Goal: Task Accomplishment & Management: Contribute content

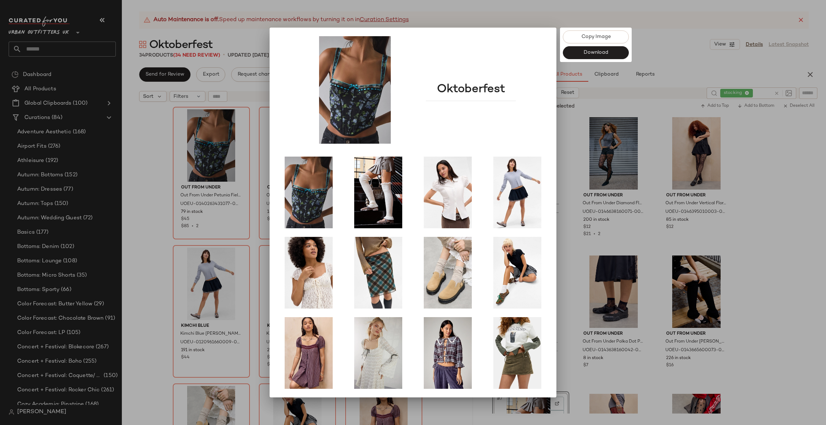
scroll to position [215, 0]
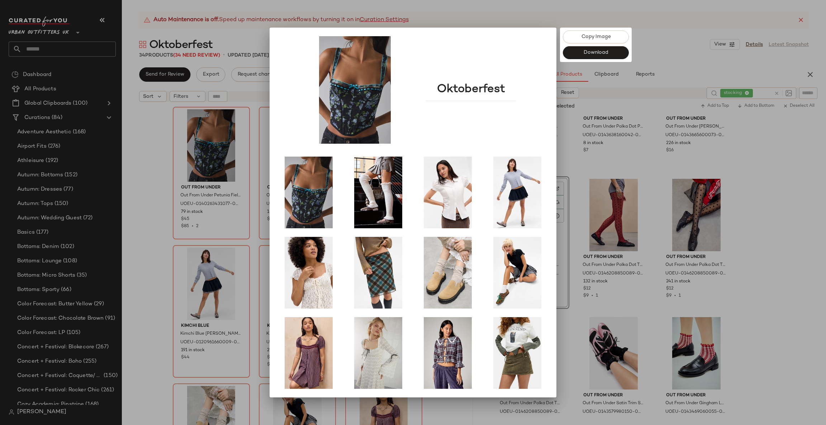
click at [143, 18] on div at bounding box center [413, 212] width 826 height 425
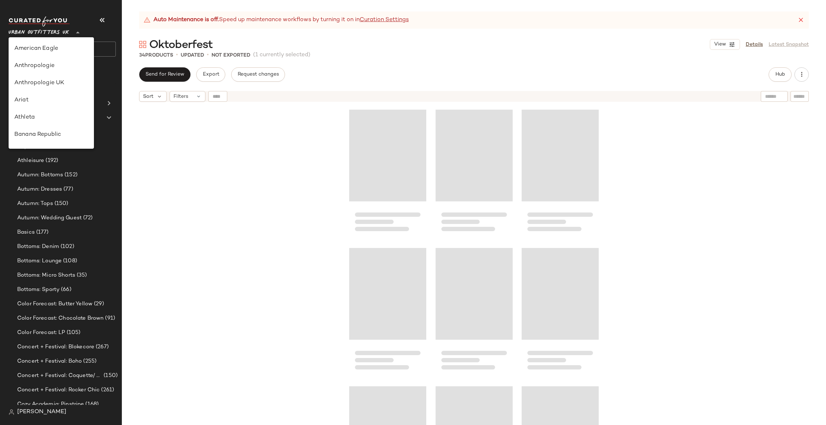
click at [61, 30] on span "Urban Outfitters UK" at bounding box center [39, 30] width 61 height 13
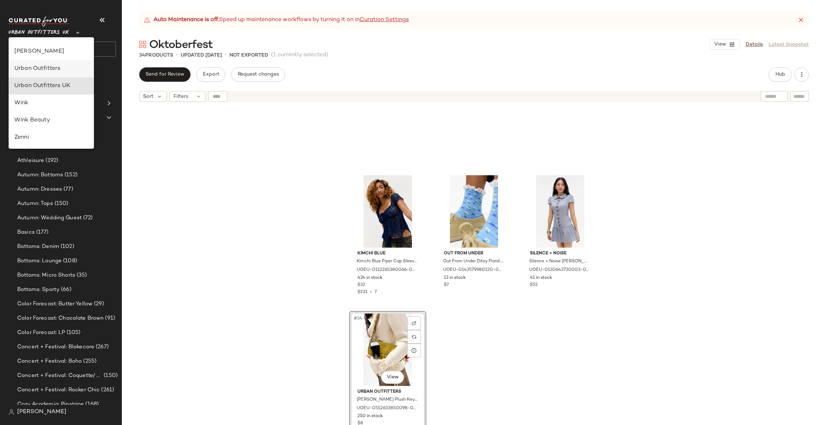
click at [72, 66] on div "Urban Outfitters" at bounding box center [51, 69] width 74 height 9
type input "**"
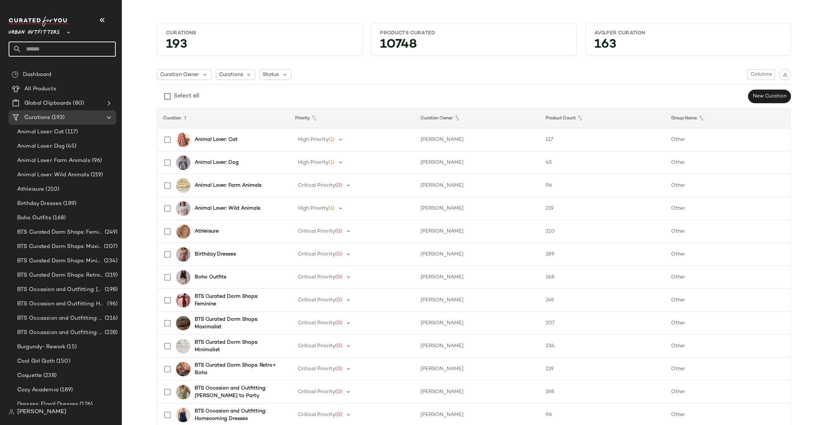
click at [88, 51] on input "text" at bounding box center [69, 49] width 94 height 15
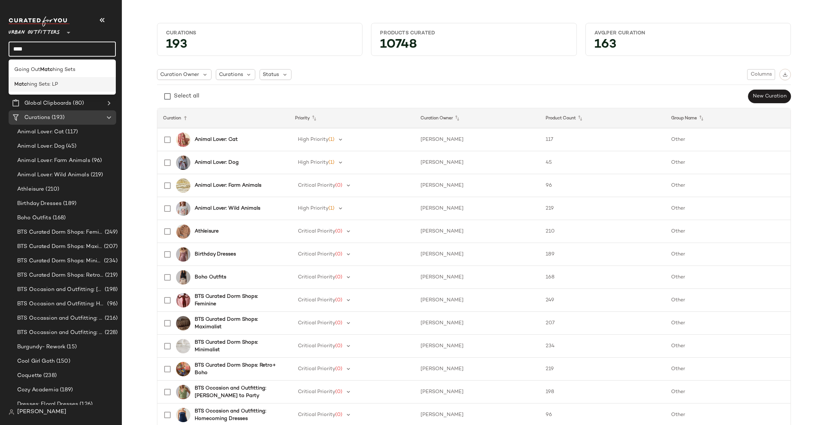
type input "****"
click at [34, 87] on span "hing Sets: LP" at bounding box center [42, 85] width 31 height 8
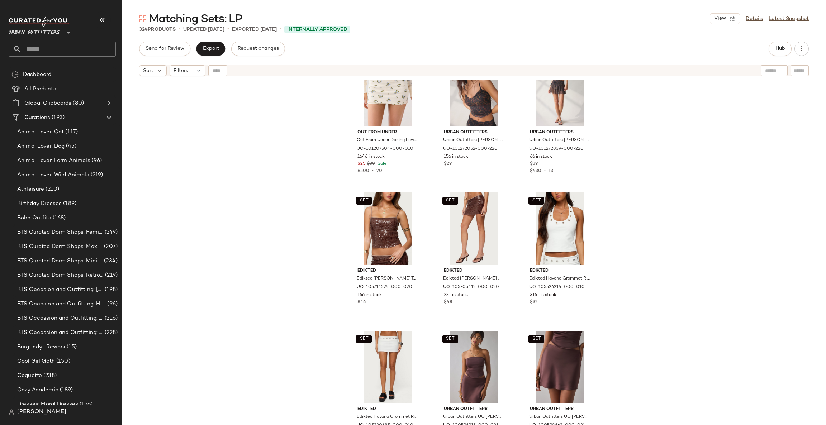
scroll to position [543, 0]
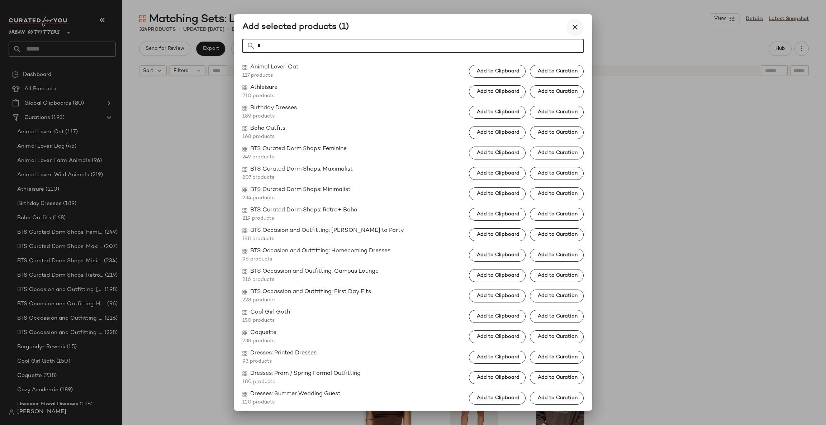
type input "*"
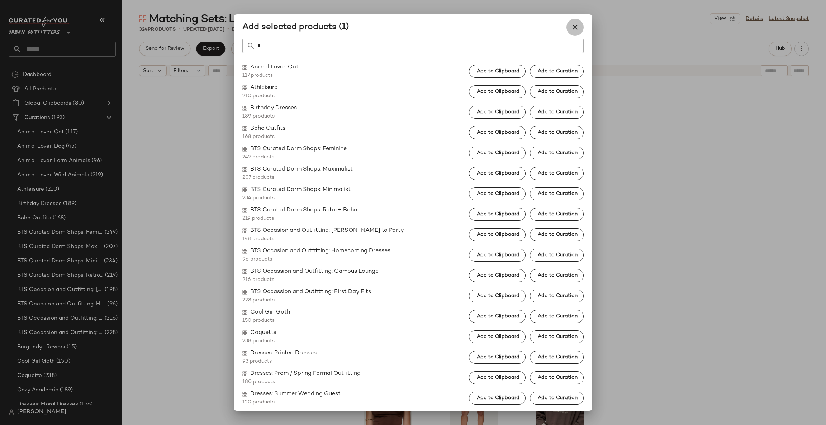
click at [576, 26] on icon "button" at bounding box center [575, 27] width 9 height 9
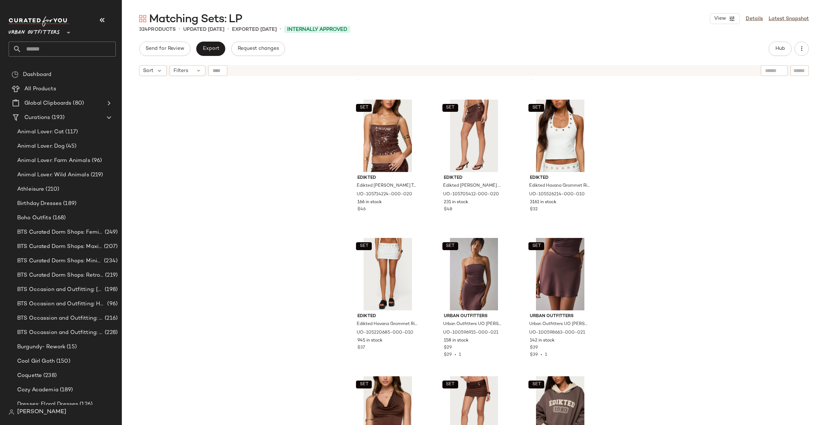
click at [32, 53] on input "text" at bounding box center [69, 49] width 94 height 15
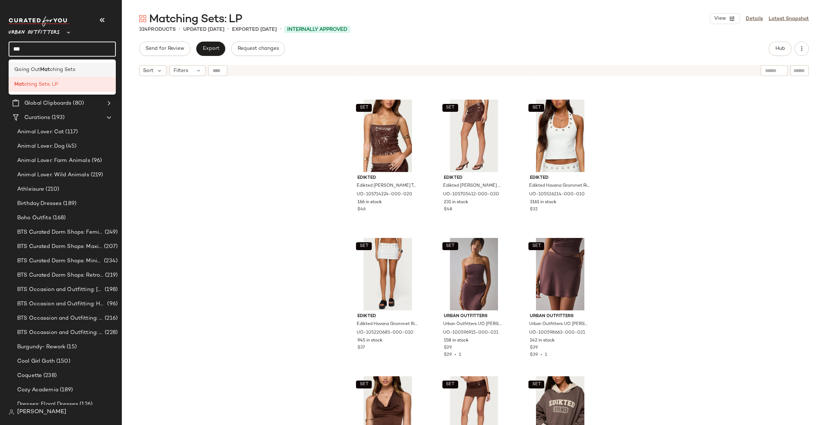
type input "***"
click at [34, 67] on span "Going Out" at bounding box center [27, 70] width 26 height 8
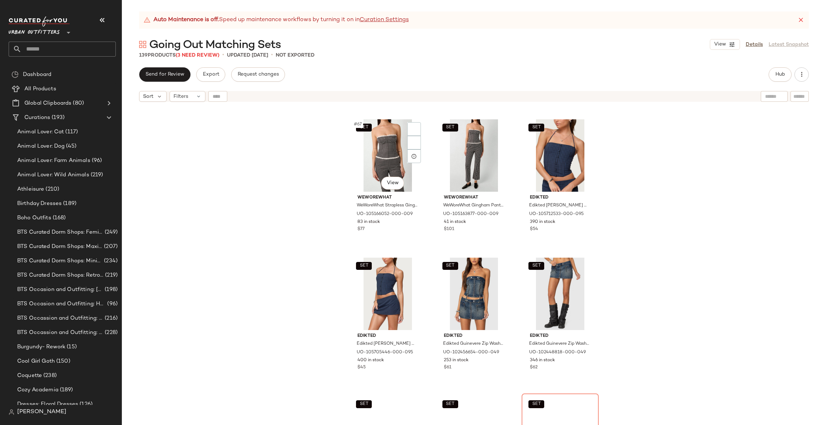
scroll to position [3233, 0]
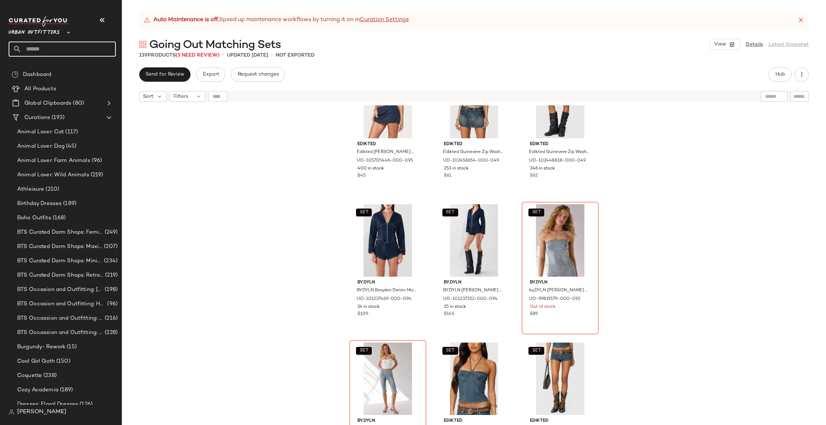
click at [21, 42] on div at bounding box center [17, 49] width 9 height 15
type input "******"
click at [40, 75] on div "Trend: Ballet & Dance" at bounding box center [62, 69] width 107 height 15
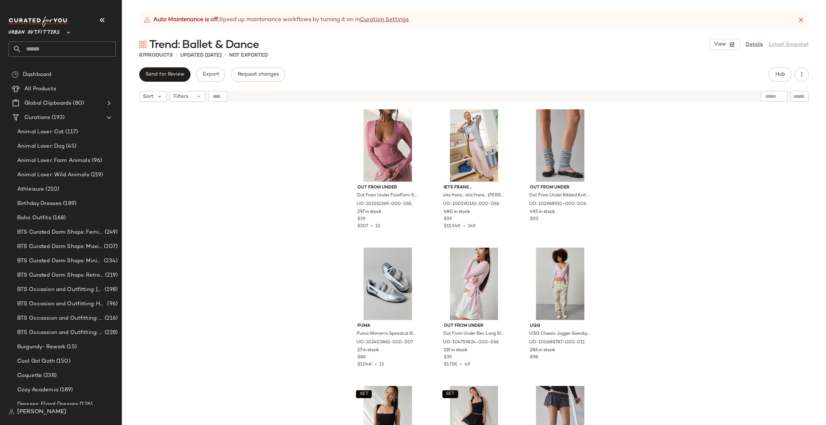
click at [48, 47] on input "text" at bounding box center [69, 49] width 94 height 15
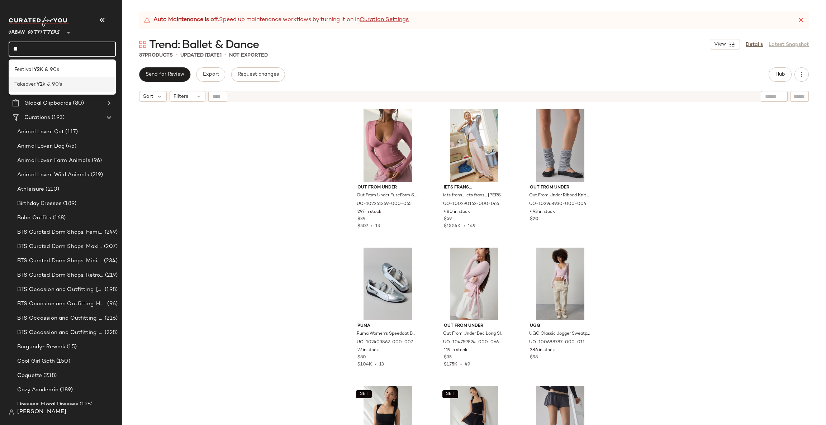
type input "**"
click at [74, 79] on div "Takeover: Y2 k & 90's" at bounding box center [62, 84] width 107 height 15
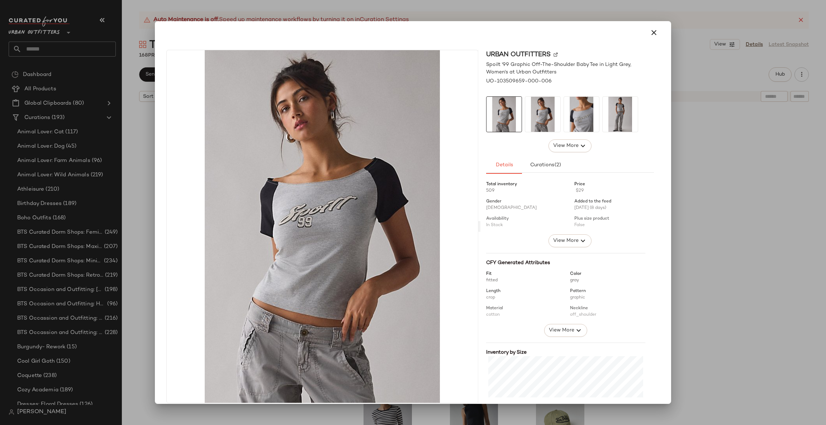
click at [825, 255] on div at bounding box center [413, 212] width 826 height 425
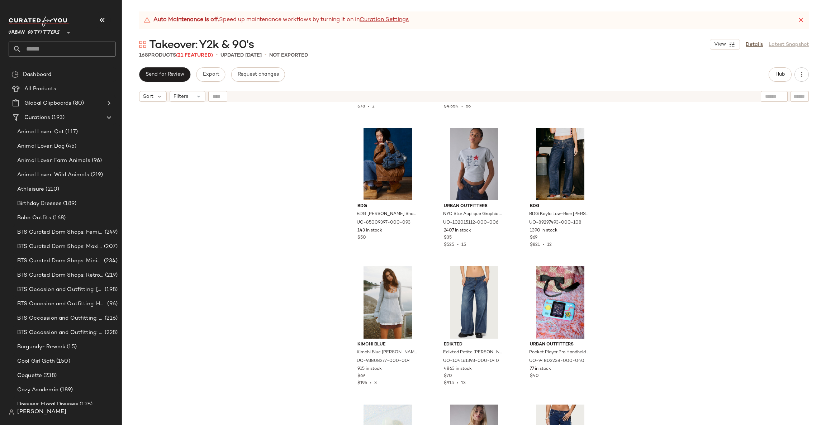
scroll to position [1498, 0]
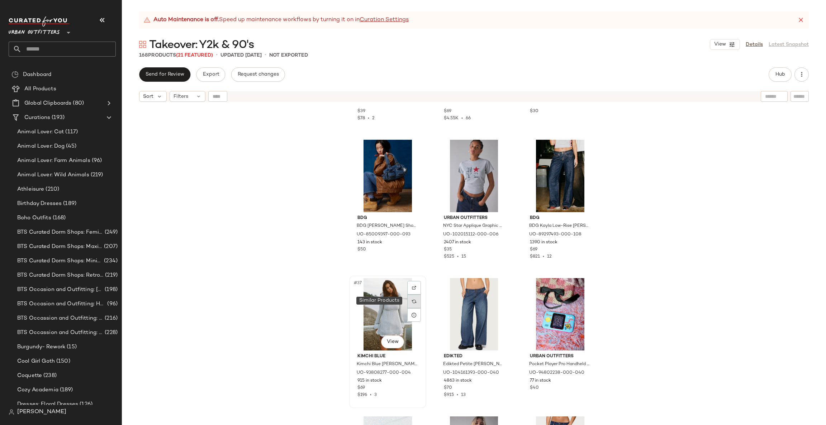
click at [412, 301] on img at bounding box center [414, 301] width 4 height 4
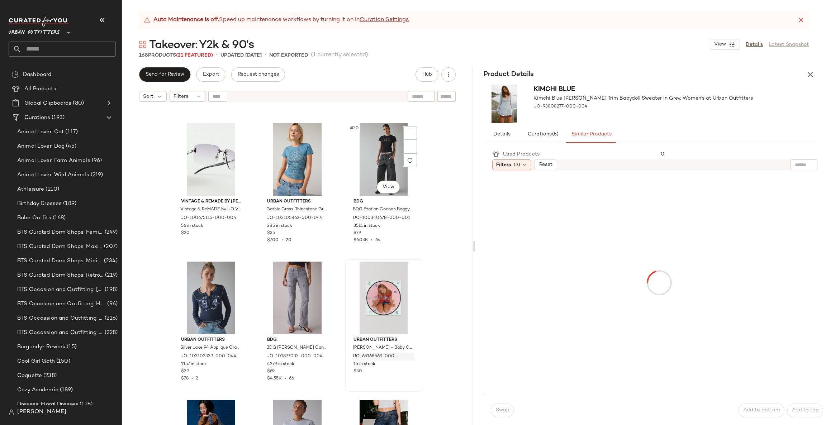
scroll to position [1068, 0]
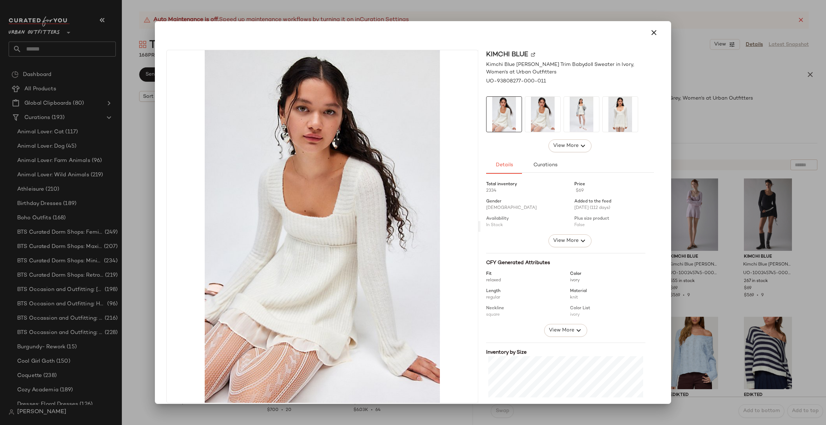
click at [719, 275] on div at bounding box center [413, 212] width 826 height 425
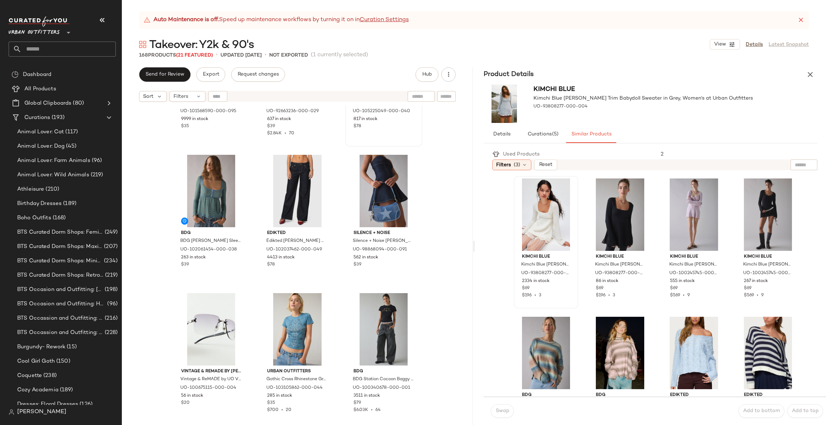
scroll to position [745, 0]
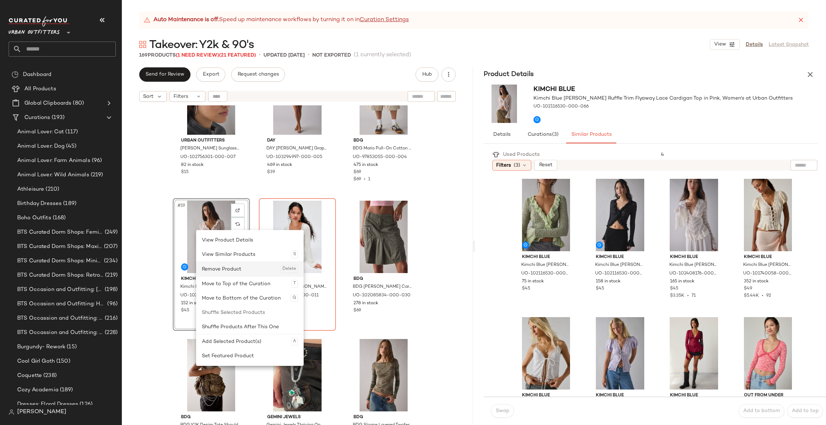
click at [245, 269] on div "Remove Product Delete" at bounding box center [250, 269] width 96 height 14
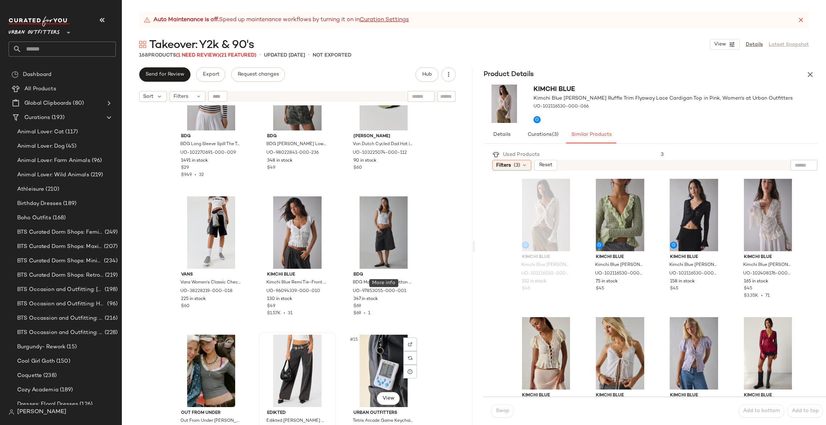
scroll to position [422, 0]
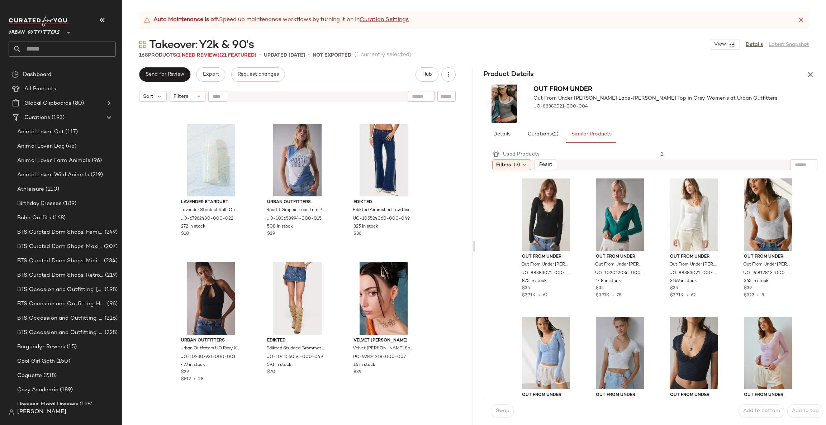
scroll to position [1834, 0]
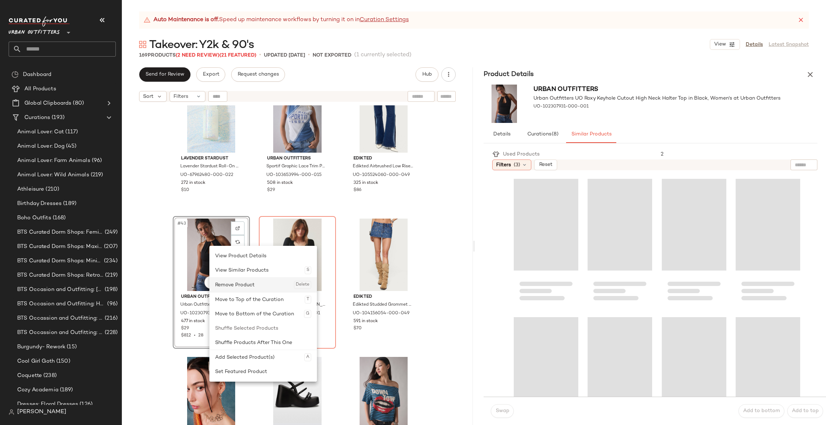
click at [229, 286] on div "Remove Product Delete" at bounding box center [263, 285] width 96 height 14
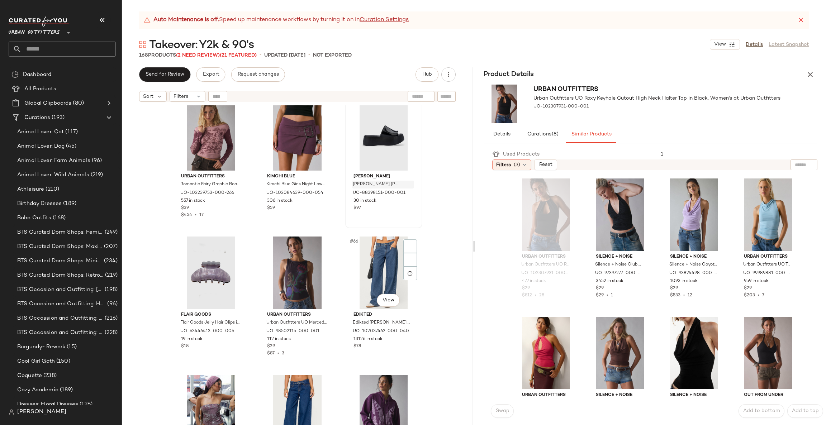
scroll to position [2802, 0]
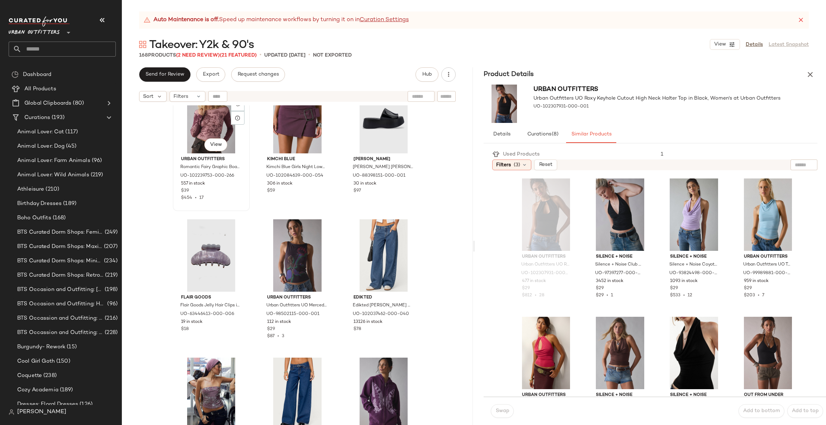
click at [206, 127] on div "#61 View" at bounding box center [211, 117] width 72 height 72
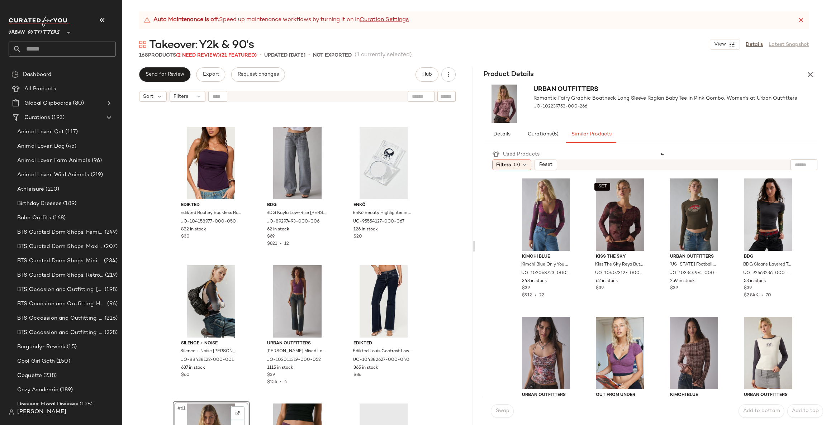
scroll to position [2372, 0]
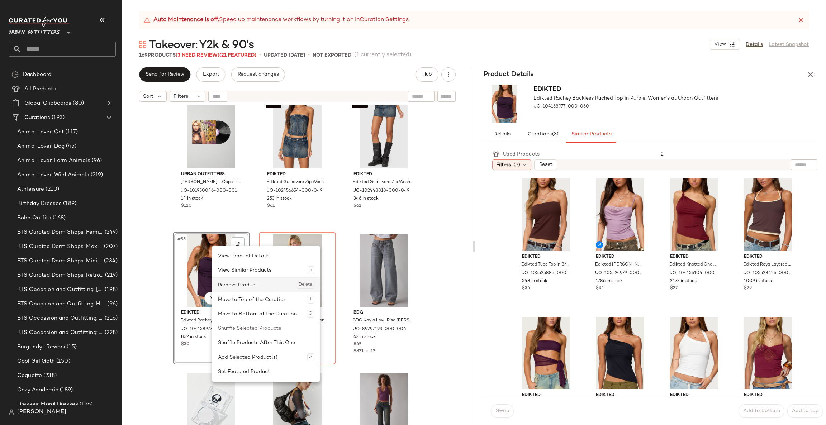
click at [259, 285] on div "Remove Product Delete" at bounding box center [266, 285] width 96 height 14
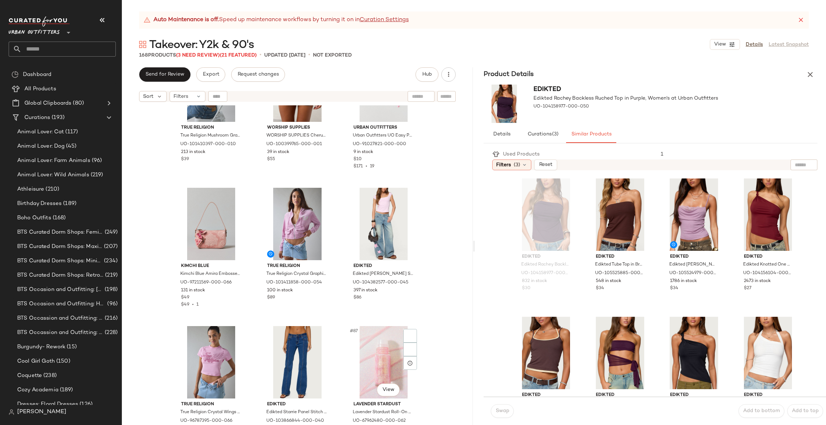
scroll to position [3771, 0]
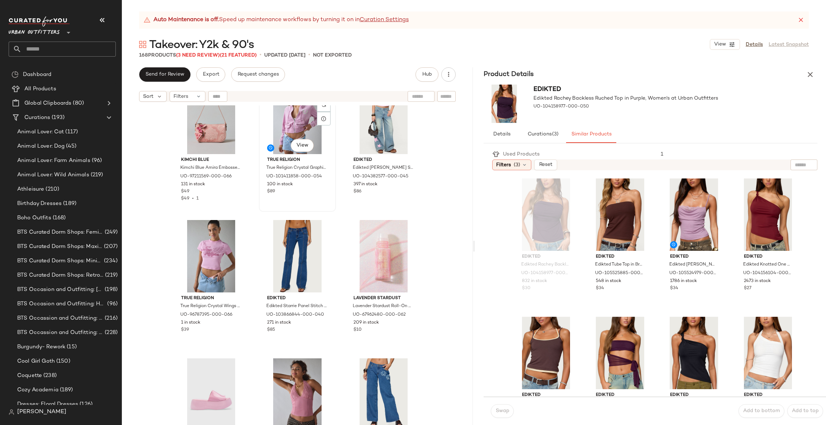
click at [281, 125] on div "#83 View" at bounding box center [297, 118] width 72 height 72
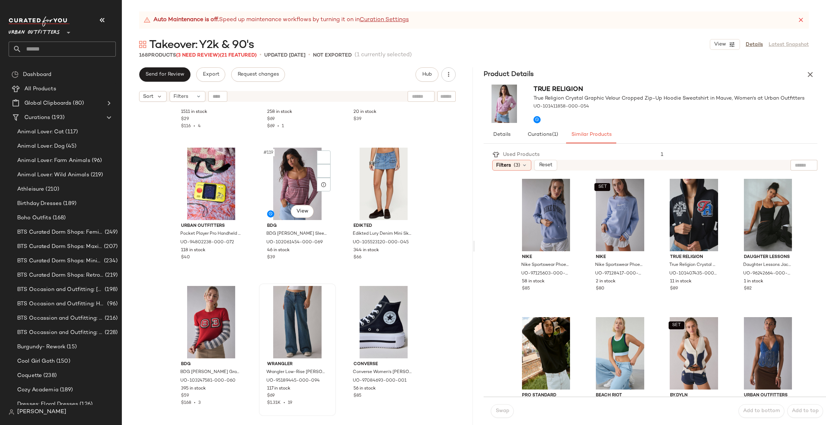
scroll to position [5384, 0]
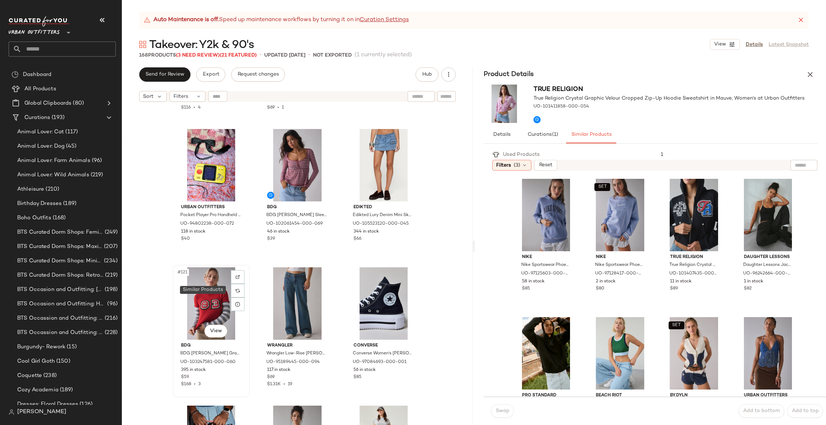
click at [207, 292] on div "#121 View" at bounding box center [211, 304] width 72 height 72
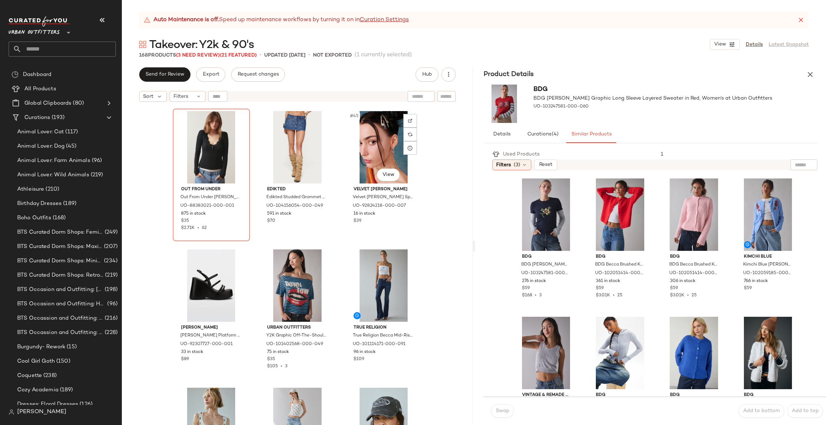
scroll to position [2049, 0]
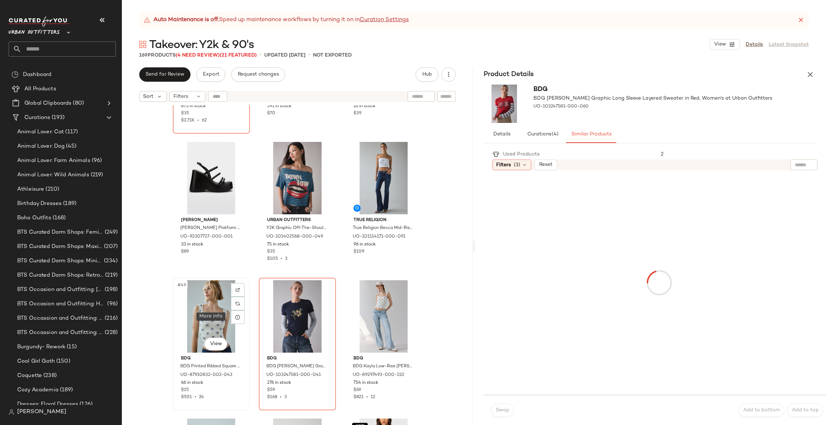
drag, startPoint x: 548, startPoint y: 202, endPoint x: 228, endPoint y: 322, distance: 341.0
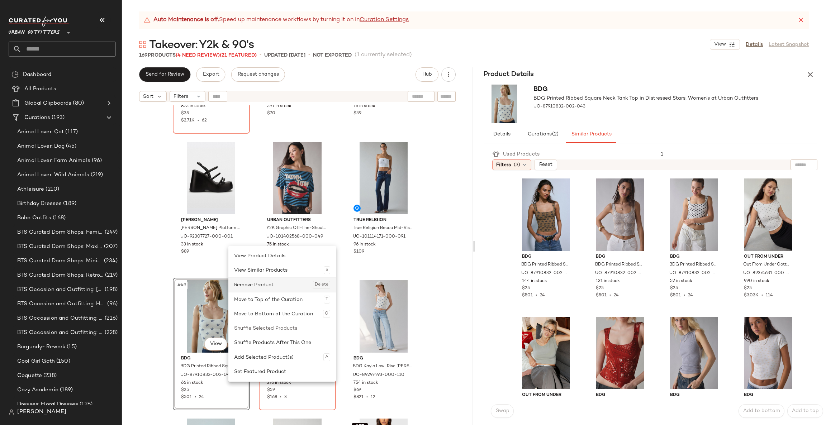
click at [279, 283] on div "Remove Product Delete" at bounding box center [282, 285] width 96 height 14
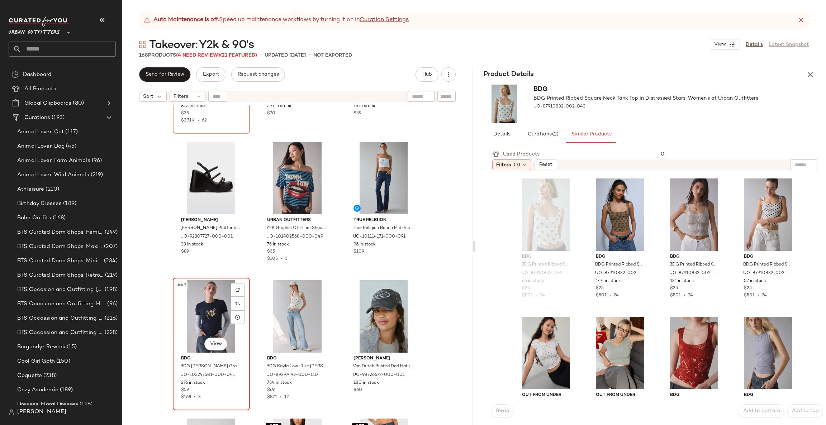
click at [212, 313] on div "#49 View" at bounding box center [211, 316] width 72 height 72
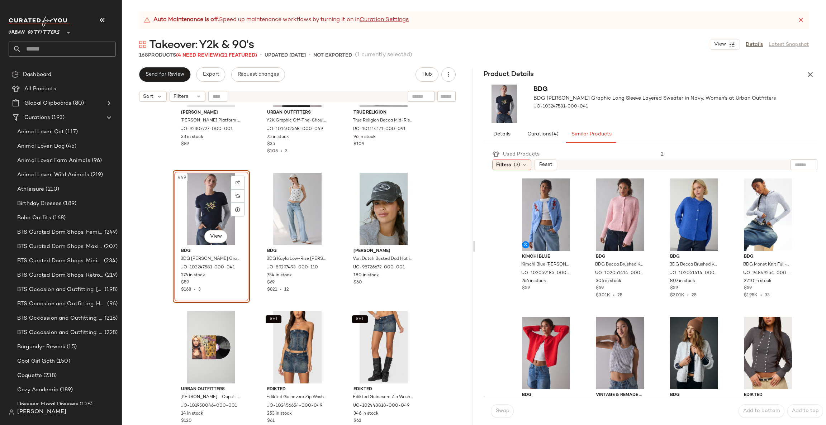
scroll to position [1619, 0]
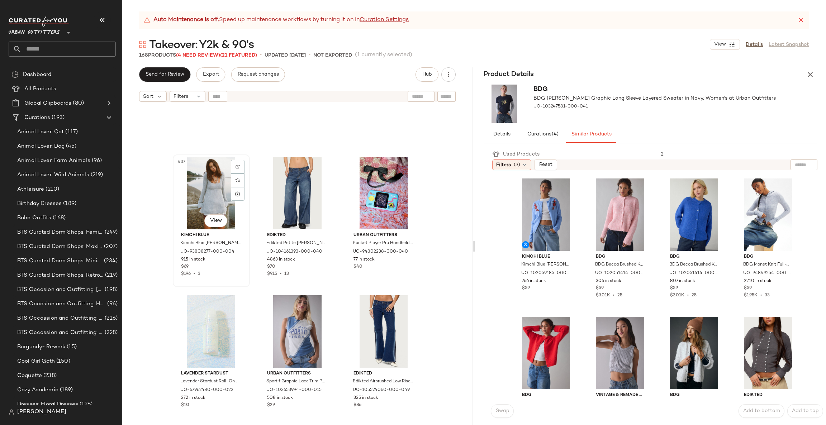
click at [203, 197] on div "#37 View" at bounding box center [211, 193] width 72 height 72
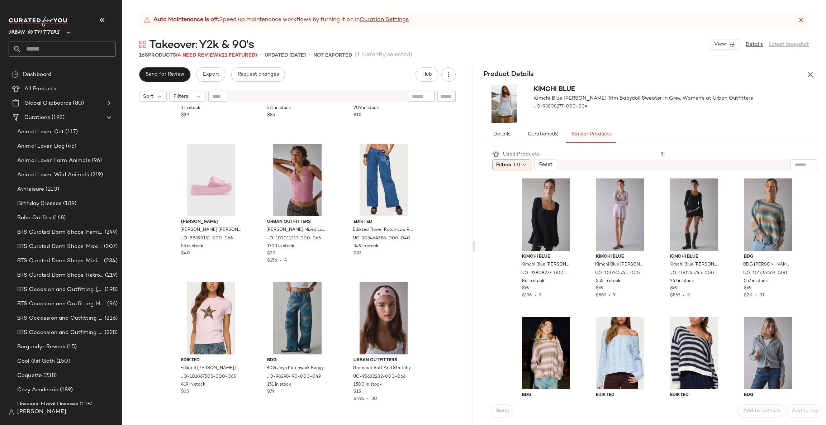
scroll to position [3986, 0]
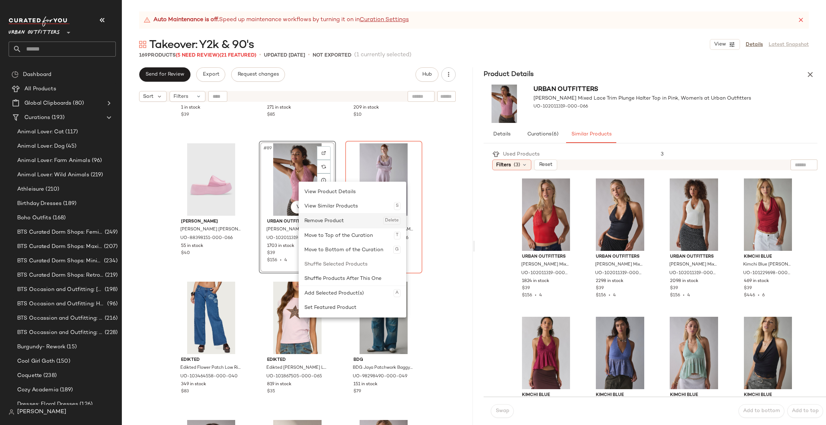
click at [319, 218] on div "Remove Product Delete" at bounding box center [352, 221] width 96 height 14
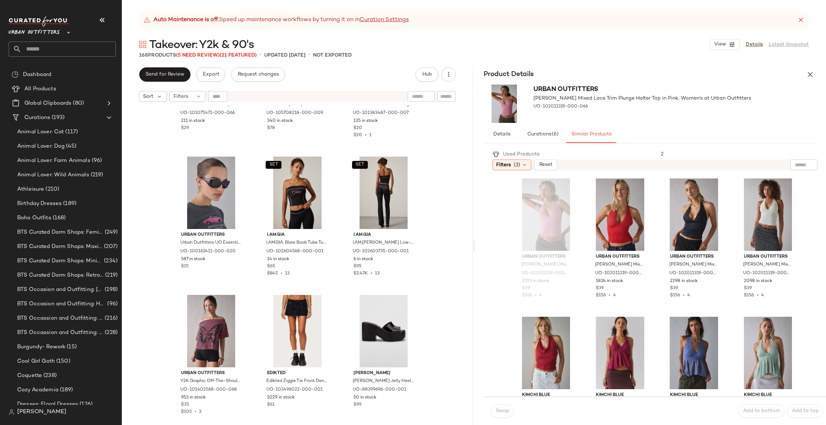
scroll to position [4631, 0]
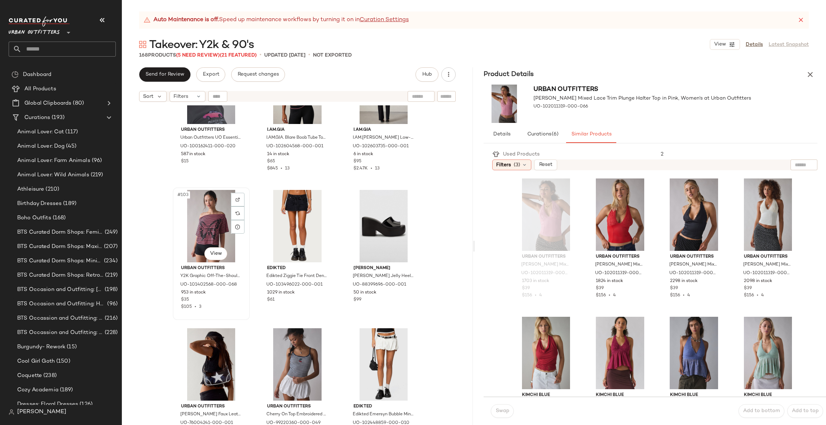
click at [209, 224] on div "#103 View" at bounding box center [211, 226] width 72 height 72
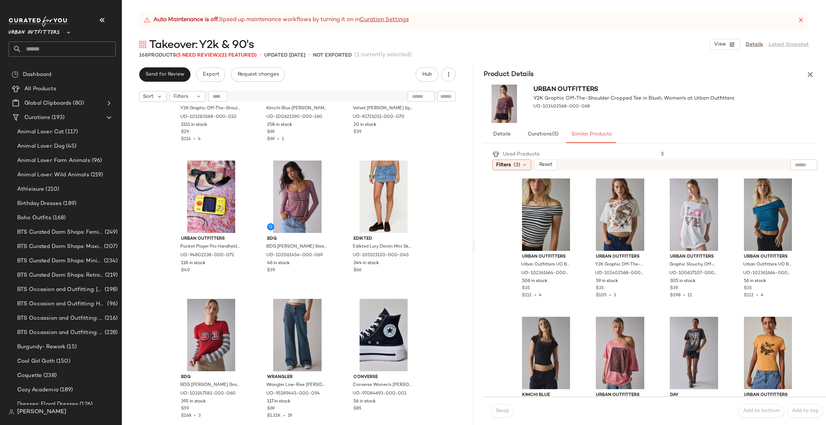
scroll to position [5384, 0]
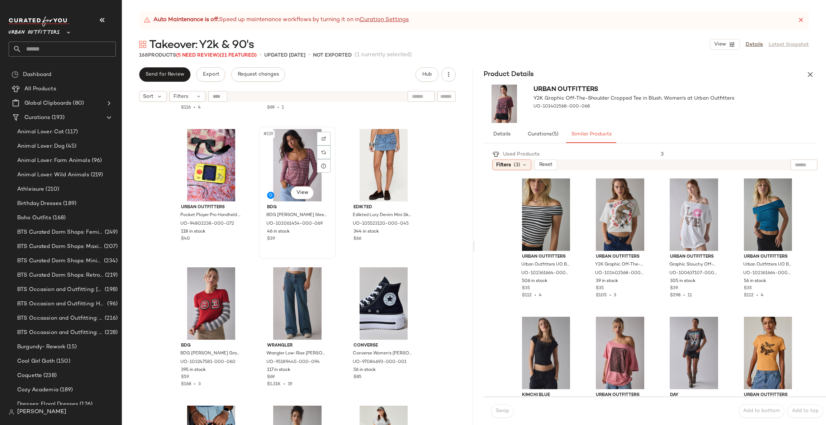
click at [294, 172] on div "#119 View" at bounding box center [297, 165] width 72 height 72
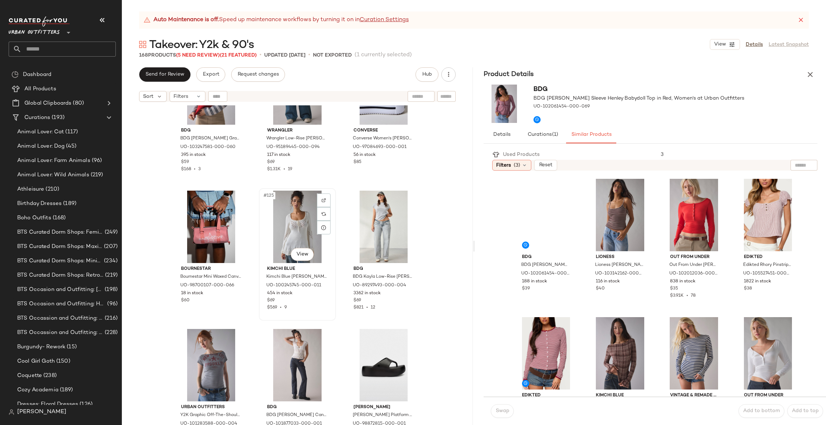
scroll to position [5815, 0]
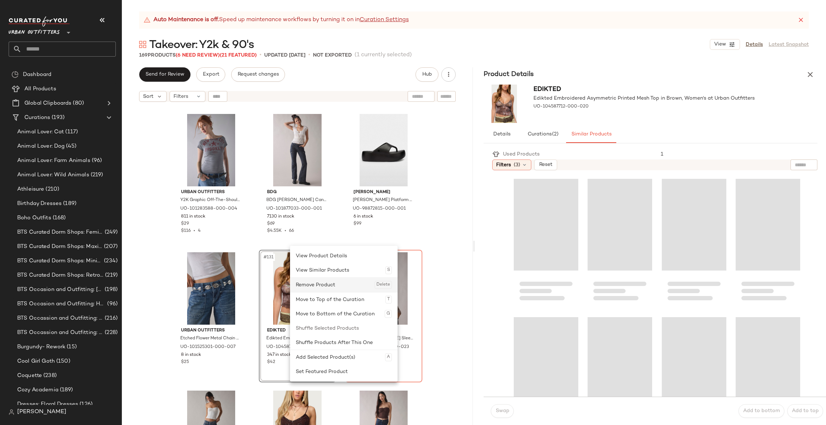
click at [318, 281] on div "Remove Product Delete" at bounding box center [344, 285] width 96 height 14
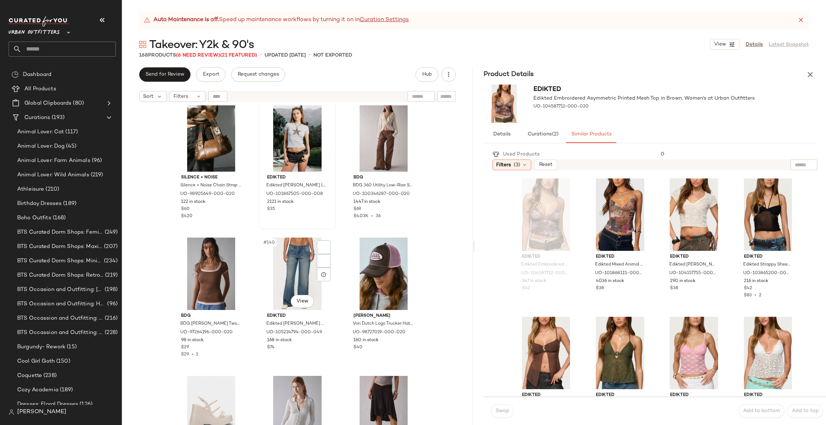
scroll to position [6245, 0]
click at [208, 276] on div "#139 View" at bounding box center [211, 273] width 72 height 72
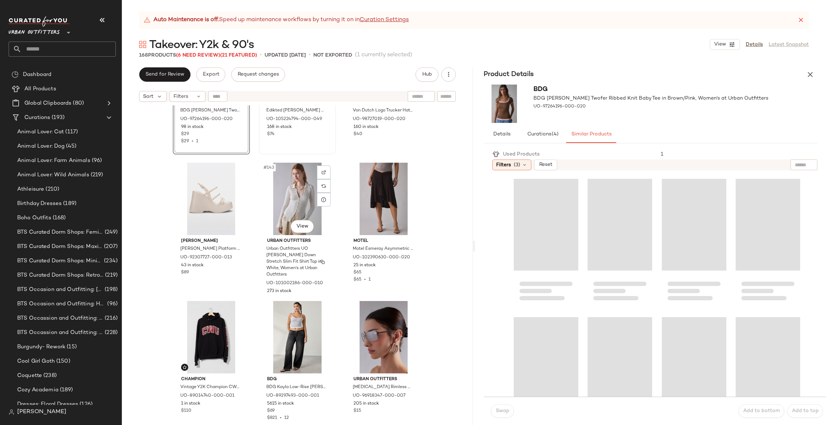
scroll to position [6460, 0]
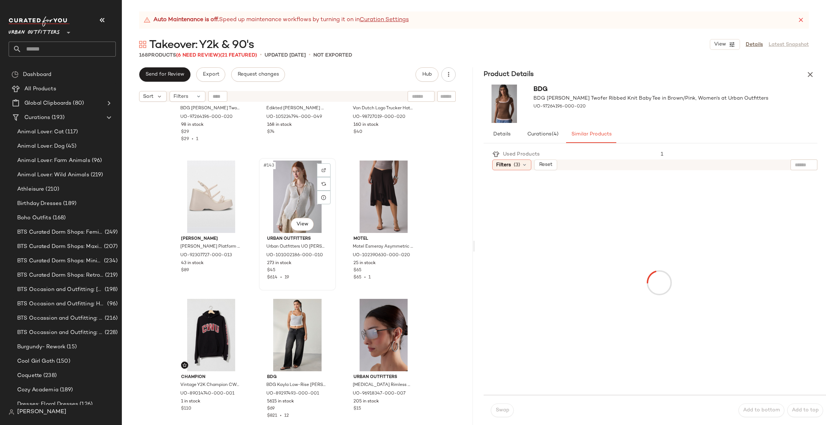
click at [285, 197] on div "#143 View" at bounding box center [297, 197] width 72 height 72
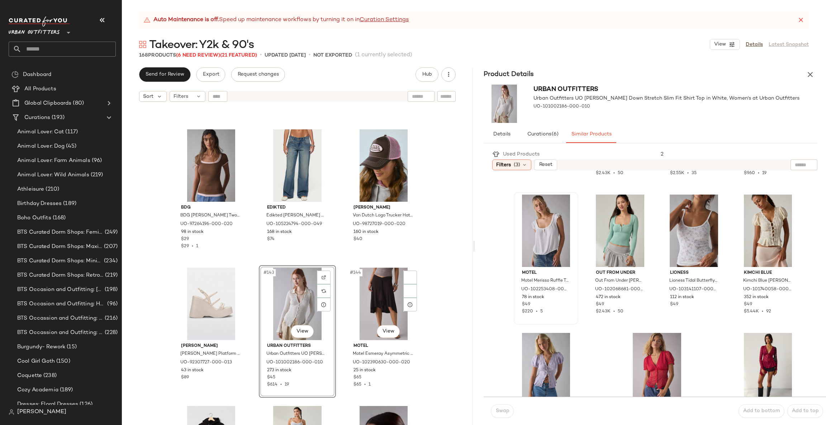
scroll to position [6353, 0]
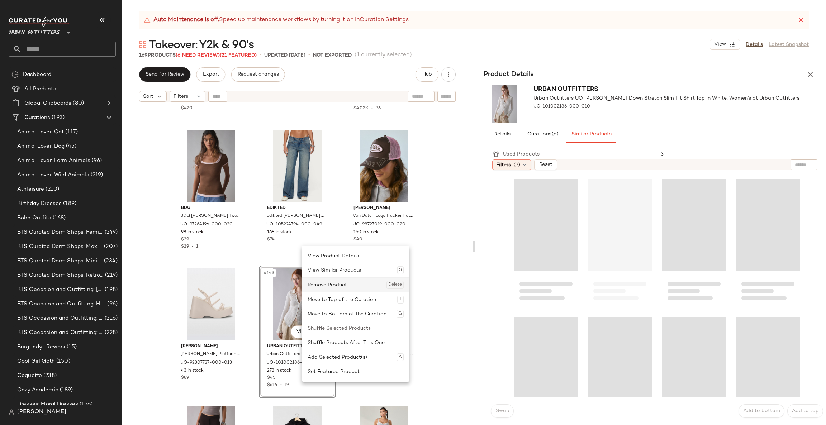
click at [345, 284] on div "Remove Product Delete" at bounding box center [356, 285] width 96 height 14
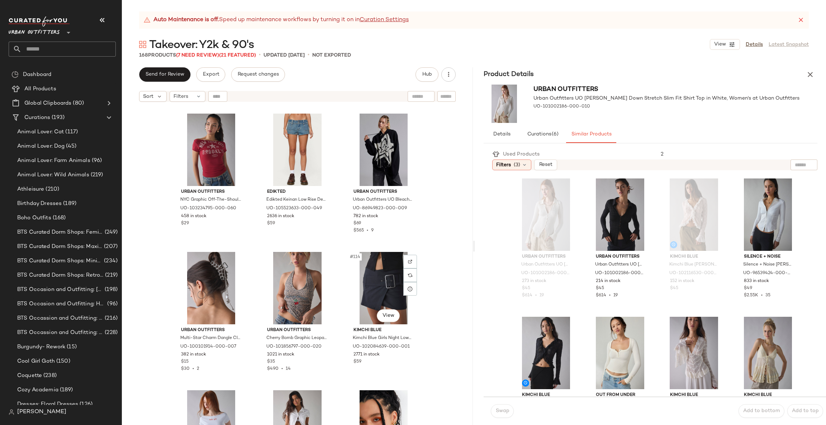
scroll to position [4954, 0]
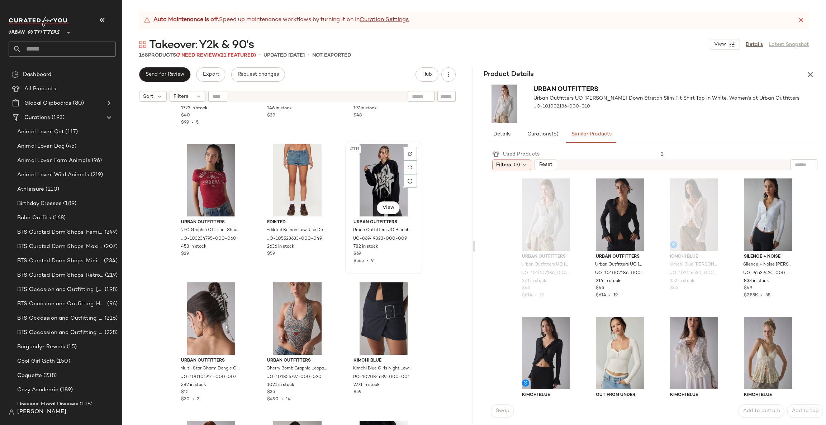
click at [375, 171] on div "#111 View" at bounding box center [384, 180] width 72 height 72
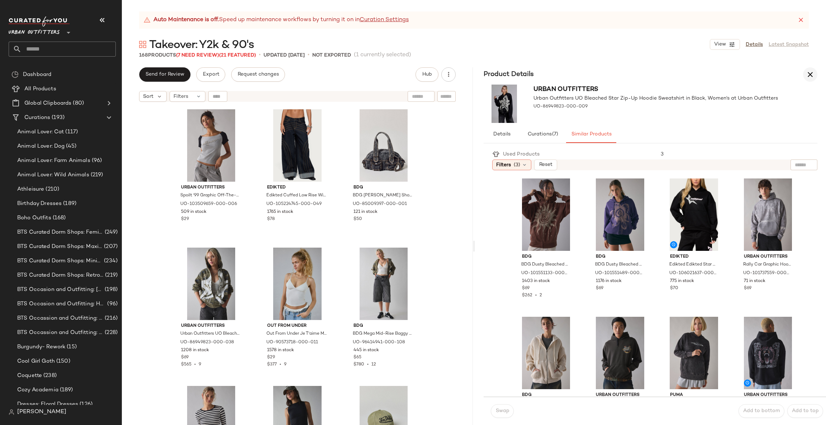
click at [812, 74] on icon "button" at bounding box center [810, 74] width 9 height 9
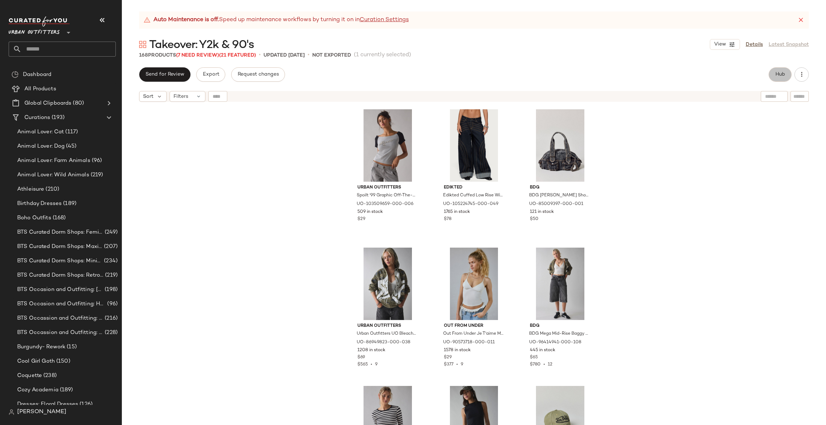
click at [780, 72] on span "Hub" at bounding box center [780, 75] width 10 height 6
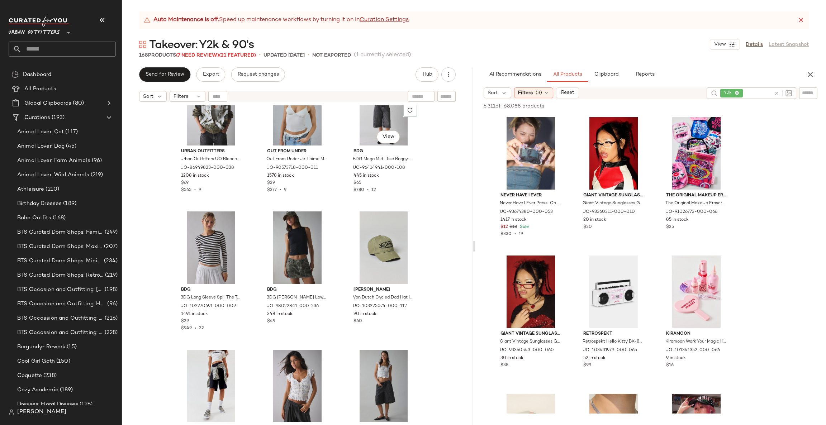
scroll to position [221, 0]
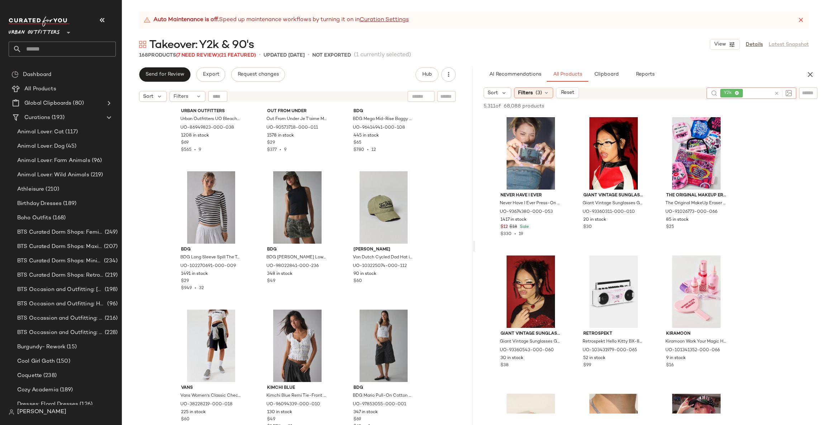
click at [764, 95] on input "text" at bounding box center [757, 94] width 27 height 8
type input "*****"
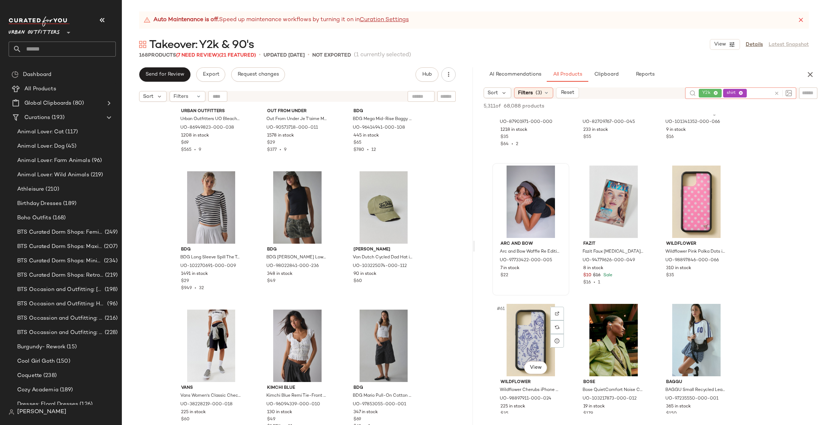
scroll to position [2904, 0]
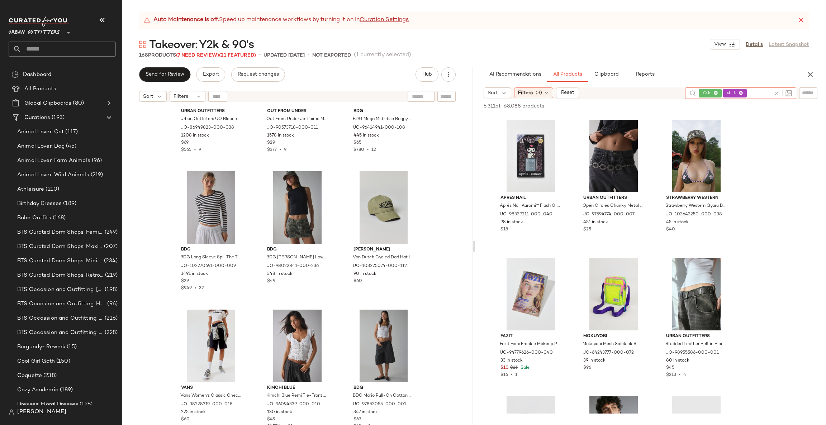
click at [776, 94] on icon at bounding box center [776, 93] width 5 height 5
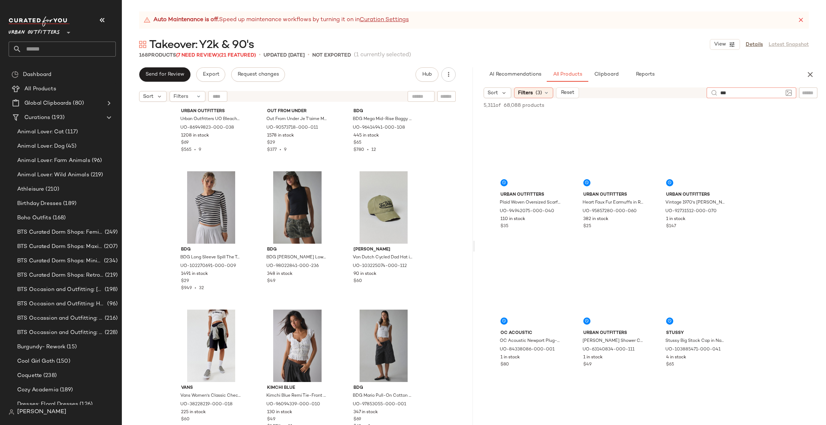
type input "***"
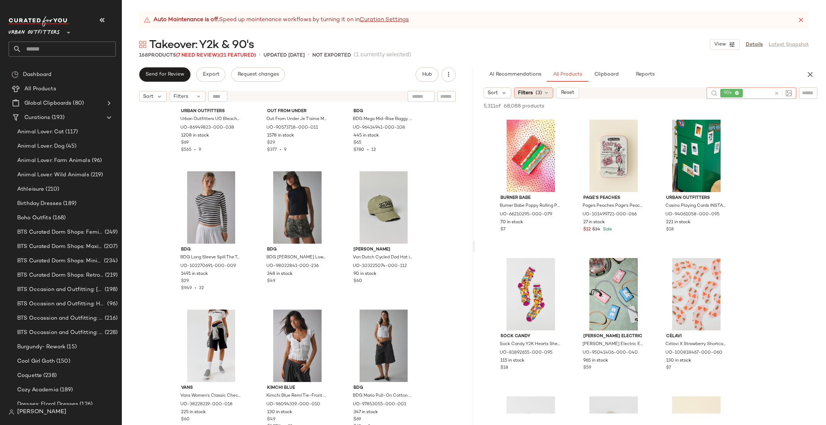
click at [528, 92] on span "Filters" at bounding box center [525, 93] width 15 height 8
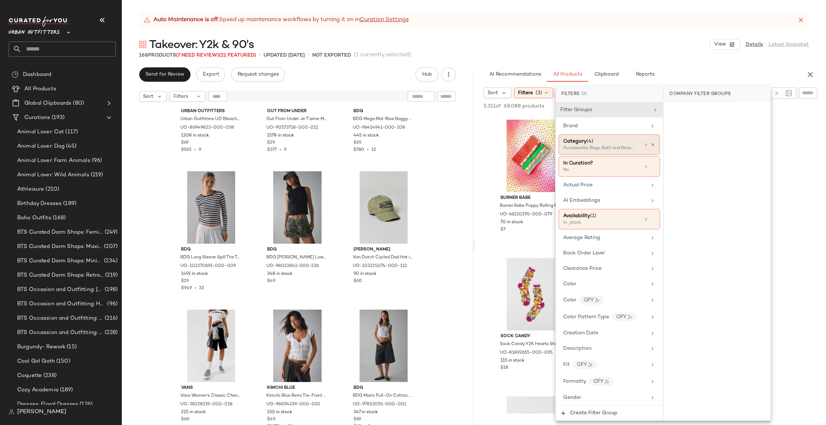
click at [650, 144] on icon at bounding box center [652, 144] width 5 height 5
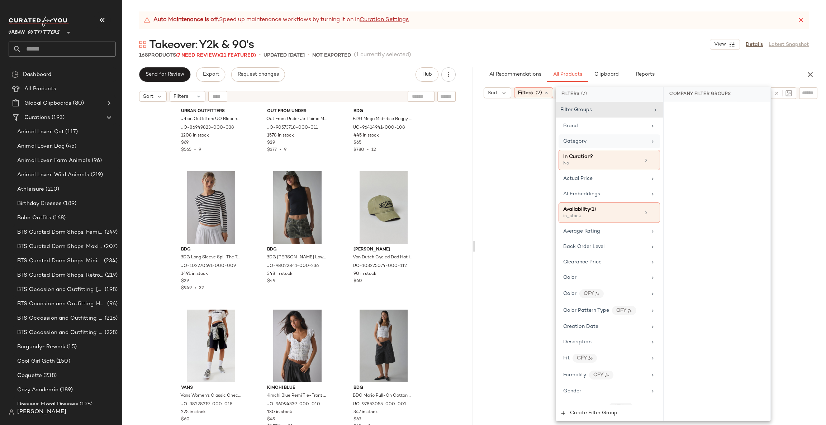
click at [529, 200] on div at bounding box center [651, 267] width 348 height 335
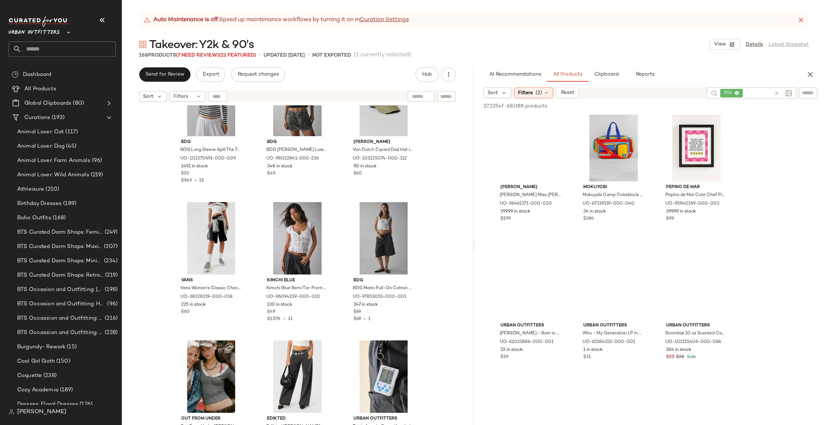
scroll to position [10113, 0]
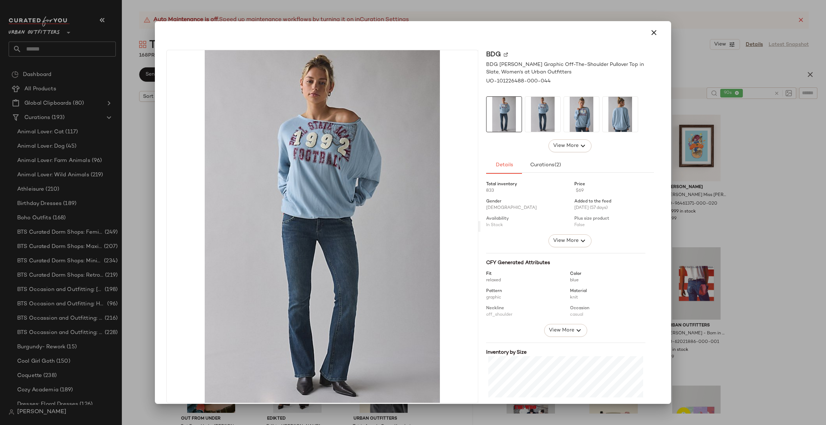
click at [741, 243] on div at bounding box center [413, 212] width 826 height 425
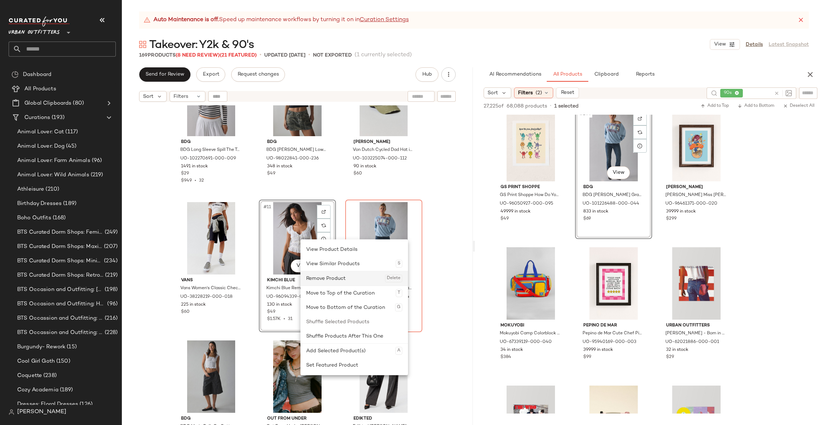
click at [326, 274] on div "Remove Product Delete" at bounding box center [354, 278] width 96 height 14
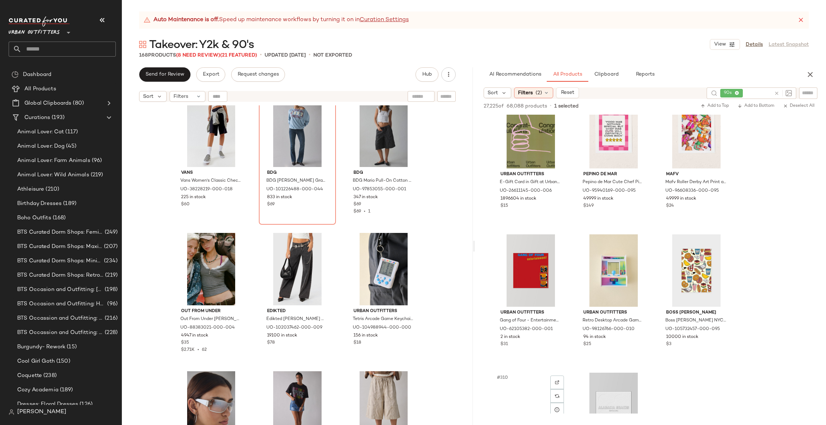
scroll to position [12340, 0]
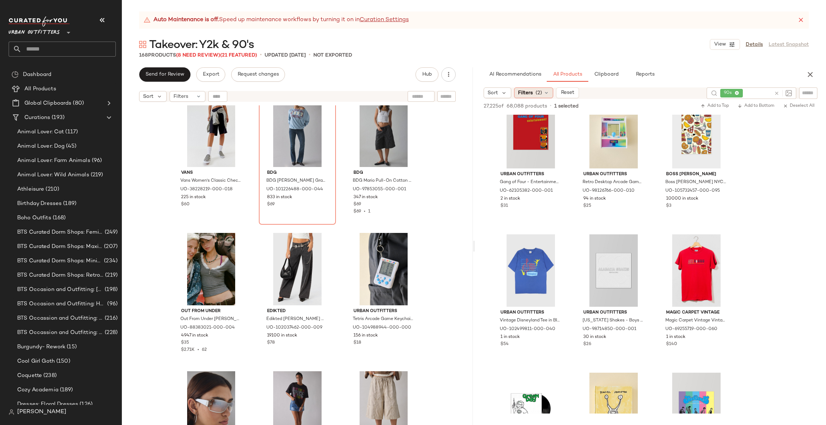
click at [529, 94] on span "Filters" at bounding box center [525, 93] width 15 height 8
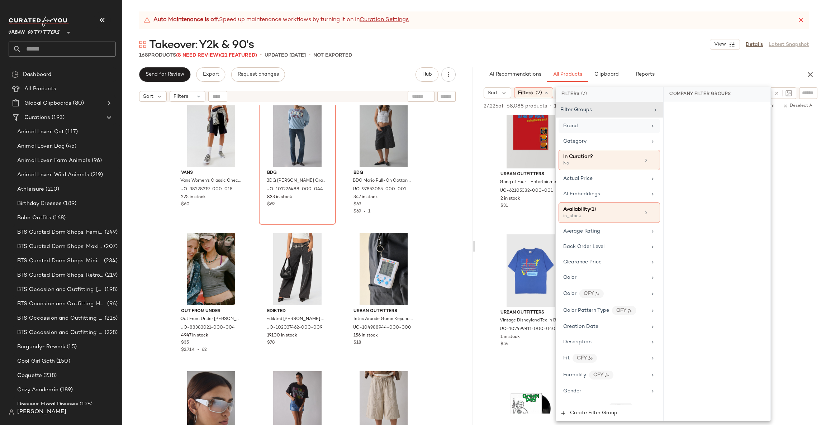
click at [612, 127] on div "Brand" at bounding box center [605, 126] width 84 height 8
click at [616, 144] on div "Category" at bounding box center [605, 142] width 84 height 8
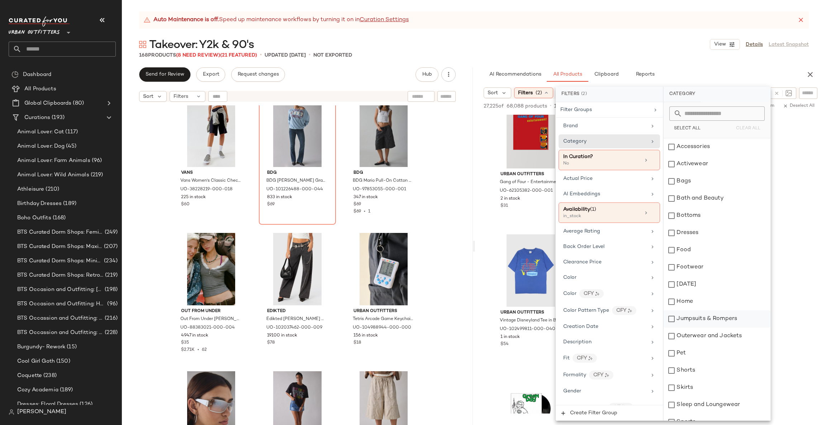
scroll to position [113, 0]
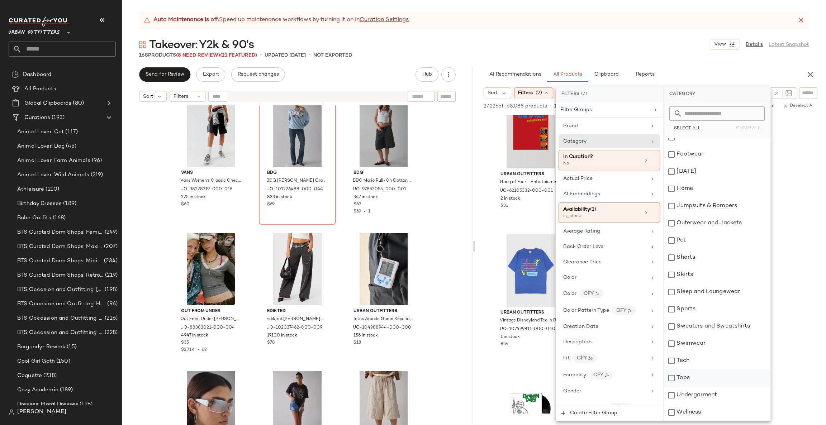
click at [699, 379] on div "Tops" at bounding box center [717, 378] width 107 height 17
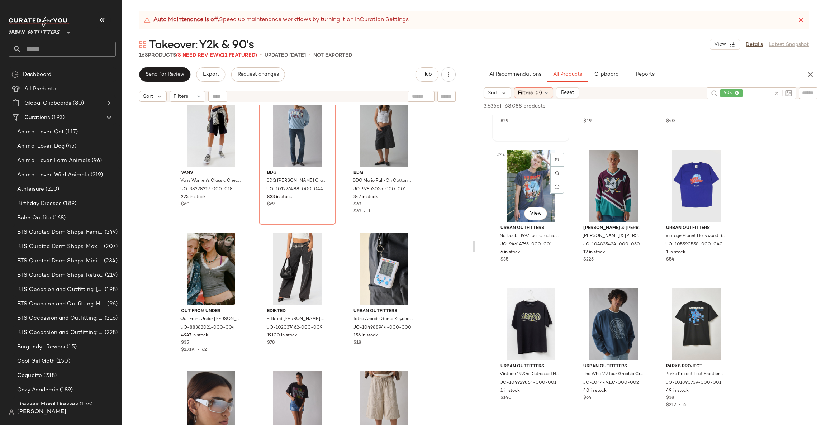
scroll to position [2366, 0]
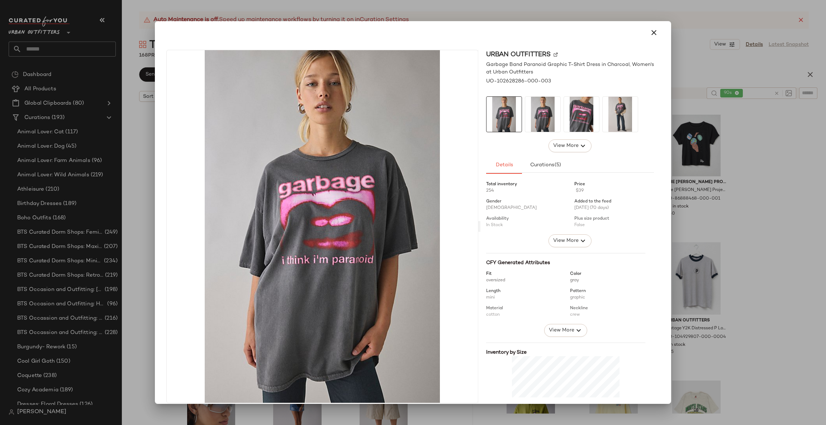
click at [686, 206] on div at bounding box center [413, 212] width 826 height 425
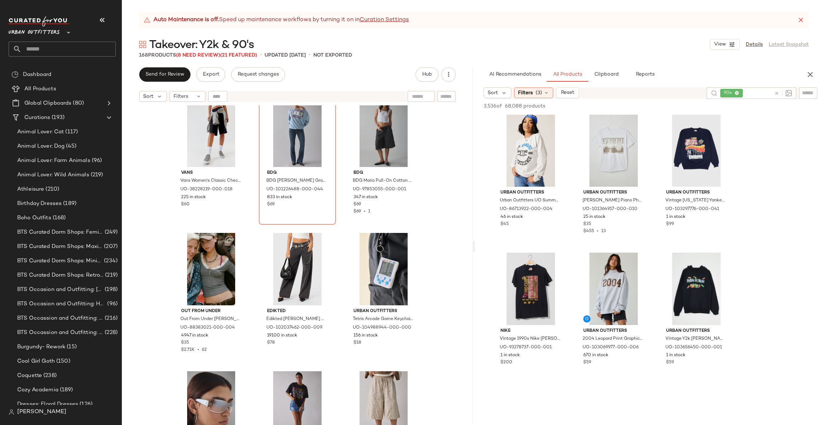
scroll to position [3550, 0]
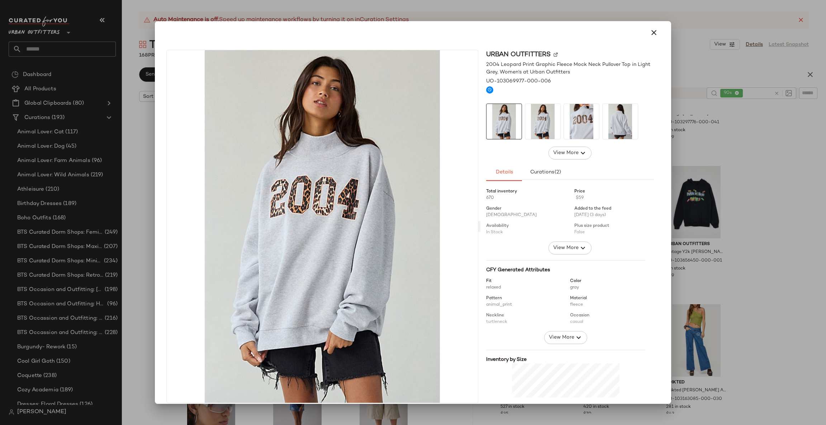
click at [726, 208] on div at bounding box center [413, 212] width 826 height 425
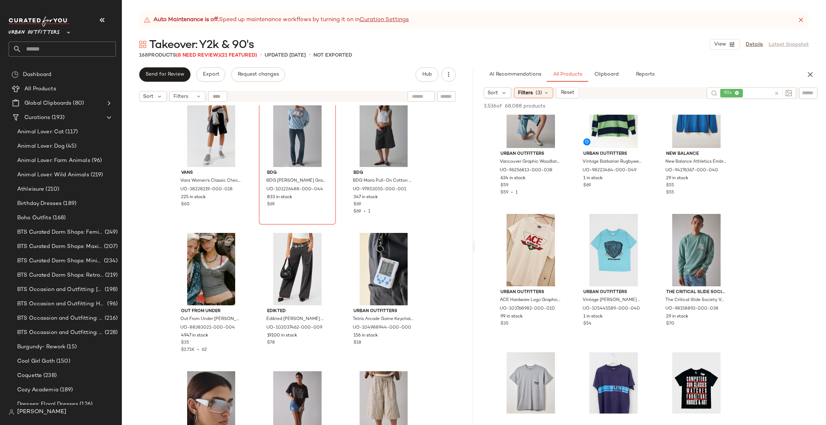
scroll to position [5917, 0]
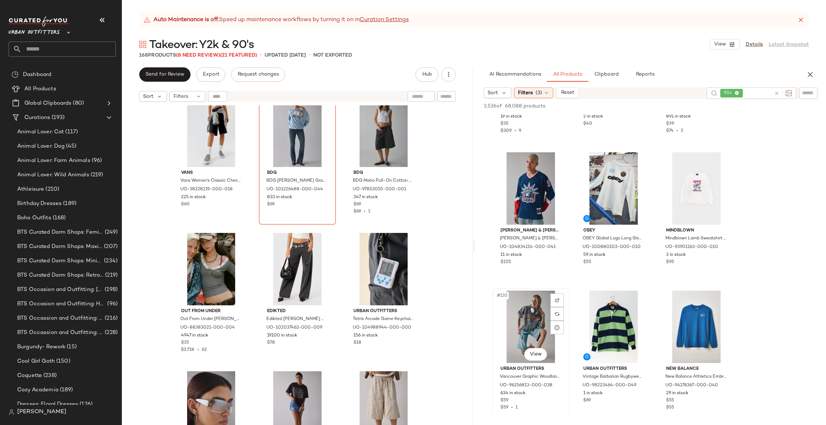
click at [550, 344] on div "#133 View" at bounding box center [531, 327] width 72 height 72
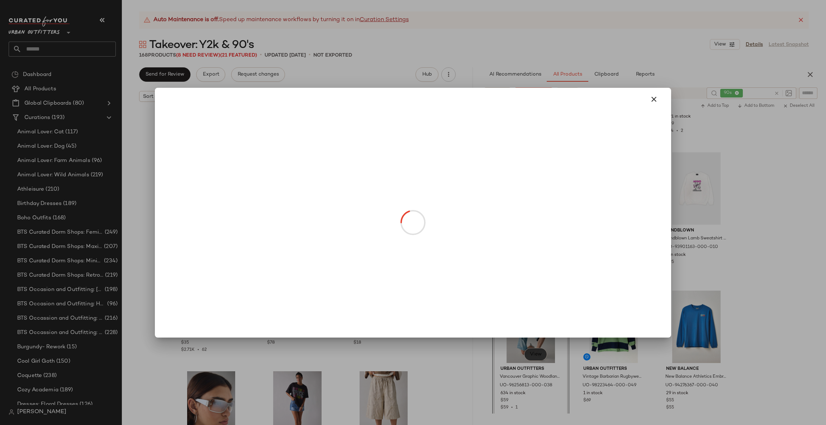
click at [539, 355] on body "Urban Outfitters ** Dashboard All Products Global Clipboards (80) Curations (19…" at bounding box center [413, 212] width 826 height 425
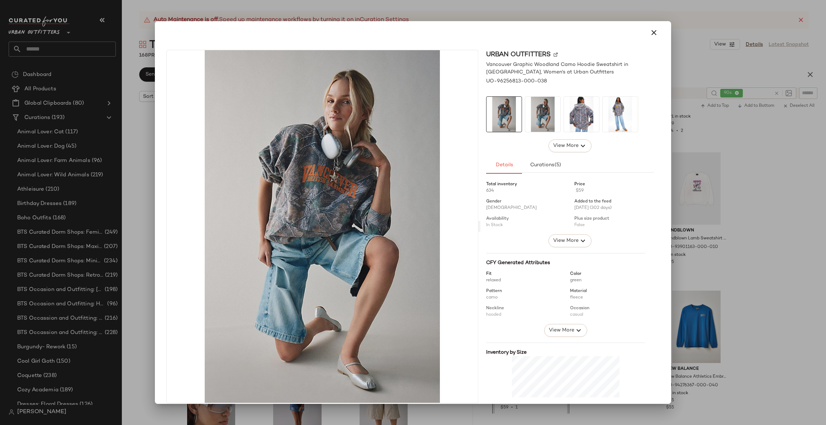
click at [710, 269] on div at bounding box center [413, 212] width 826 height 425
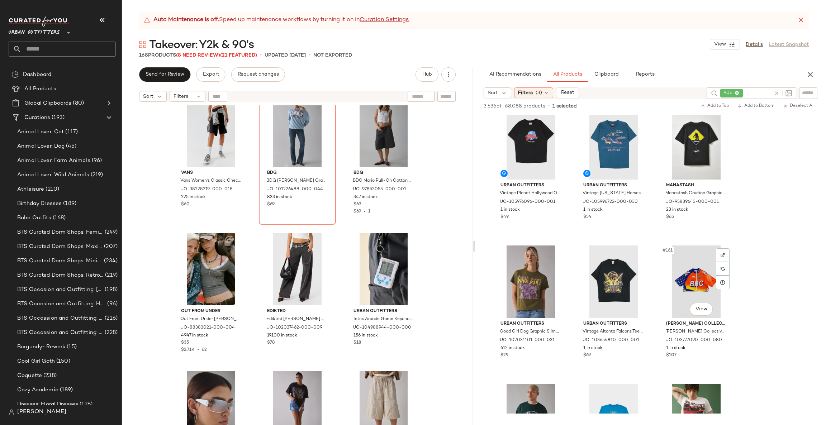
scroll to position [7361, 0]
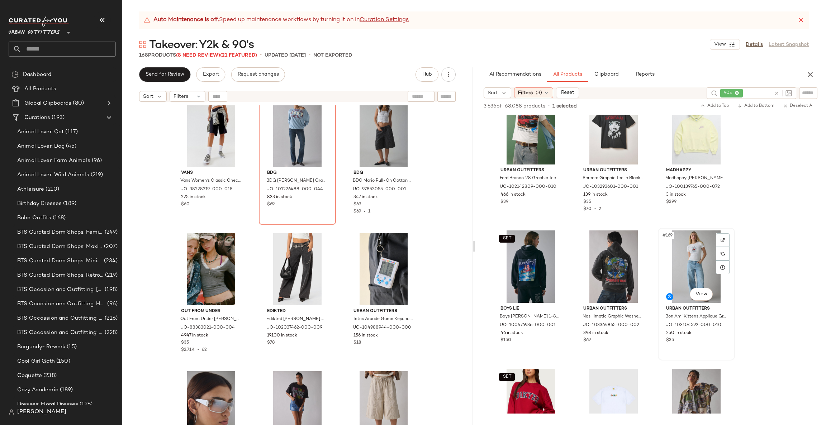
click at [692, 308] on span "Urban Outfitters" at bounding box center [696, 309] width 61 height 6
click at [705, 294] on body "Urban Outfitters ** Dashboard All Products Global Clipboards (80) Curations (19…" at bounding box center [413, 212] width 826 height 425
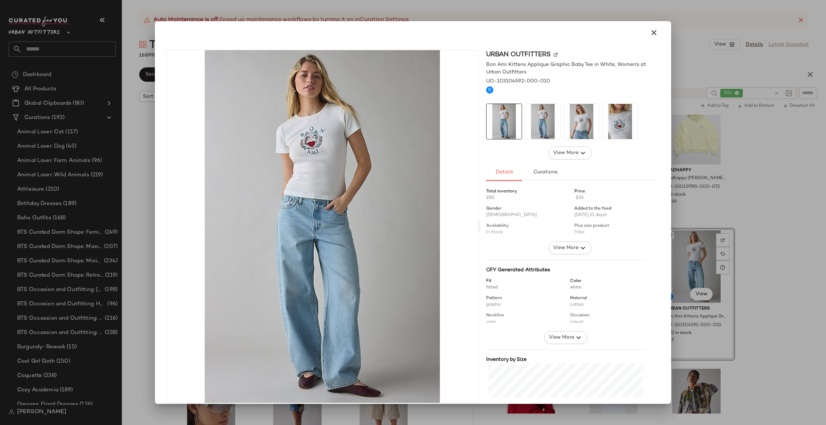
drag, startPoint x: 752, startPoint y: 274, endPoint x: 754, endPoint y: 279, distance: 5.0
click at [754, 279] on div at bounding box center [413, 212] width 826 height 425
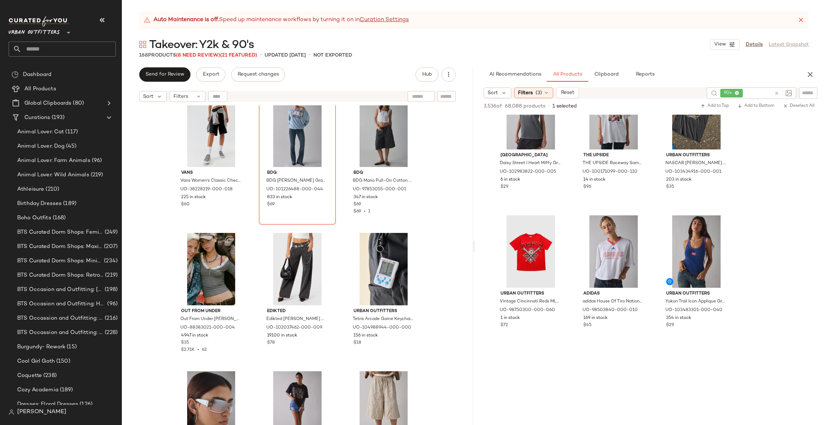
scroll to position [7653, 0]
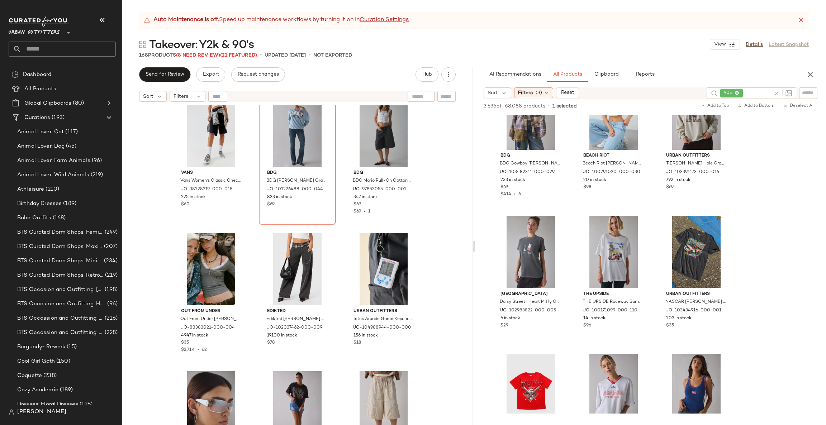
click at [774, 95] on icon at bounding box center [776, 93] width 5 height 5
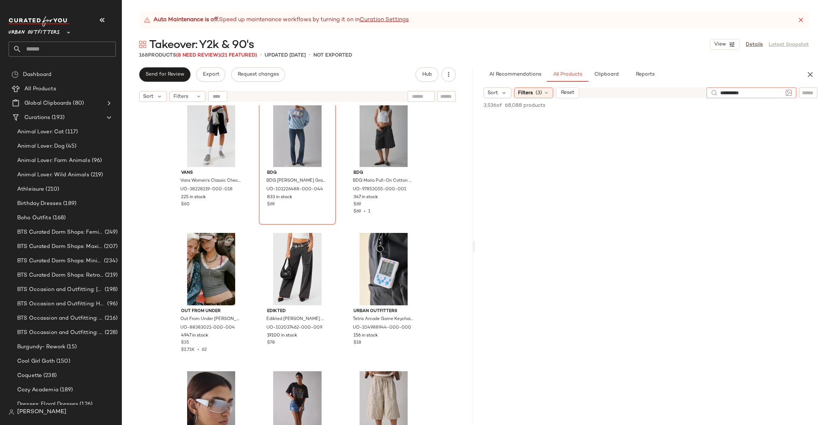
type input "**********"
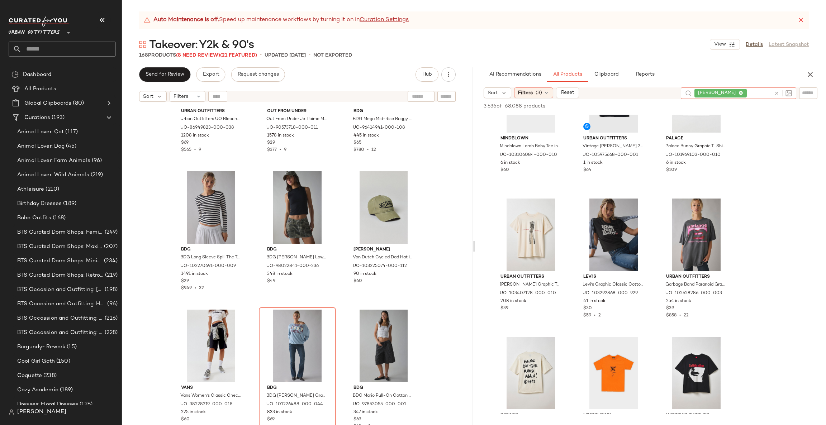
scroll to position [1183, 0]
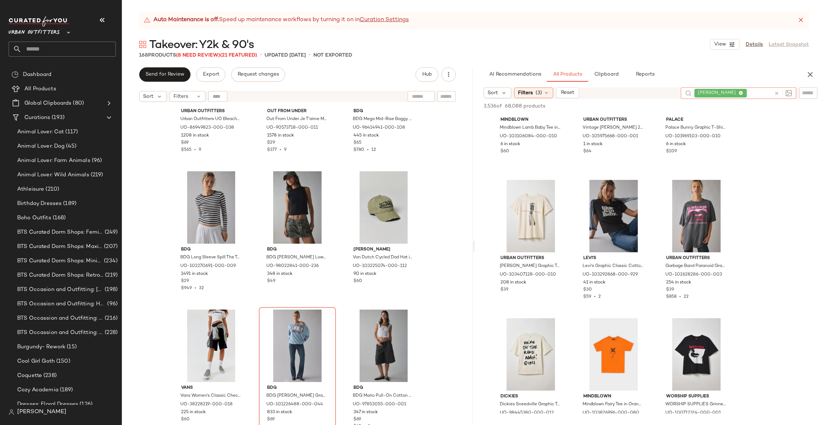
click at [778, 93] on icon at bounding box center [776, 93] width 5 height 5
click at [804, 94] on input "Filter" at bounding box center [784, 93] width 61 height 8
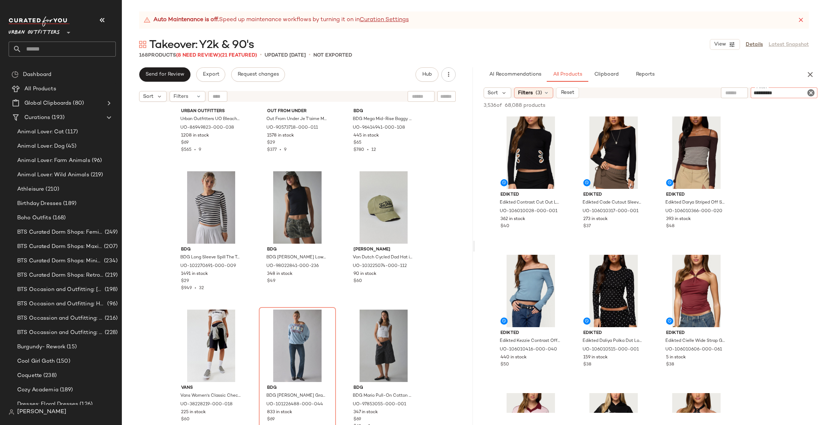
type input "**********"
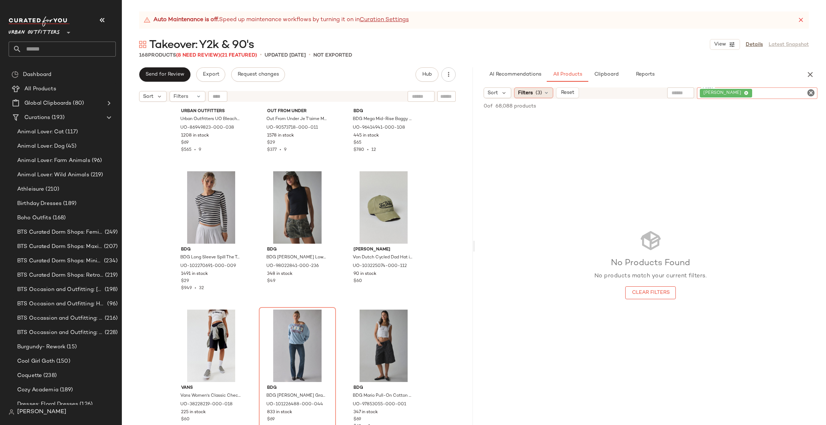
click at [543, 92] on div "Filters (3)" at bounding box center [533, 92] width 39 height 11
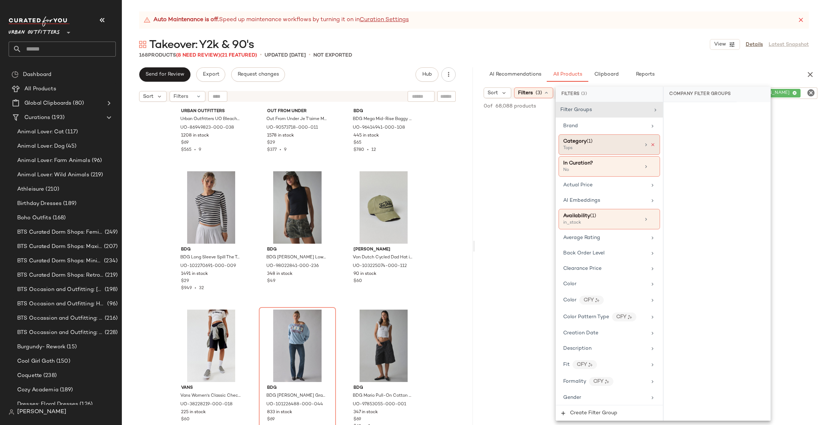
click at [650, 143] on icon at bounding box center [652, 144] width 5 height 5
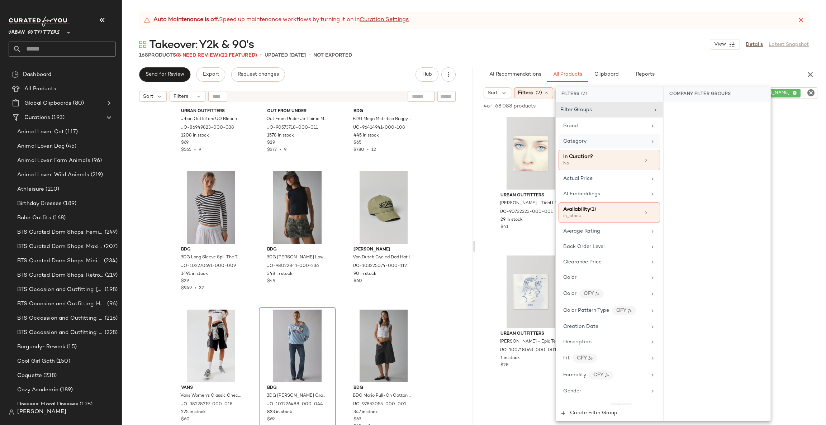
click at [491, 174] on div "Urban Outfitters [PERSON_NAME] - Tidal LP in Black at Urban Outfitters UO-90732…" at bounding box center [650, 250] width 351 height 271
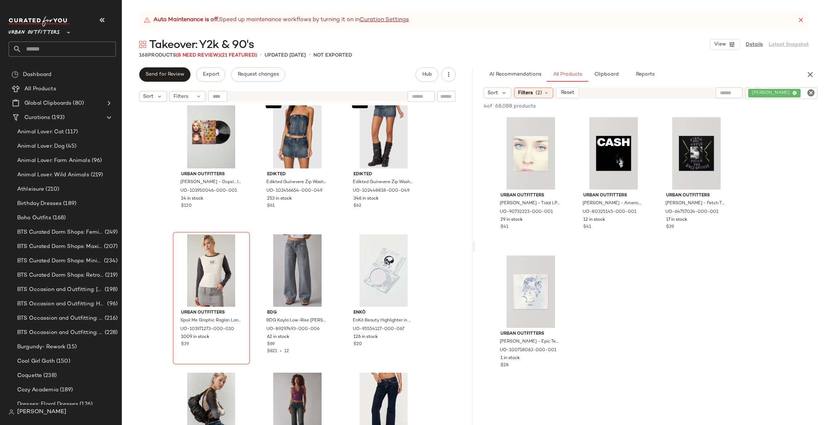
scroll to position [2480, 0]
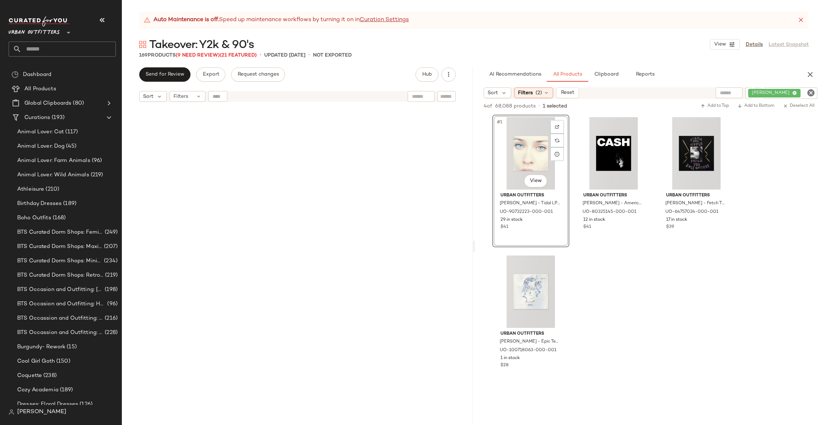
scroll to position [2480, 0]
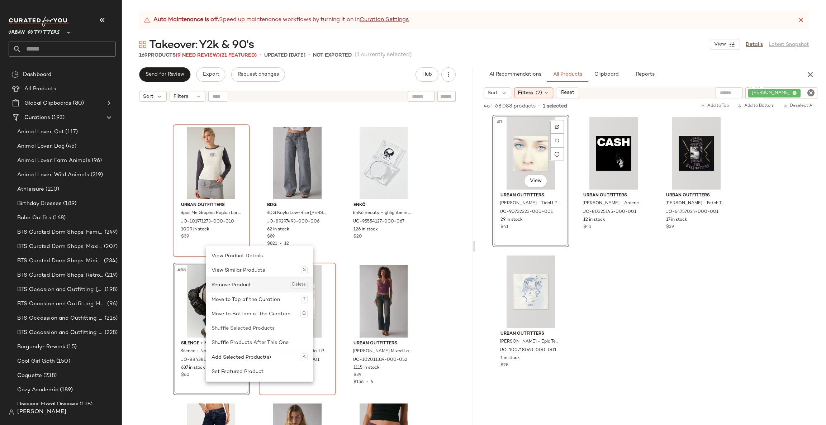
click at [239, 287] on div "Remove Product Delete" at bounding box center [260, 285] width 96 height 14
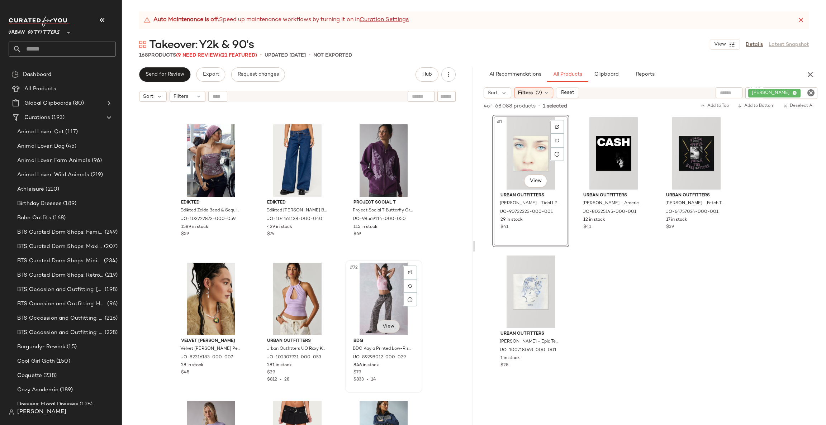
scroll to position [3018, 0]
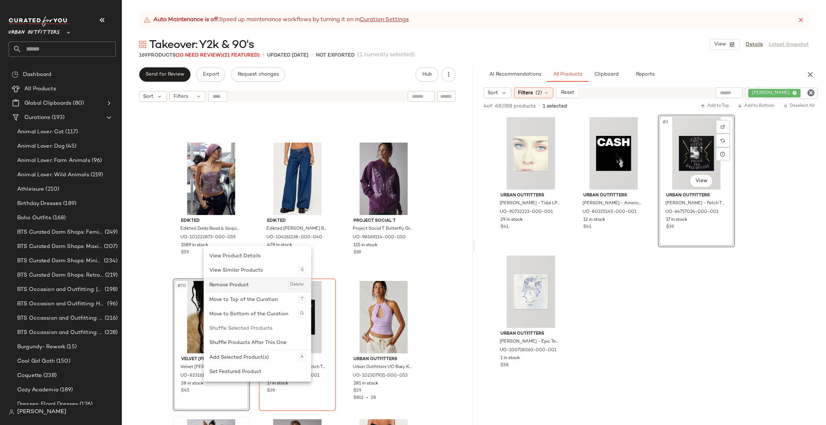
click at [240, 283] on div "Remove Product Delete" at bounding box center [257, 285] width 96 height 14
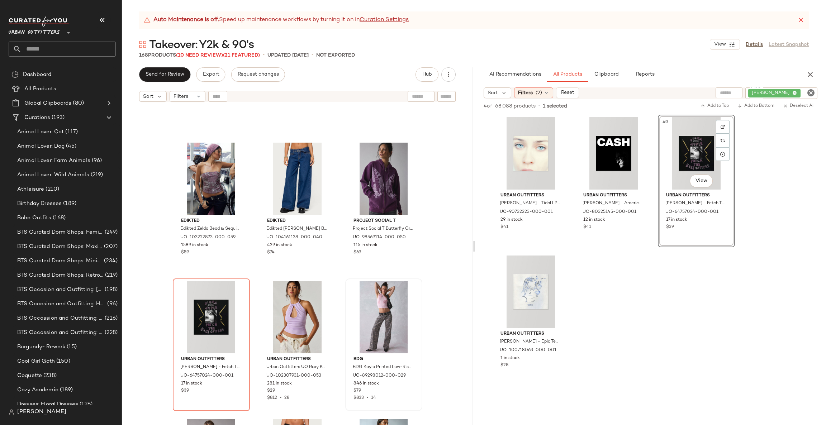
click at [796, 105] on span "Deselect All" at bounding box center [799, 106] width 32 height 5
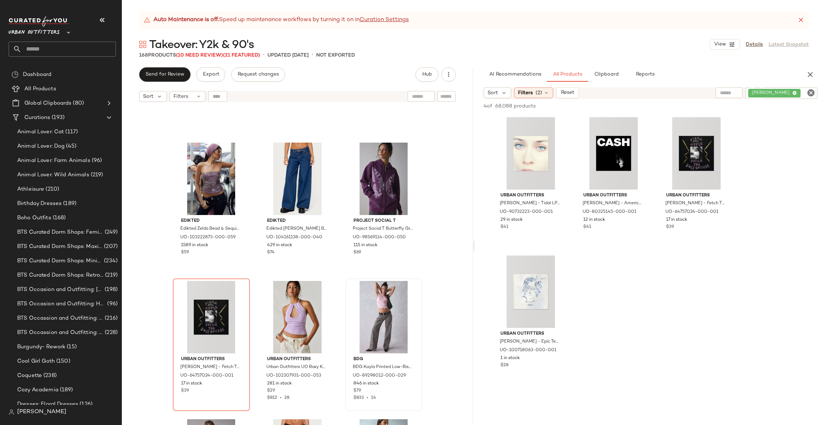
click at [788, 108] on div at bounding box center [767, 106] width 100 height 9
click at [810, 95] on icon "Clear Filter" at bounding box center [811, 93] width 9 height 9
click at [733, 96] on input "text" at bounding box center [734, 93] width 18 height 8
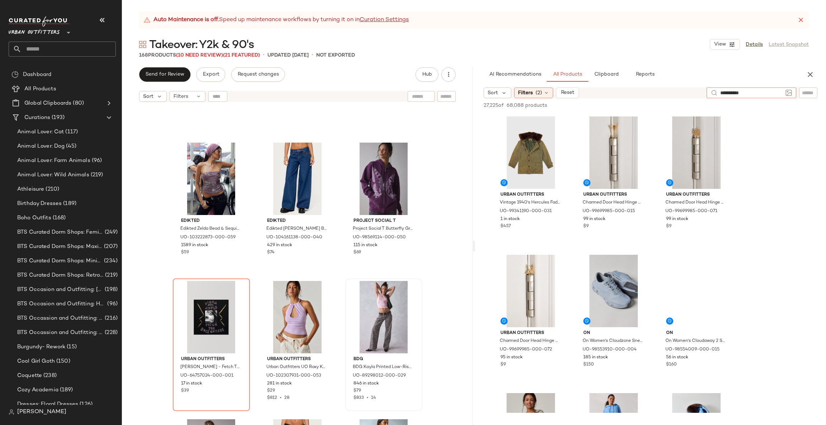
type input "**********"
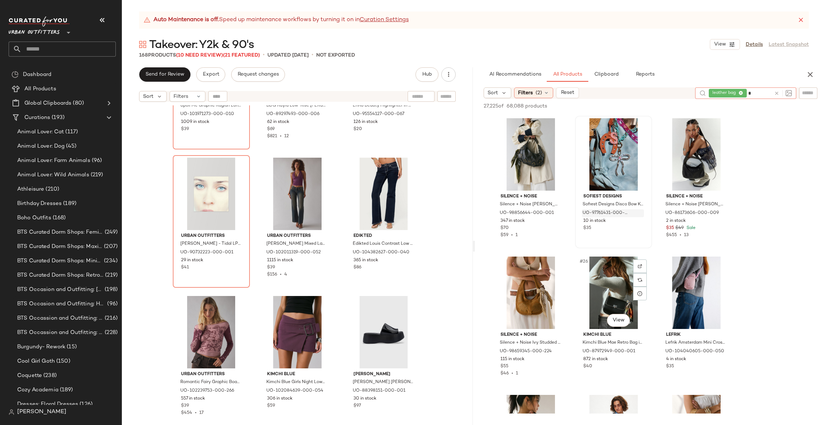
scroll to position [1075, 0]
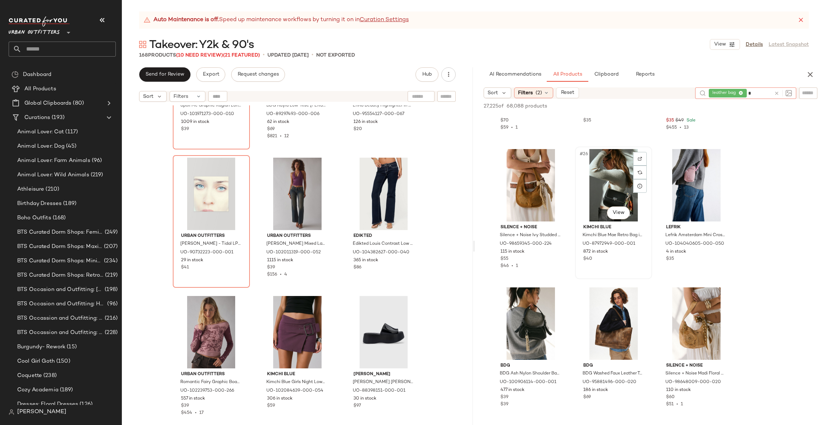
type input "*"
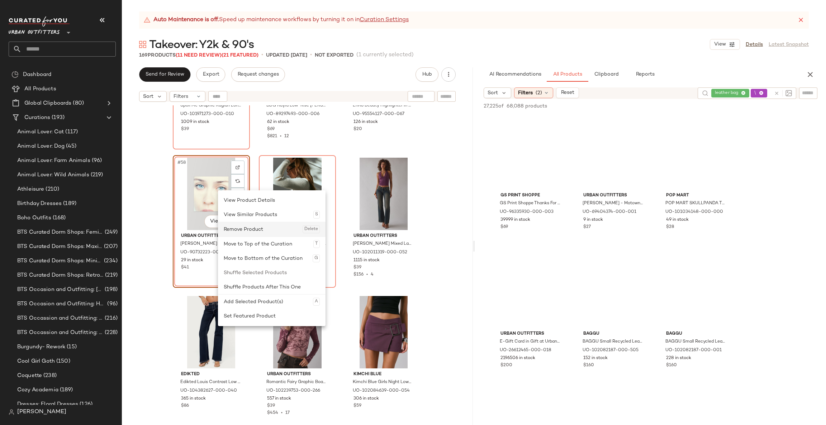
click at [237, 228] on div "Remove Product Delete" at bounding box center [272, 229] width 96 height 14
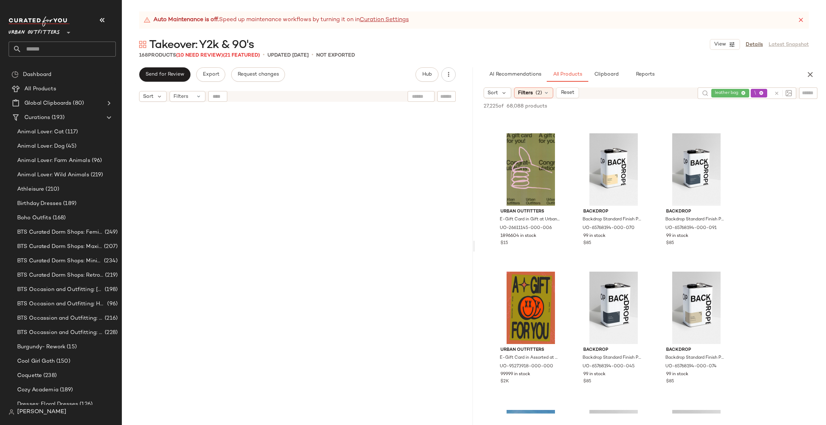
scroll to position [1834, 0]
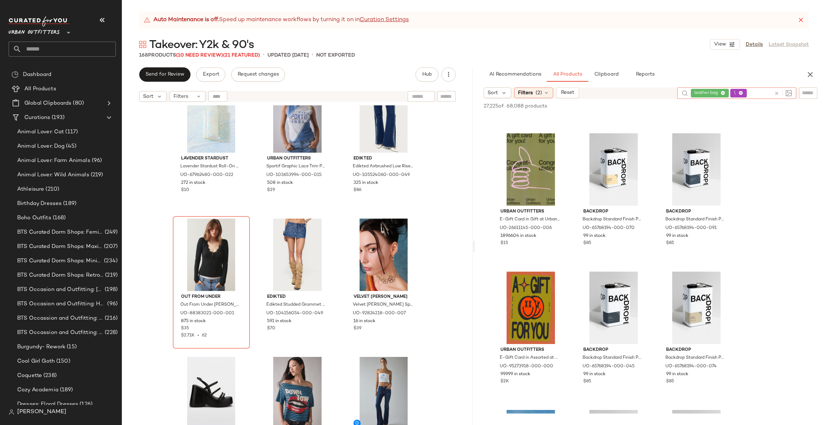
click at [775, 95] on icon at bounding box center [776, 93] width 5 height 5
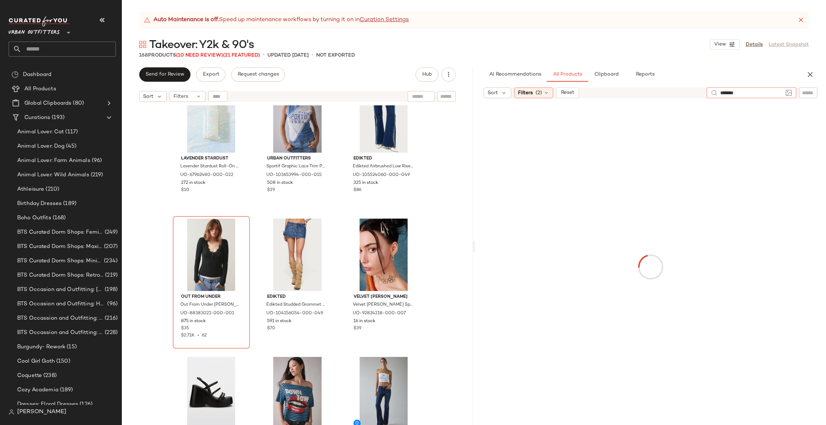
type input "********"
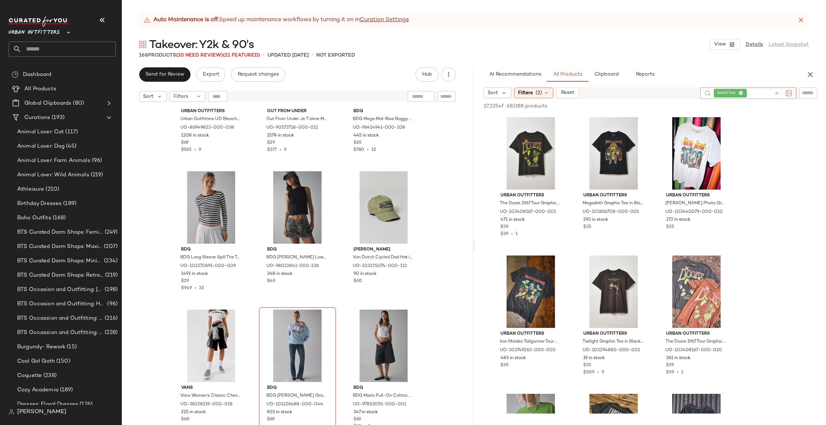
click at [533, 86] on div "AI Recommendations All Products Clipboard Reports Sort Filters (2) Reset band t…" at bounding box center [650, 246] width 351 height 358
click at [533, 93] on div "Filters (2)" at bounding box center [533, 92] width 39 height 11
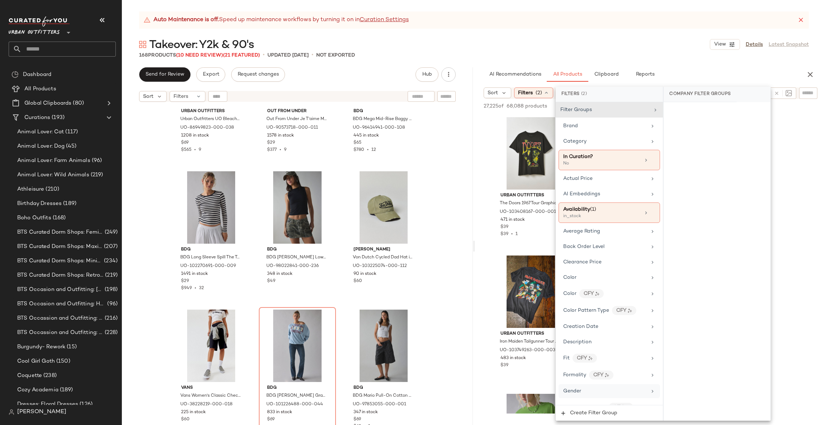
click at [599, 393] on div "Gender" at bounding box center [605, 392] width 84 height 8
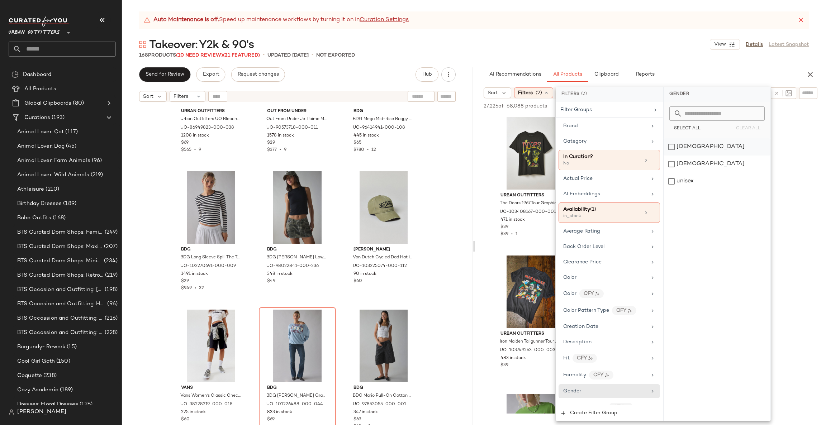
click at [688, 144] on div "female" at bounding box center [717, 146] width 107 height 17
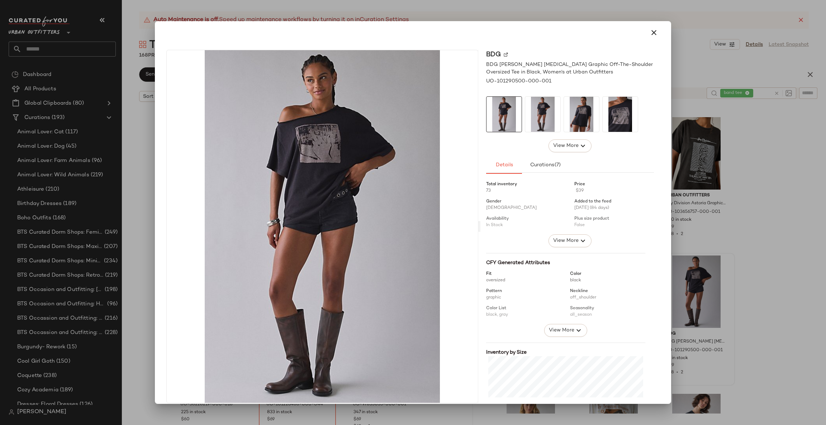
click at [758, 285] on div at bounding box center [413, 212] width 826 height 425
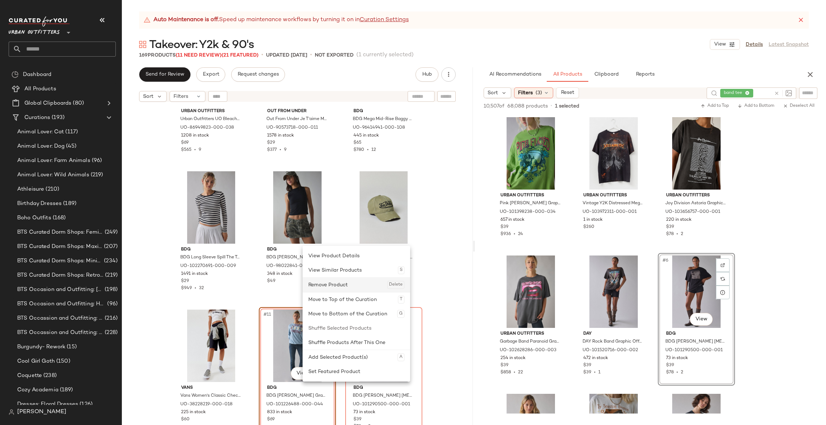
click at [347, 283] on div "Remove Product Delete" at bounding box center [356, 285] width 96 height 14
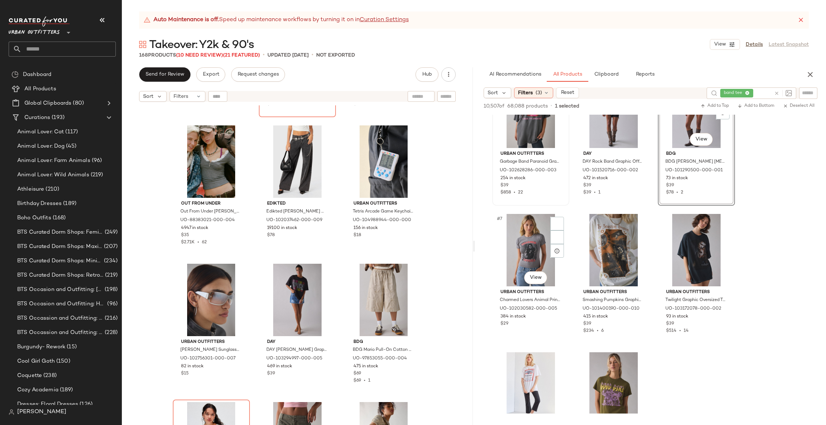
scroll to position [215, 0]
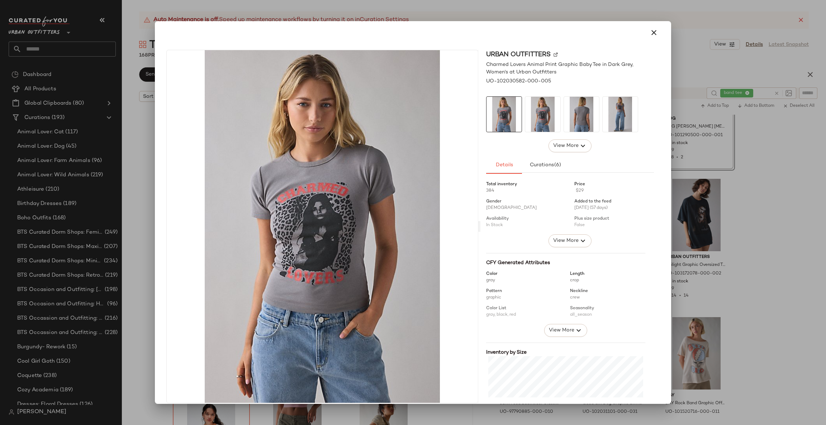
click at [761, 253] on div at bounding box center [413, 212] width 826 height 425
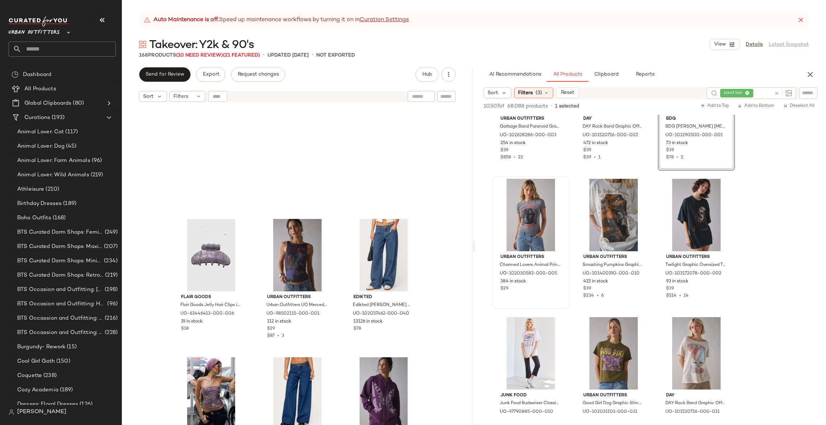
scroll to position [3018, 0]
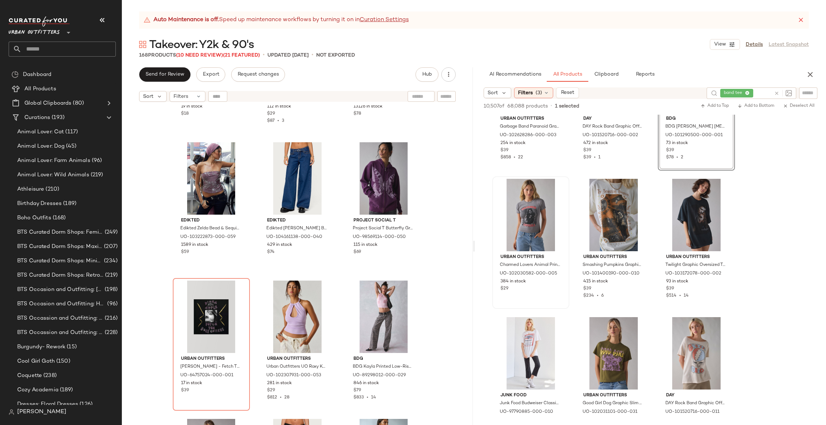
click at [429, 210] on div "Flair Goods Flair Goods Jelly Hair Clips in Lavender To Dark Lilac, Women's at …" at bounding box center [297, 274] width 351 height 338
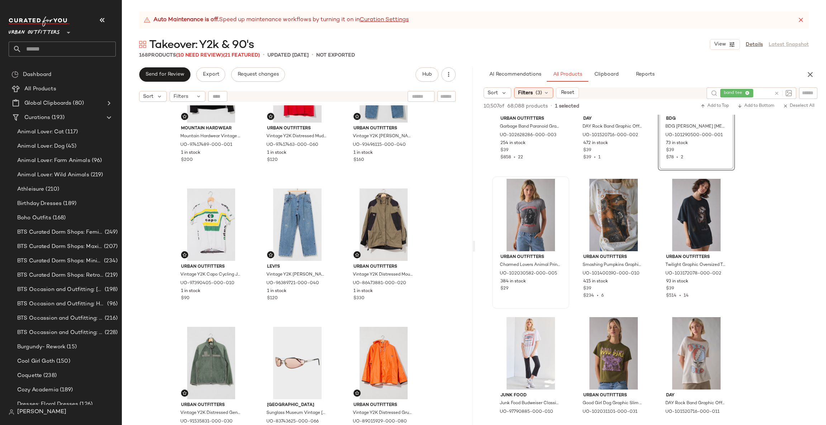
scroll to position [7415, 0]
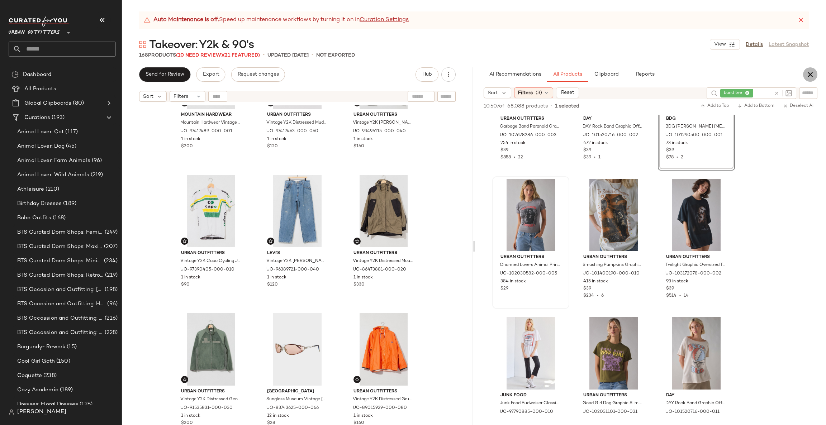
click at [809, 78] on icon "button" at bounding box center [810, 74] width 9 height 9
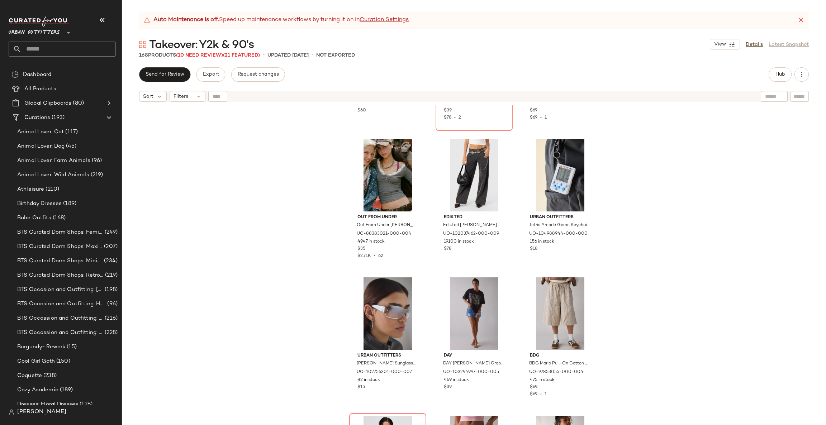
scroll to position [0, 0]
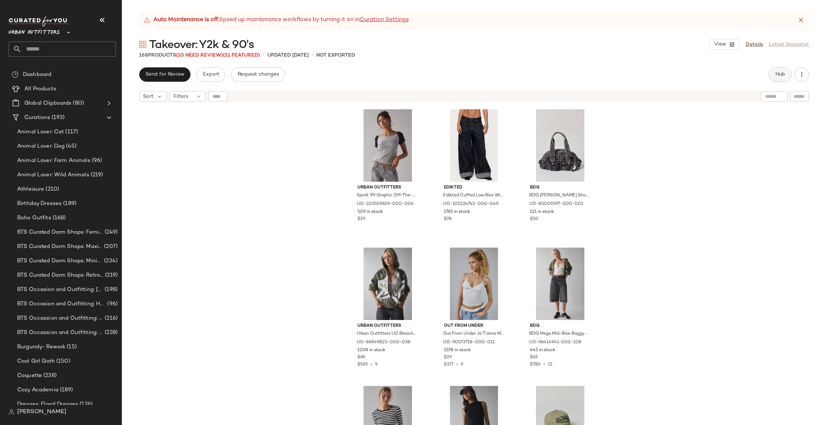
click at [775, 75] on span "Hub" at bounding box center [780, 75] width 10 height 6
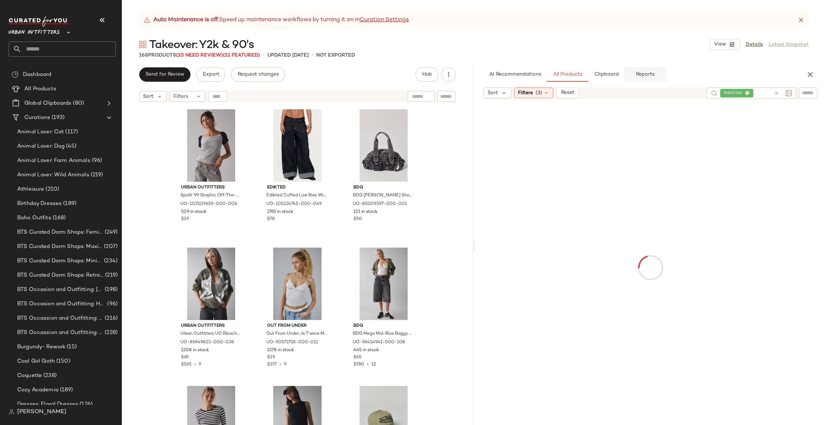
click at [642, 79] on button "Reports" at bounding box center [645, 74] width 42 height 14
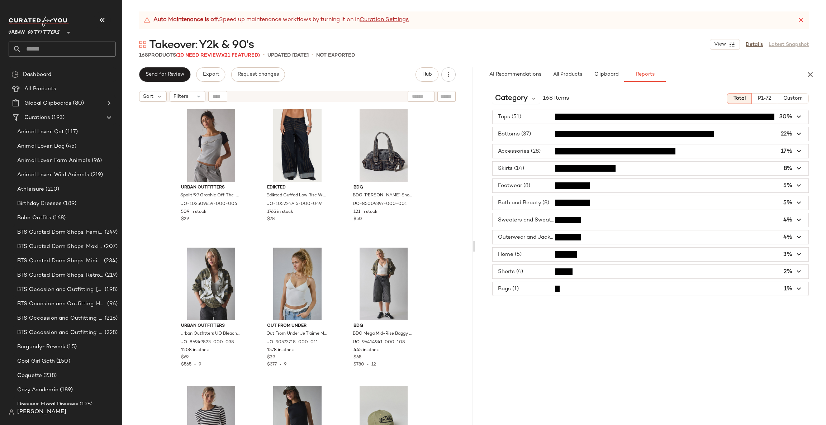
click at [600, 114] on span "button" at bounding box center [651, 117] width 316 height 14
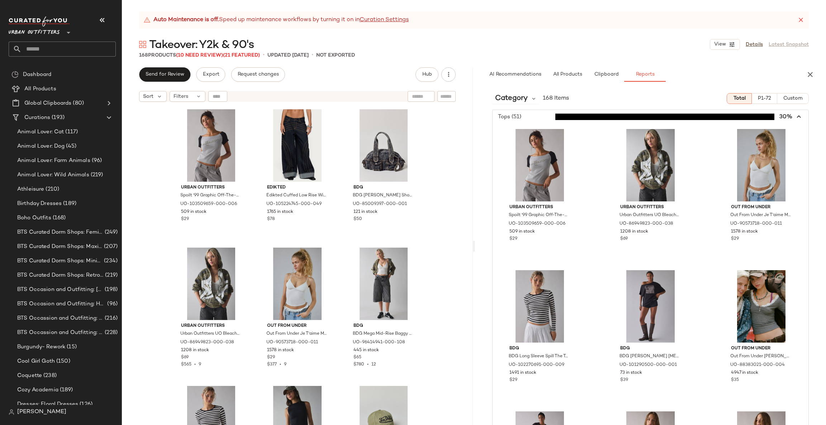
click at [599, 115] on span "button" at bounding box center [651, 117] width 316 height 14
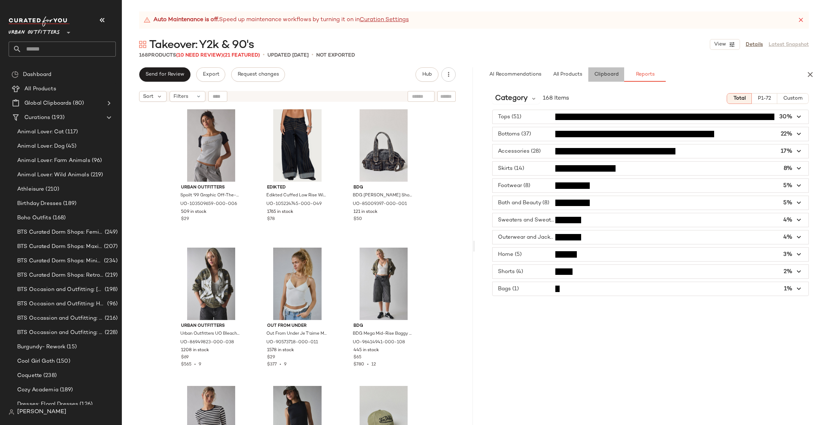
click at [604, 77] on button "Clipboard" at bounding box center [606, 74] width 36 height 14
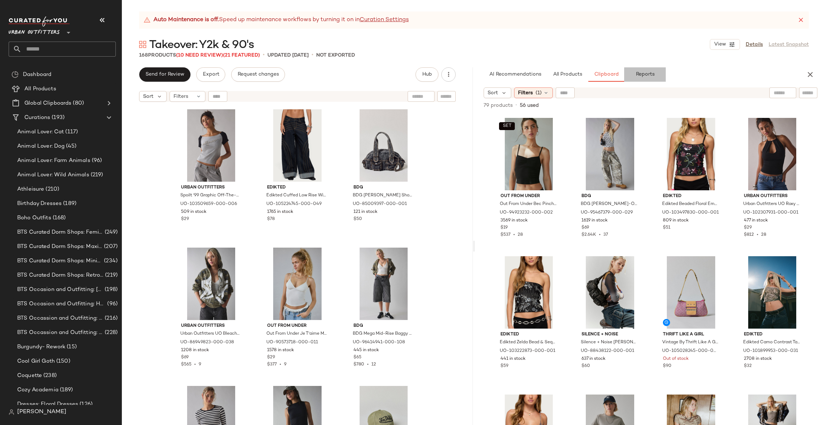
click at [631, 77] on button "Reports" at bounding box center [645, 74] width 42 height 14
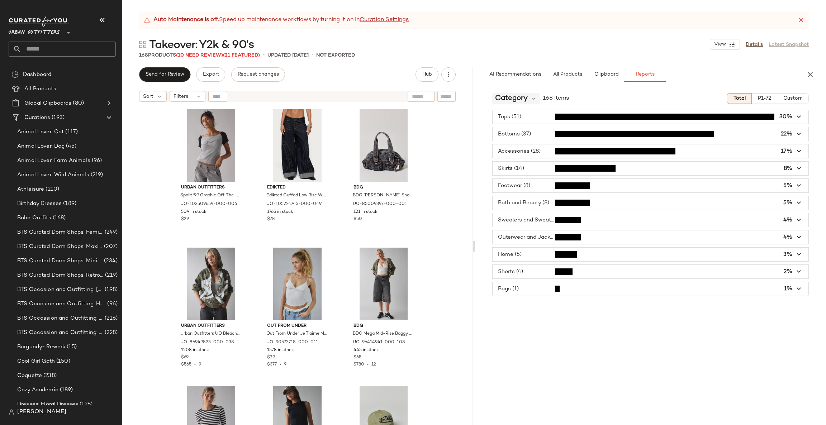
click at [526, 94] on span "Category" at bounding box center [511, 98] width 33 height 11
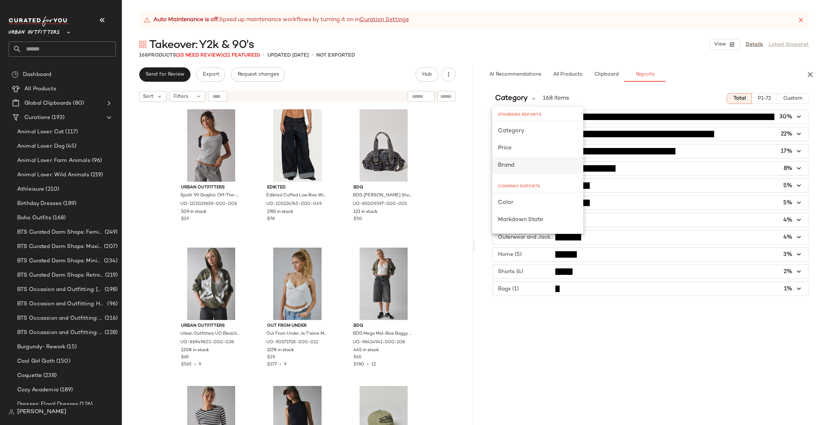
click at [528, 166] on div "Brand" at bounding box center [538, 165] width 80 height 9
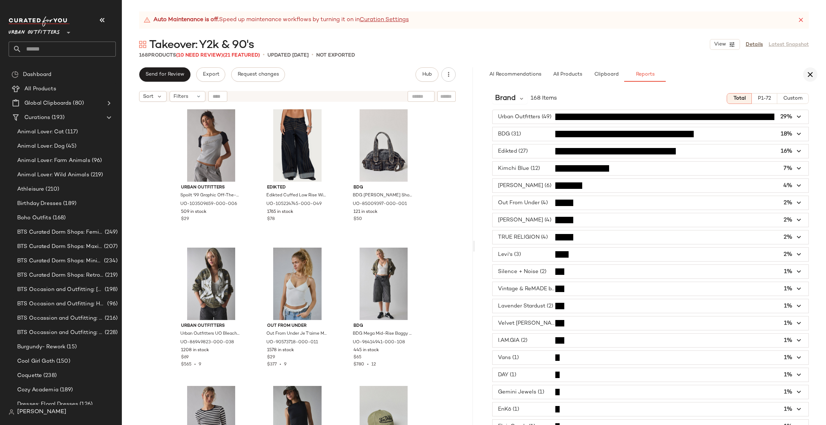
click at [815, 74] on button "button" at bounding box center [810, 74] width 14 height 14
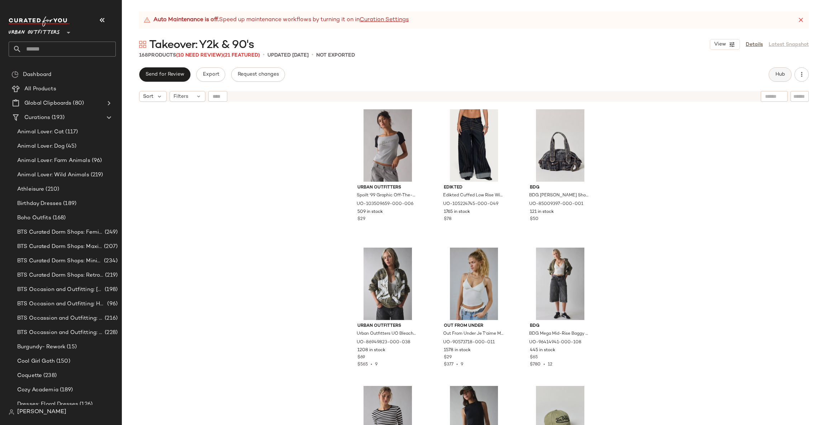
click at [773, 77] on button "Hub" at bounding box center [780, 74] width 23 height 14
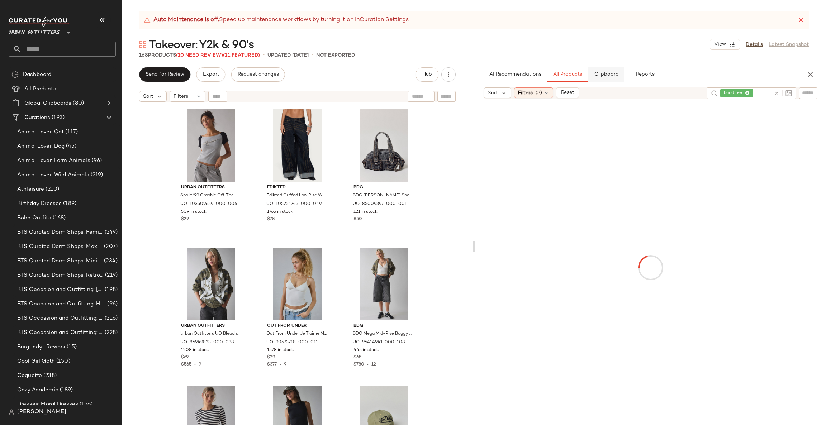
click at [597, 77] on button "Clipboard" at bounding box center [606, 74] width 36 height 14
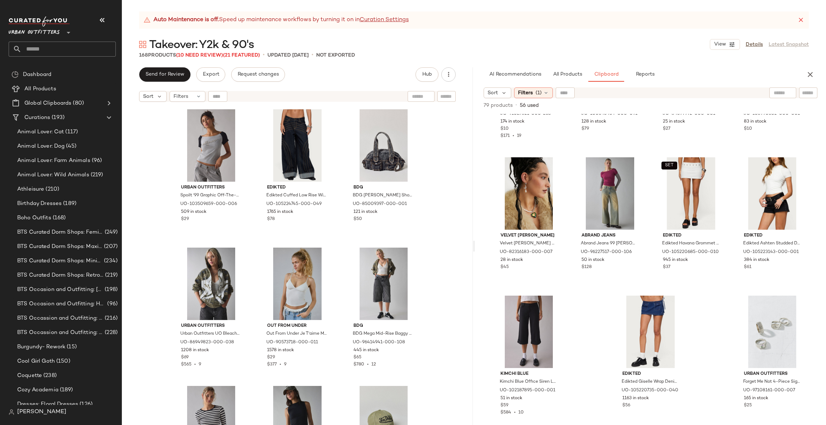
scroll to position [197, 0]
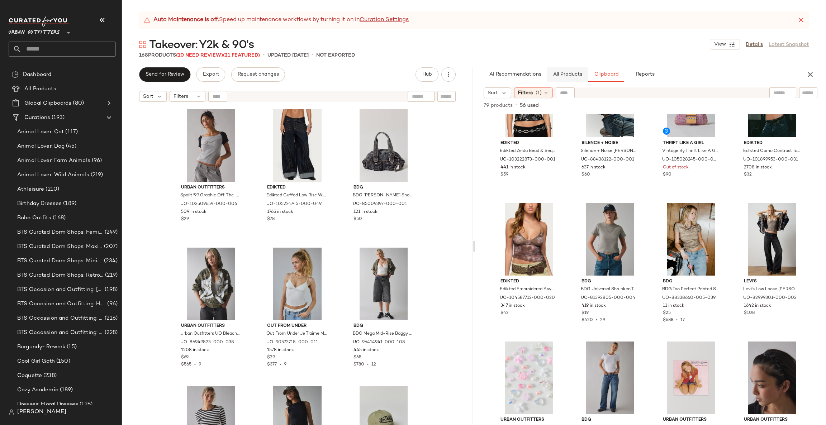
click at [565, 71] on button "All Products" at bounding box center [568, 74] width 42 height 14
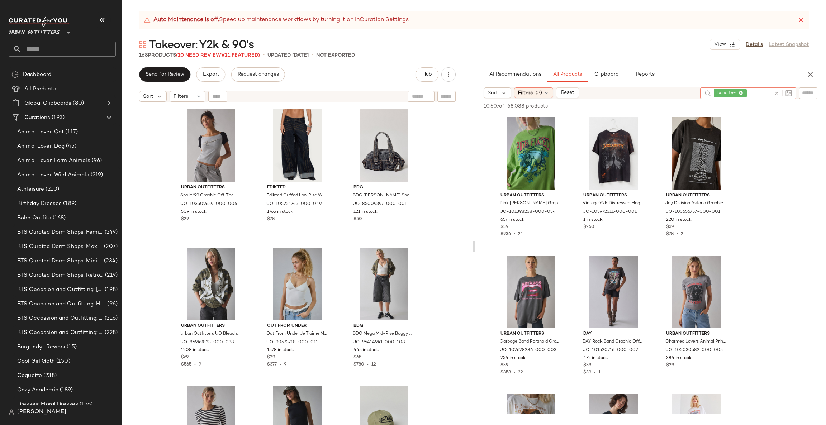
click at [777, 94] on icon at bounding box center [776, 93] width 5 height 5
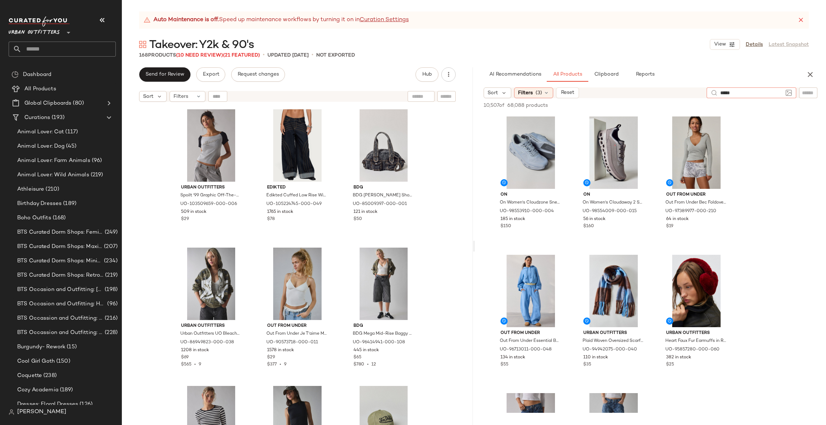
type input "******"
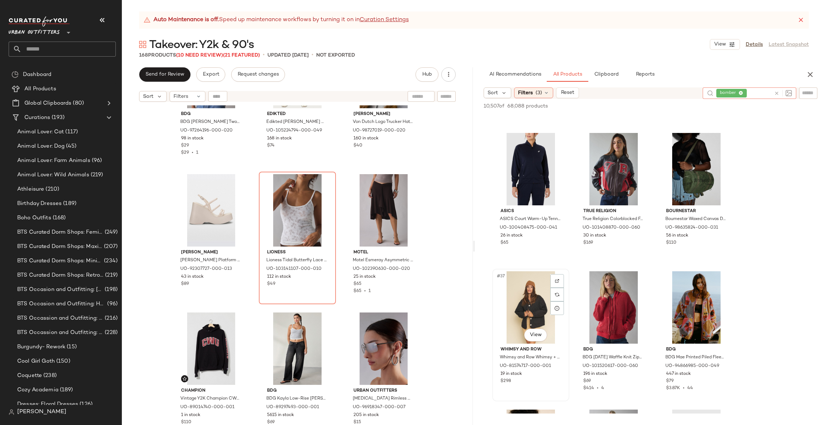
scroll to position [1506, 0]
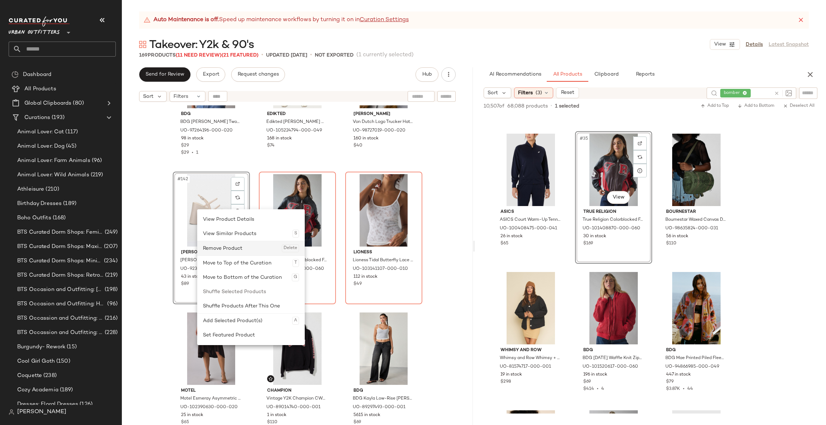
click at [231, 247] on div "Remove Product Delete" at bounding box center [251, 248] width 96 height 14
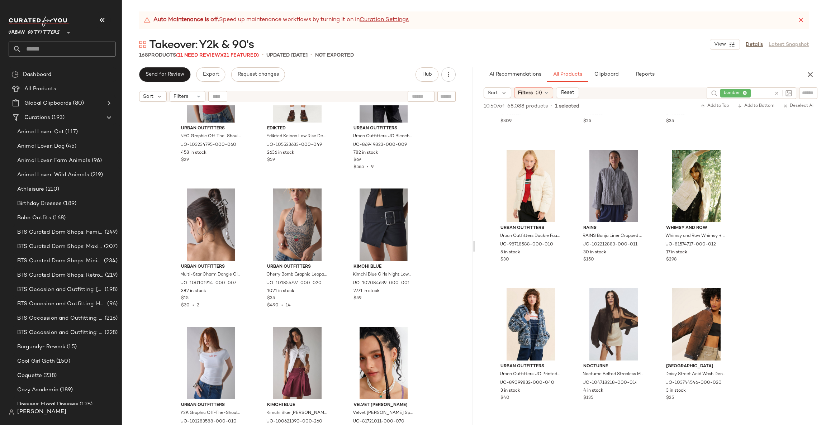
scroll to position [2366, 0]
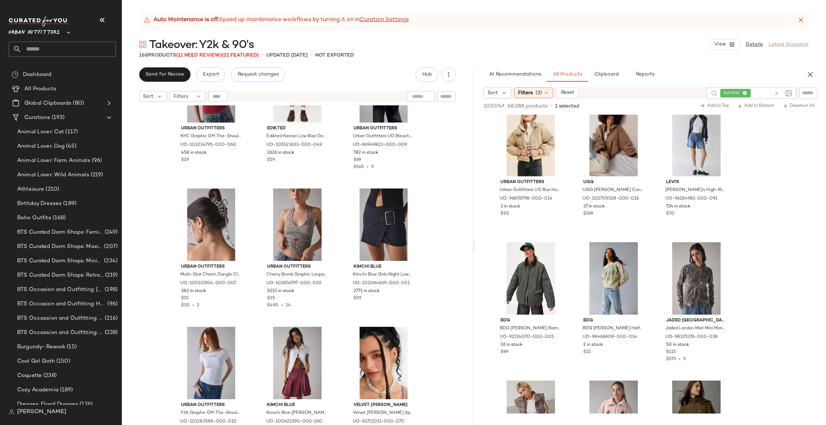
click at [776, 93] on icon at bounding box center [776, 93] width 5 height 5
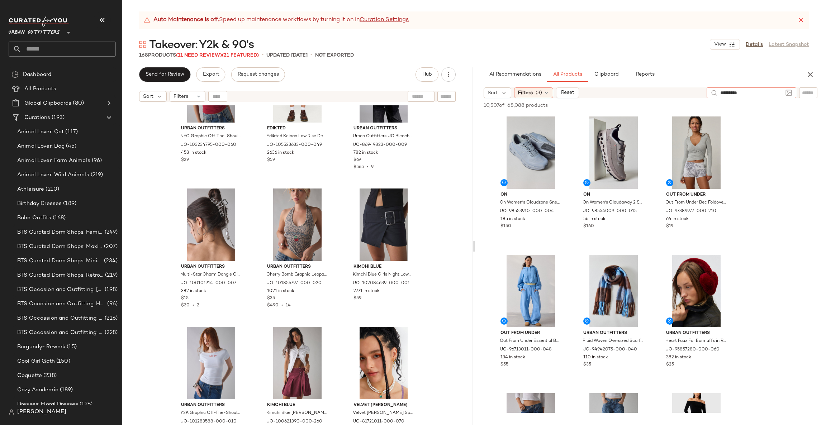
type input "**********"
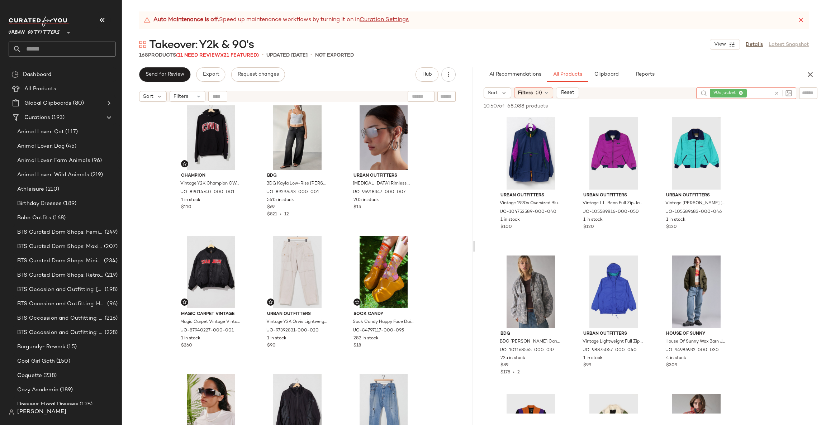
scroll to position [6339, 0]
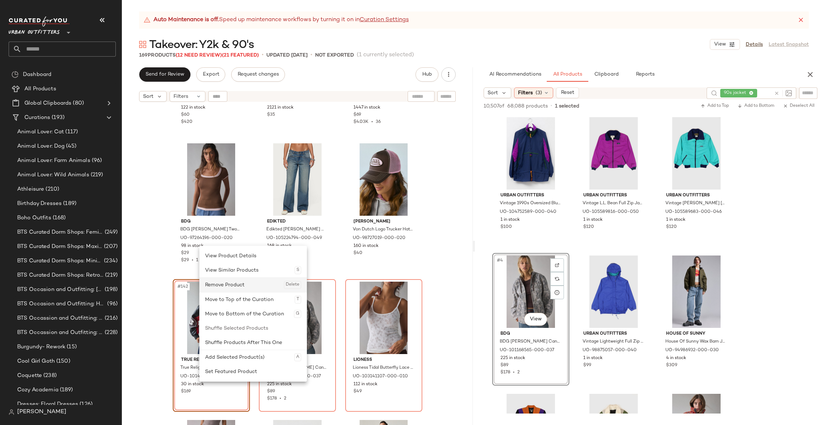
click at [251, 283] on div "Remove Product Delete" at bounding box center [253, 285] width 96 height 14
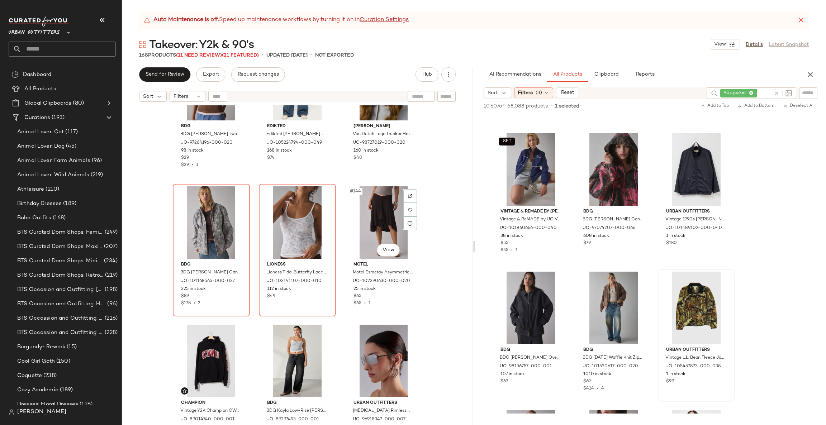
scroll to position [6446, 0]
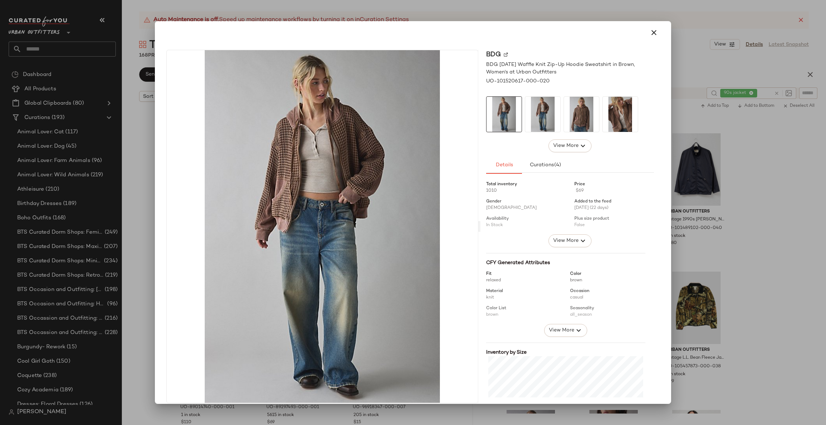
click at [756, 286] on div at bounding box center [413, 212] width 826 height 425
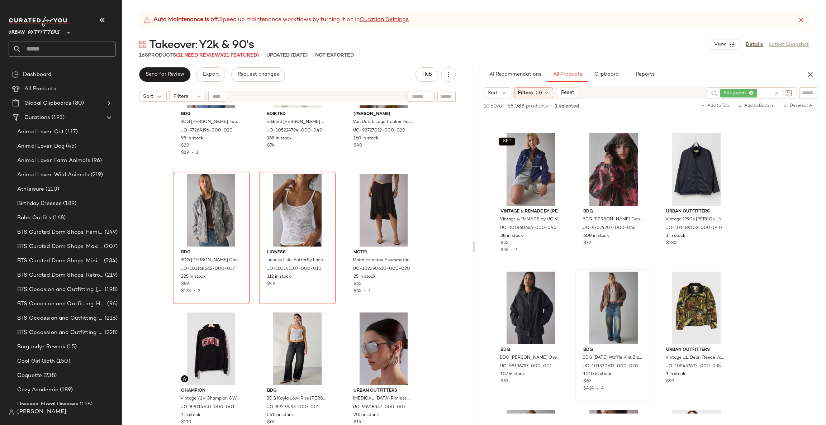
scroll to position [6339, 0]
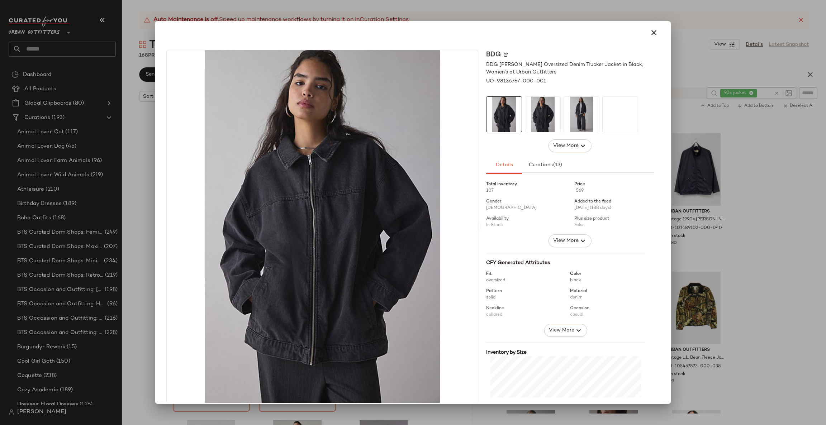
click at [721, 271] on div at bounding box center [413, 212] width 826 height 425
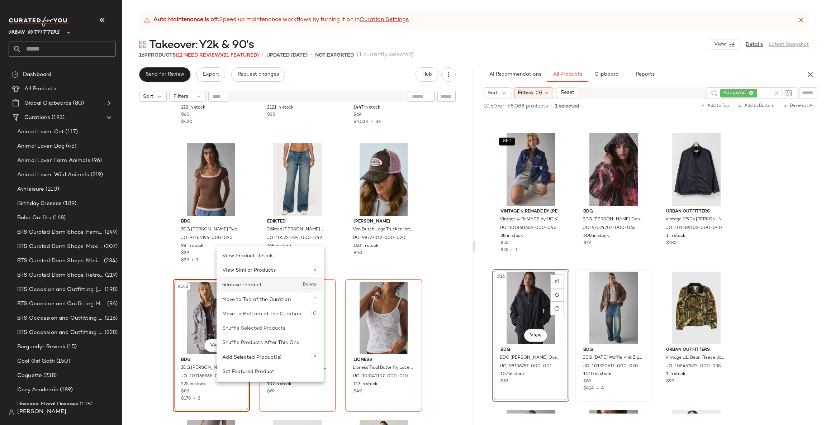
click at [268, 284] on div "Remove Product Delete" at bounding box center [270, 285] width 96 height 14
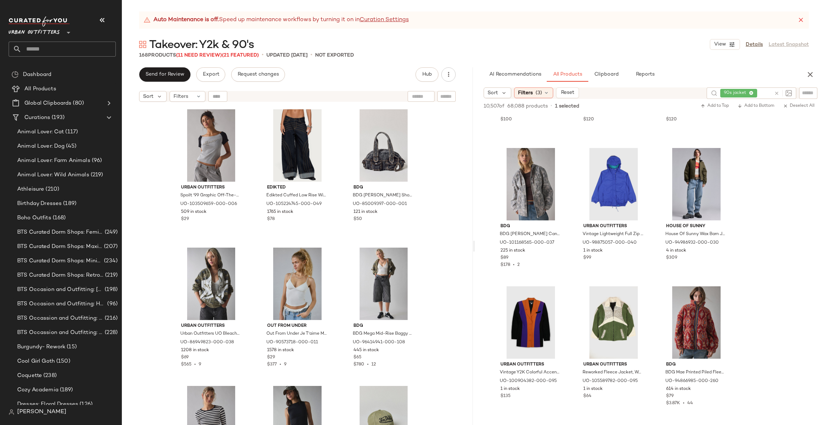
scroll to position [108, 0]
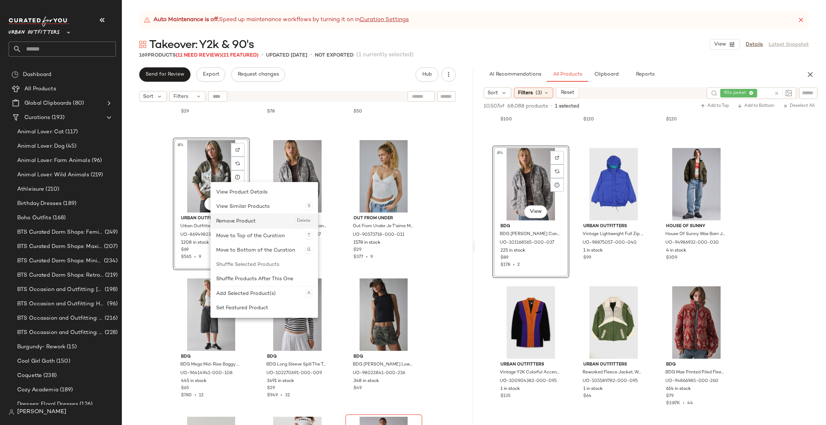
click at [249, 216] on div "Remove Product Delete" at bounding box center [264, 221] width 96 height 14
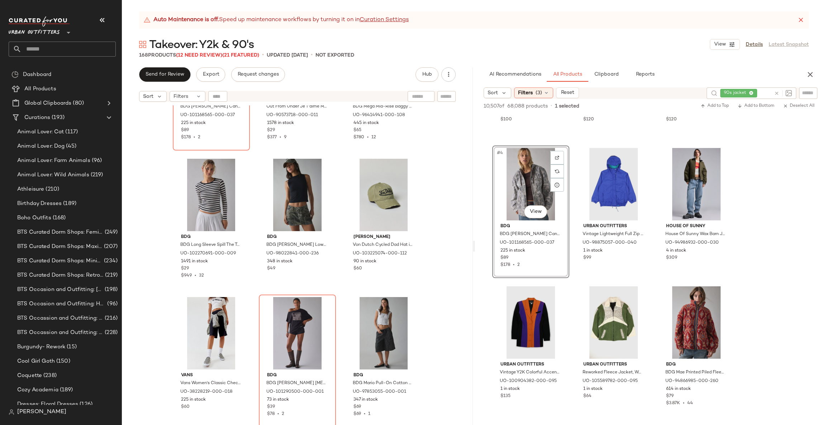
scroll to position [221, 0]
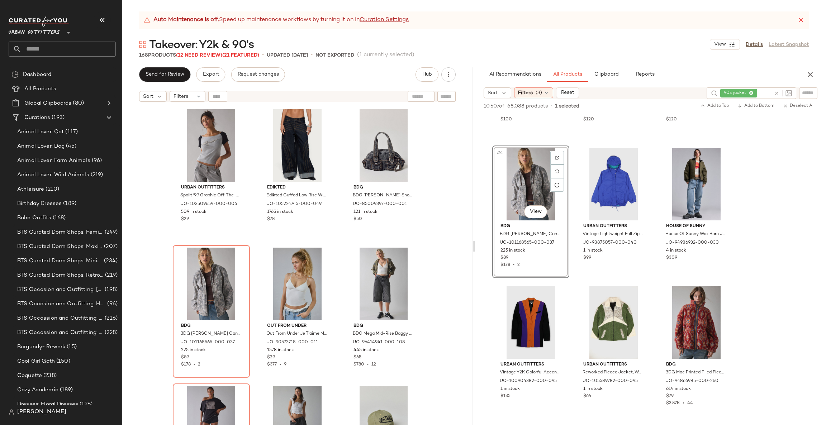
click at [449, 321] on div "Urban Outfitters Spoilt '99 Graphic Off-The-Shoulder Baby Tee in Light Grey, Wo…" at bounding box center [297, 274] width 351 height 338
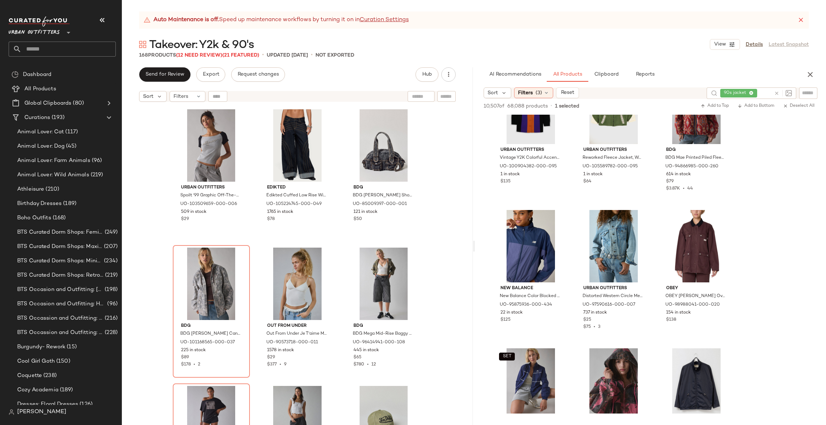
click at [810, 75] on icon "button" at bounding box center [810, 74] width 9 height 9
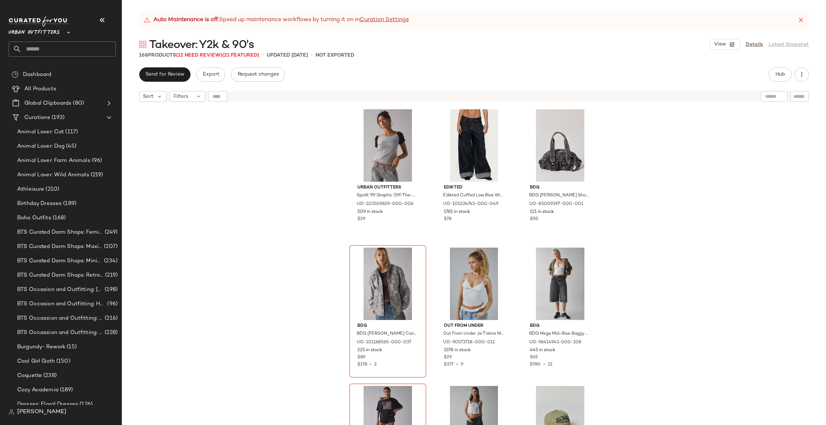
click at [637, 203] on div "Urban Outfitters Spoilt '99 Graphic Off-The-Shoulder Baby Tee in Light Grey, Wo…" at bounding box center [474, 274] width 704 height 338
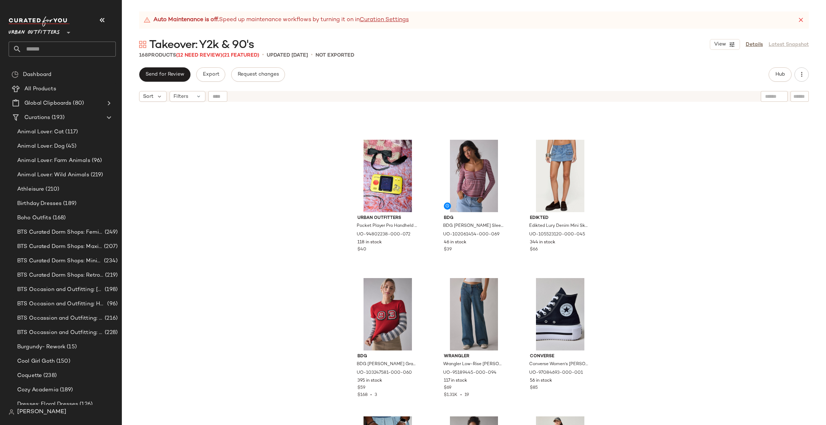
scroll to position [5371, 0]
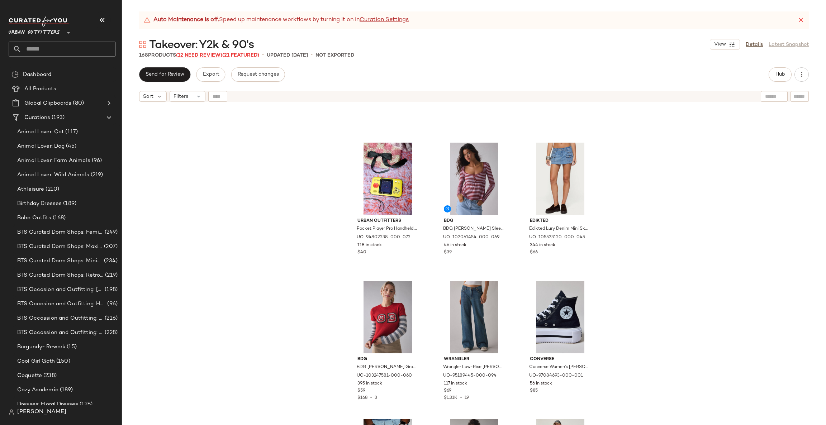
click at [209, 55] on span "(12 Need Review)" at bounding box center [199, 55] width 46 height 5
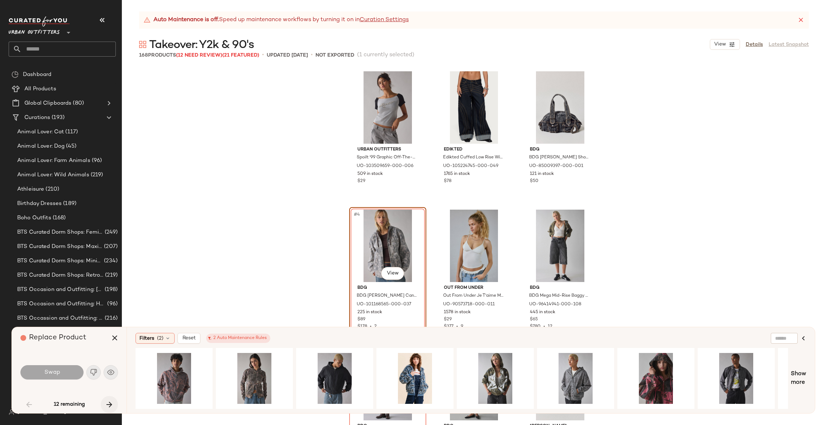
click at [103, 403] on button "button" at bounding box center [109, 404] width 17 height 17
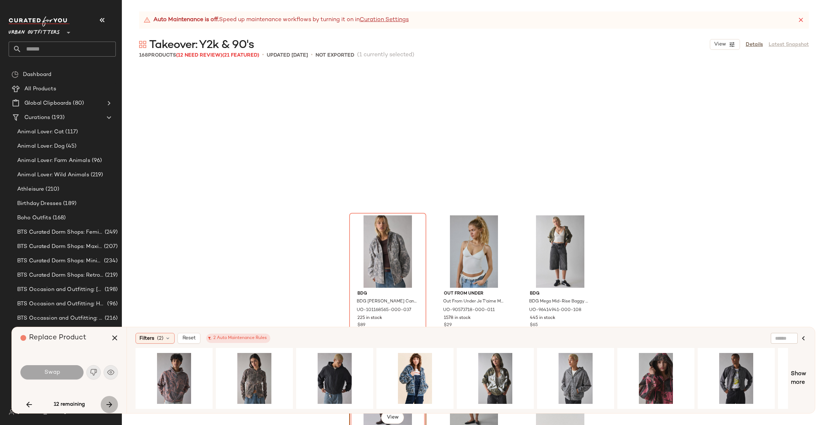
scroll to position [144, 0]
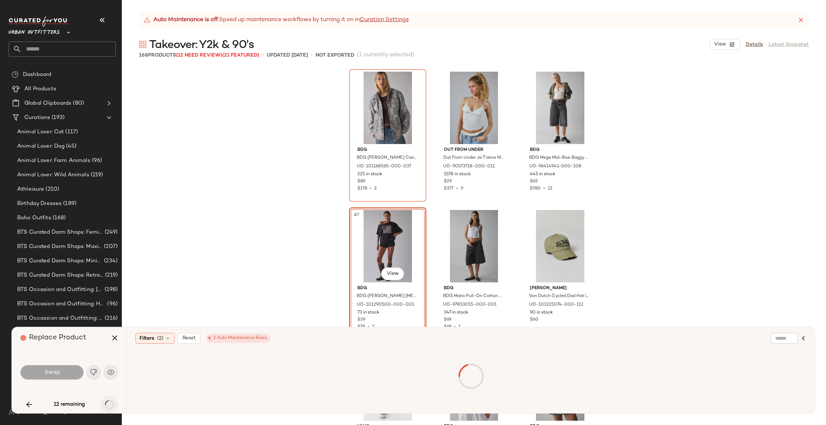
click at [103, 403] on div "12 remaining" at bounding box center [69, 404] width 98 height 17
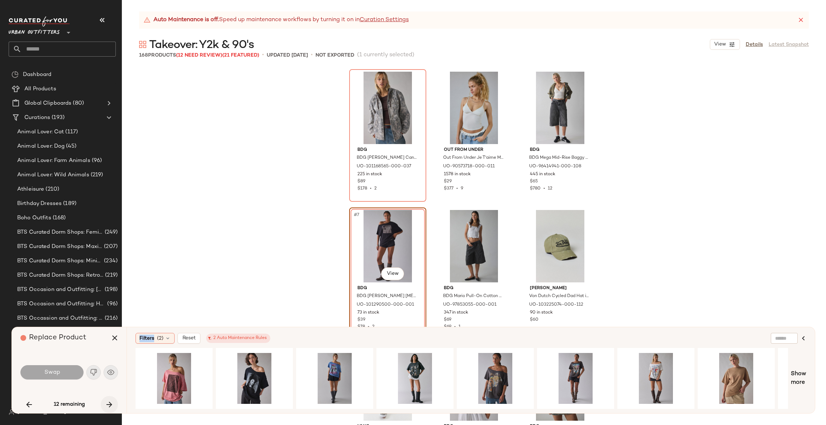
click at [103, 403] on button "button" at bounding box center [109, 404] width 17 height 17
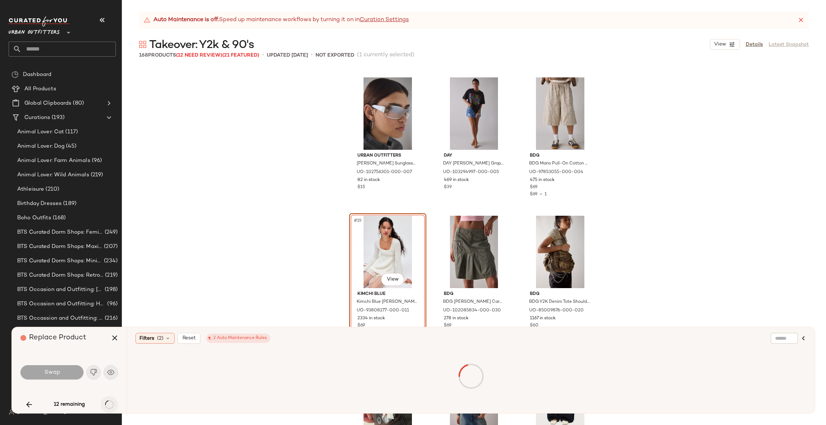
click at [103, 403] on div "12 remaining" at bounding box center [69, 404] width 98 height 17
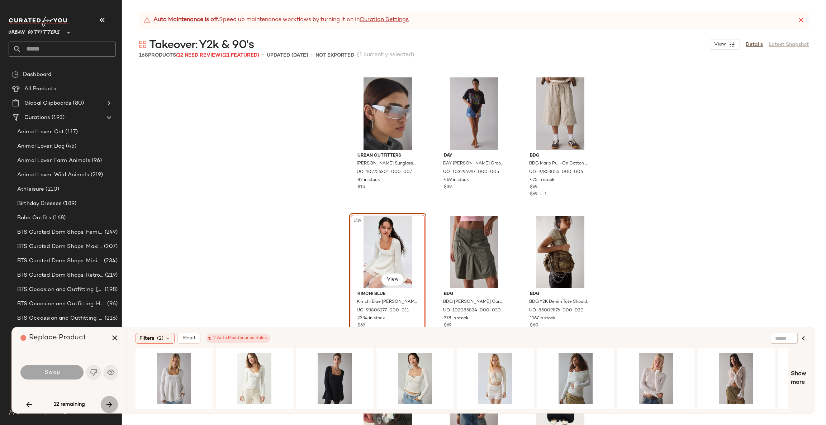
click at [105, 403] on icon "button" at bounding box center [109, 405] width 9 height 9
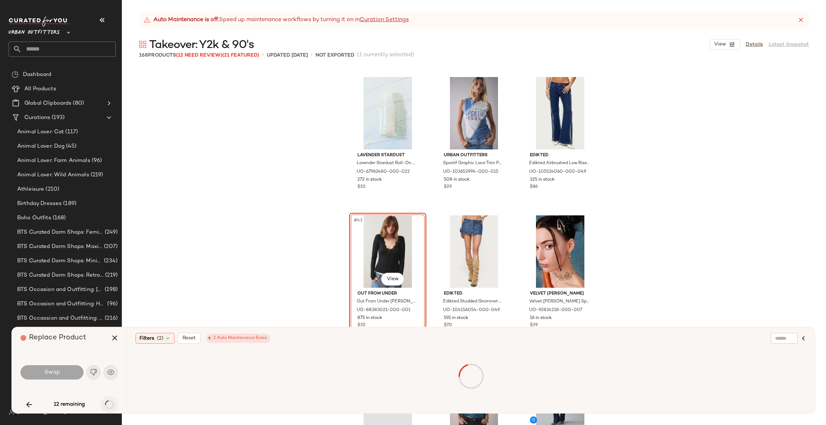
click at [106, 404] on div "12 remaining" at bounding box center [69, 404] width 98 height 17
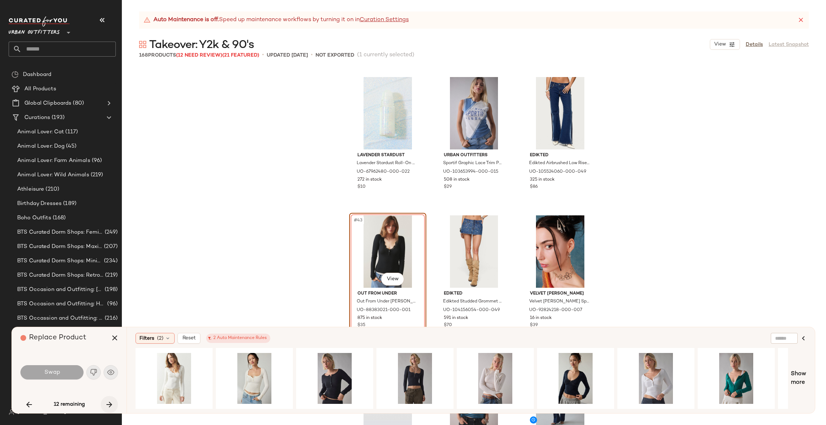
click at [108, 404] on icon "button" at bounding box center [109, 405] width 9 height 9
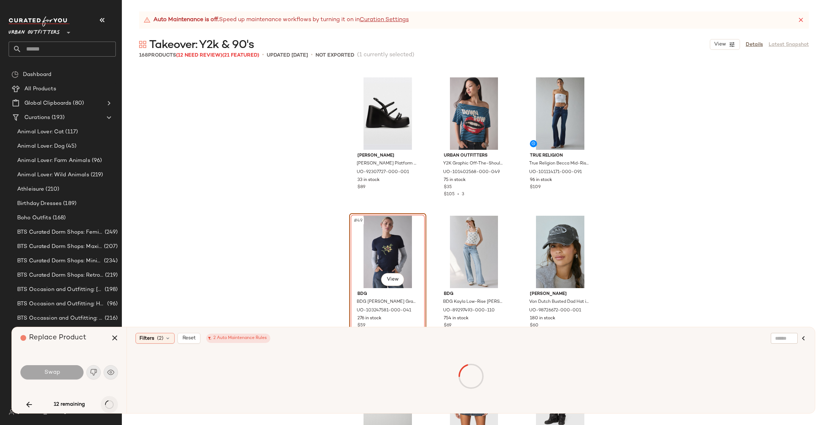
click at [108, 404] on div "12 remaining" at bounding box center [69, 404] width 98 height 17
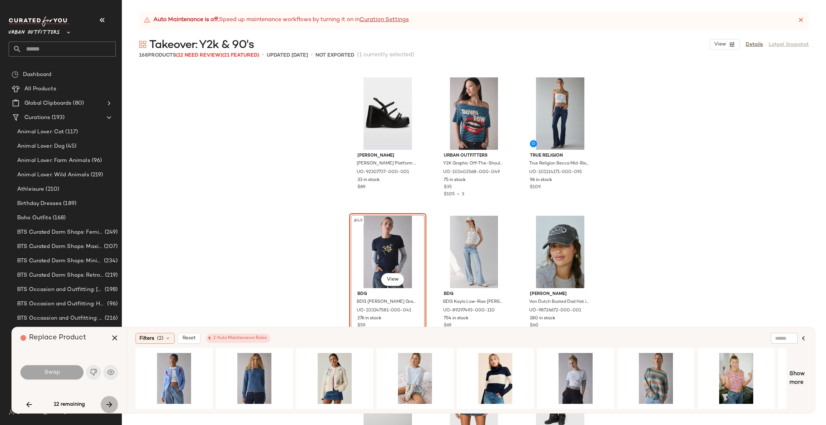
click at [108, 404] on icon "button" at bounding box center [109, 405] width 9 height 9
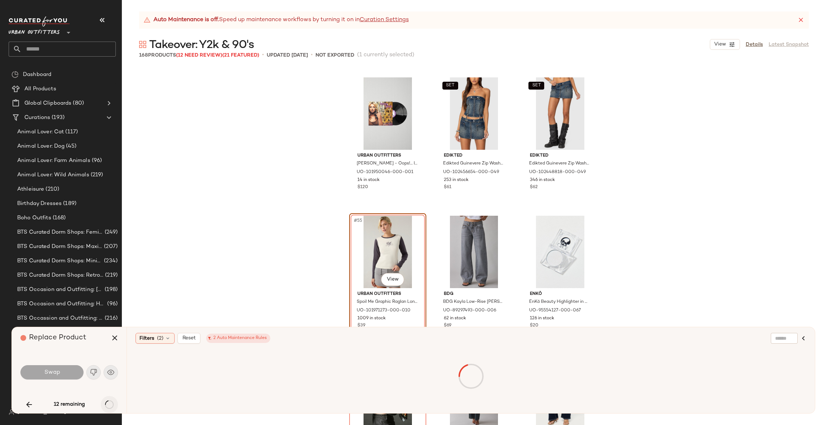
click at [108, 404] on div "12 remaining" at bounding box center [69, 404] width 98 height 17
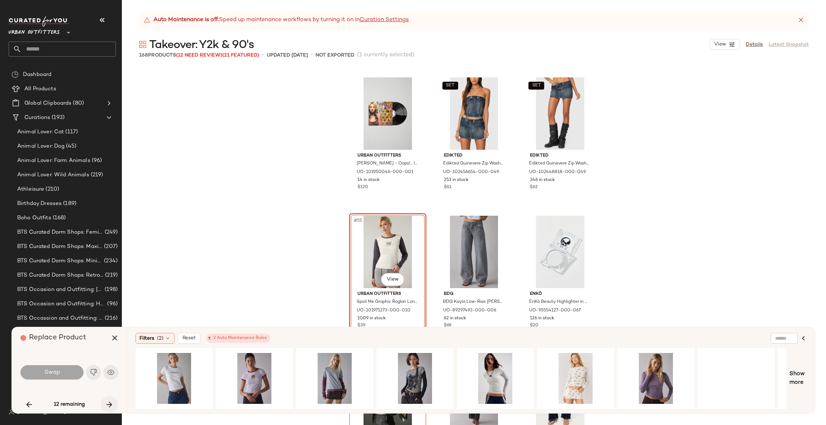
click at [108, 404] on icon "button" at bounding box center [109, 405] width 9 height 9
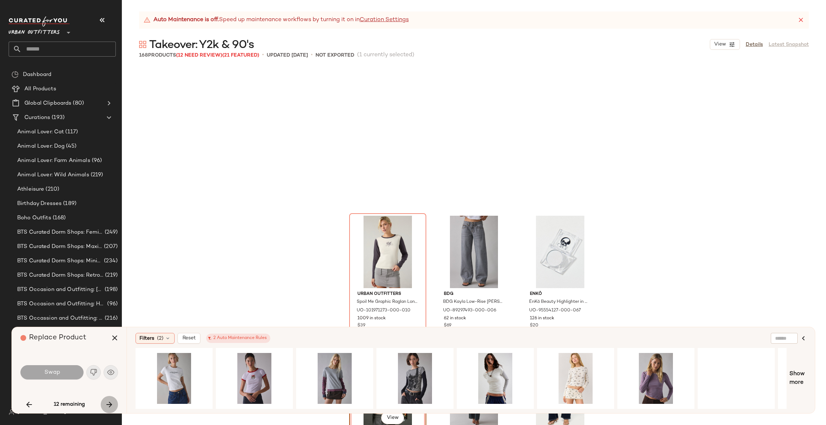
scroll to position [2491, 0]
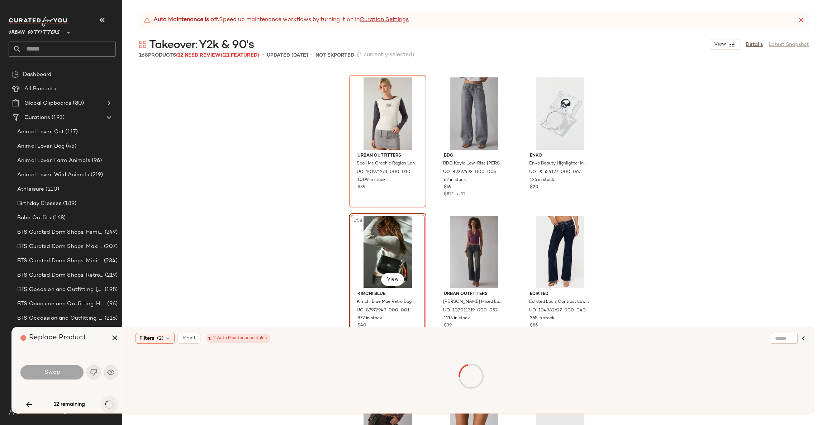
click at [108, 404] on div "12 remaining" at bounding box center [69, 404] width 98 height 17
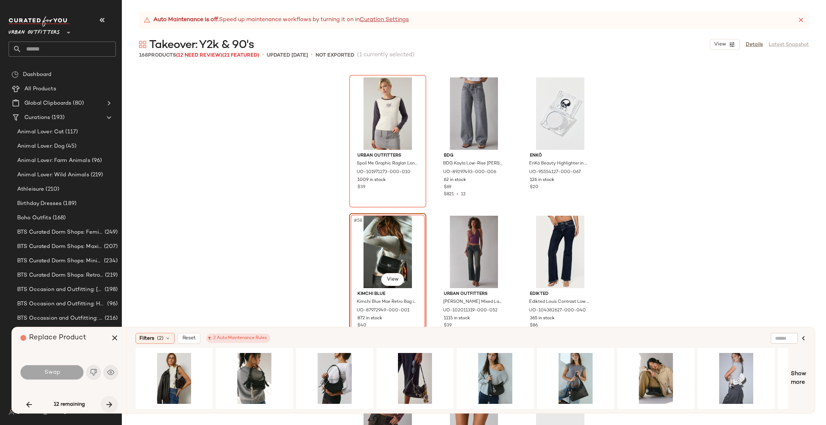
click at [108, 404] on icon "button" at bounding box center [109, 405] width 9 height 9
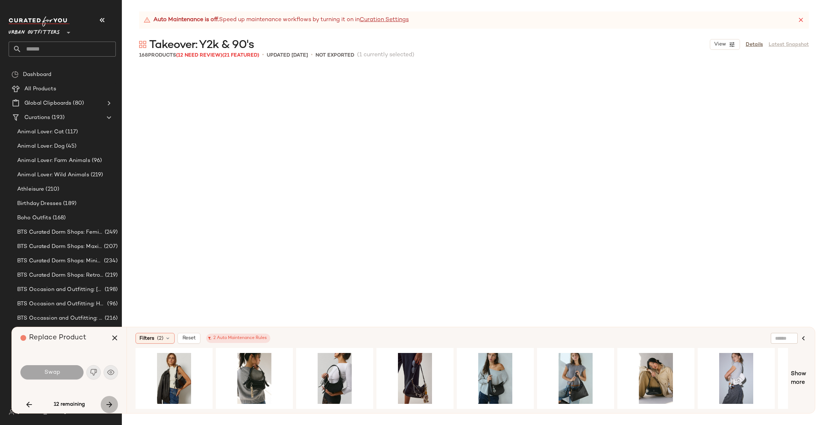
scroll to position [3045, 0]
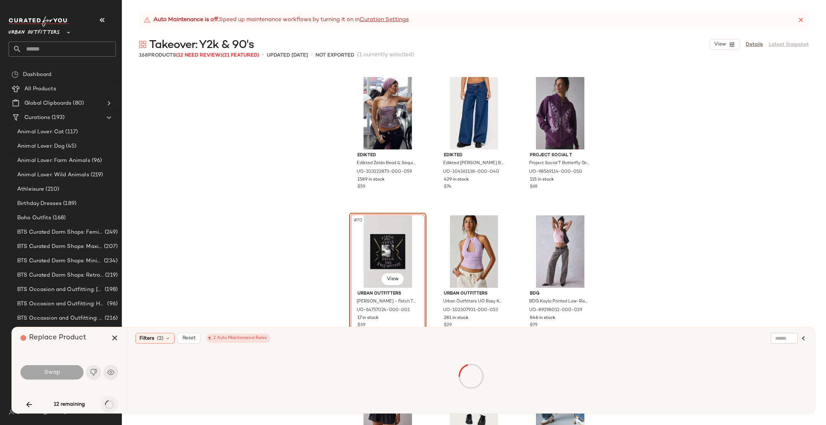
click at [108, 404] on div "12 remaining" at bounding box center [69, 404] width 98 height 17
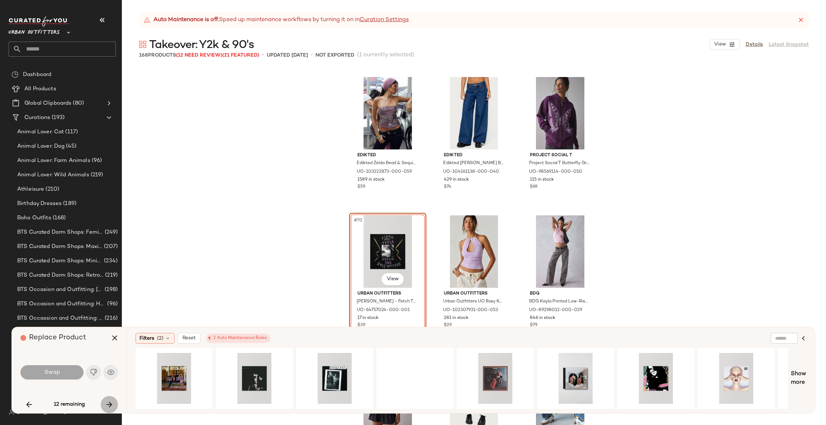
click at [108, 404] on icon "button" at bounding box center [109, 405] width 9 height 9
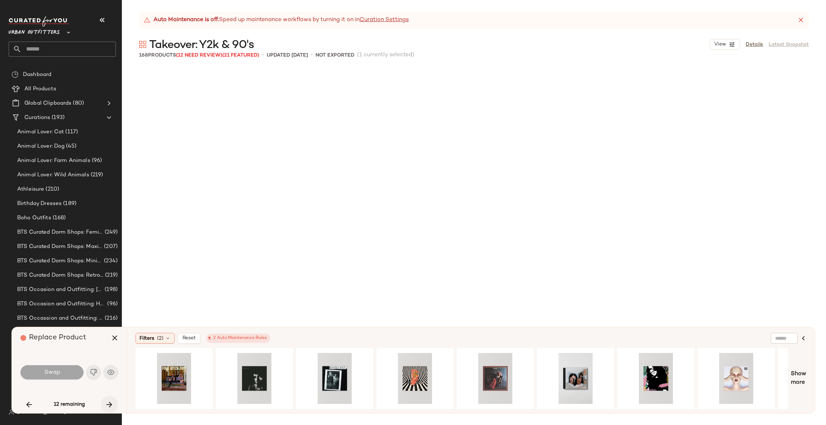
scroll to position [3876, 0]
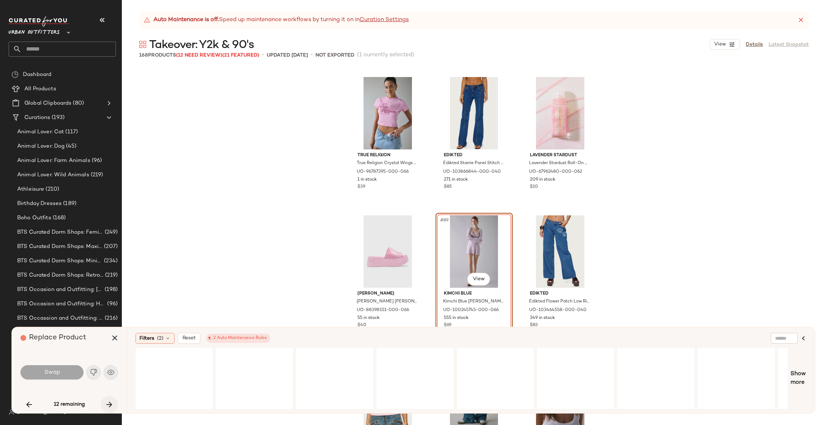
click at [108, 404] on div "12 remaining" at bounding box center [69, 404] width 98 height 17
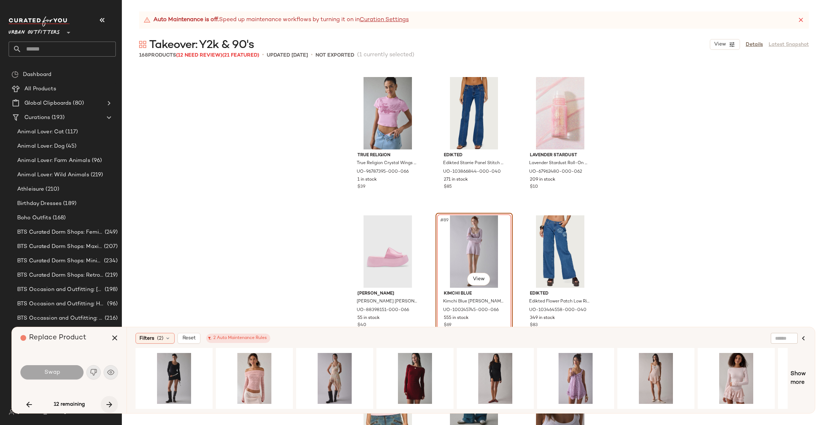
click at [108, 404] on icon "button" at bounding box center [109, 405] width 9 height 9
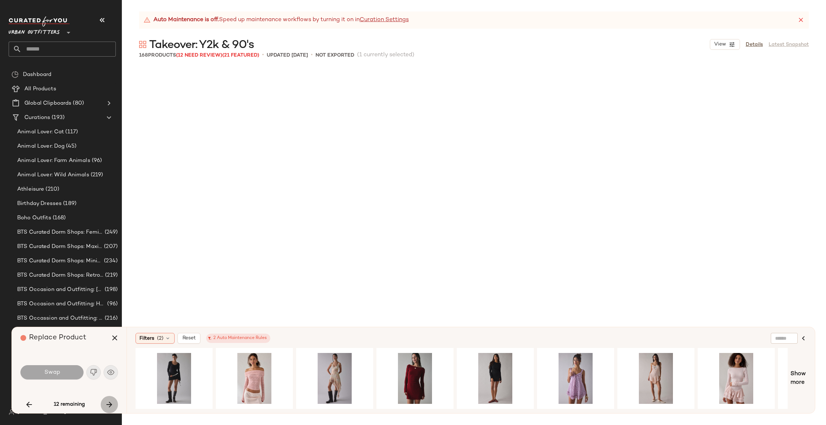
scroll to position [5813, 0]
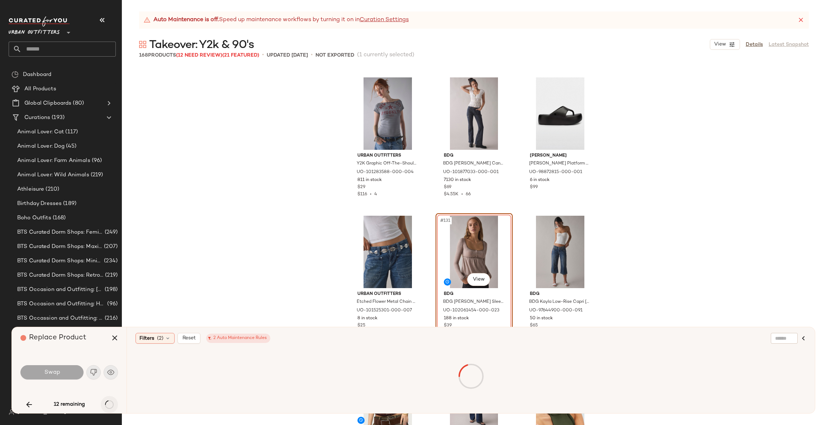
click at [108, 404] on div "12 remaining" at bounding box center [69, 404] width 98 height 17
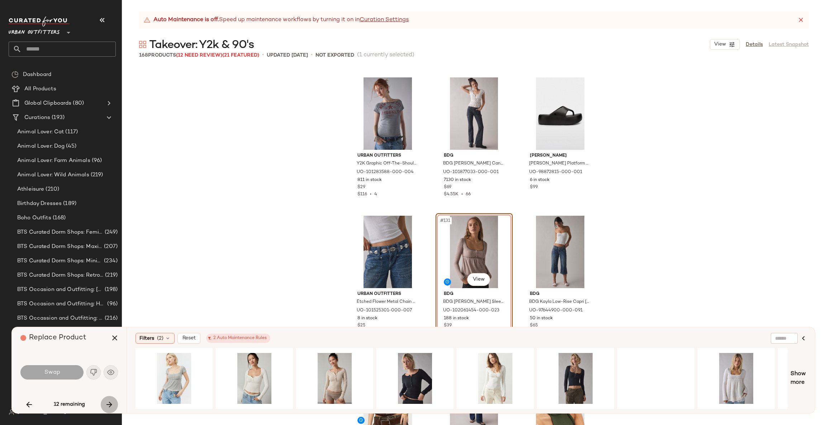
click at [108, 404] on icon "button" at bounding box center [109, 405] width 9 height 9
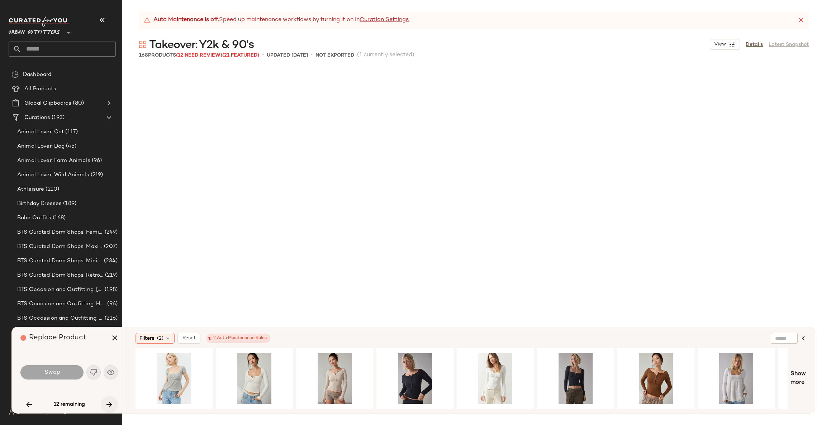
scroll to position [6367, 0]
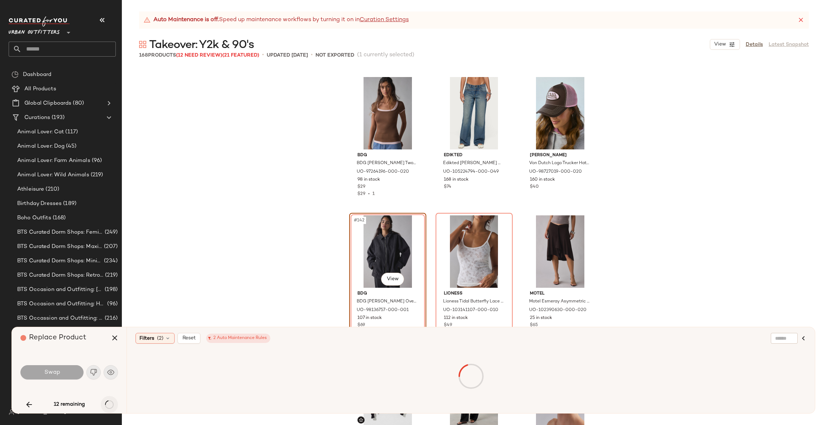
click at [108, 404] on div "12 remaining" at bounding box center [69, 404] width 98 height 17
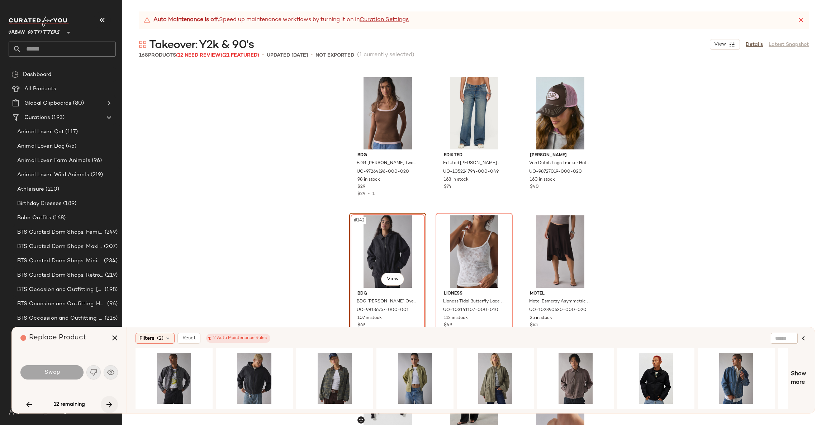
click at [108, 404] on icon "button" at bounding box center [109, 405] width 9 height 9
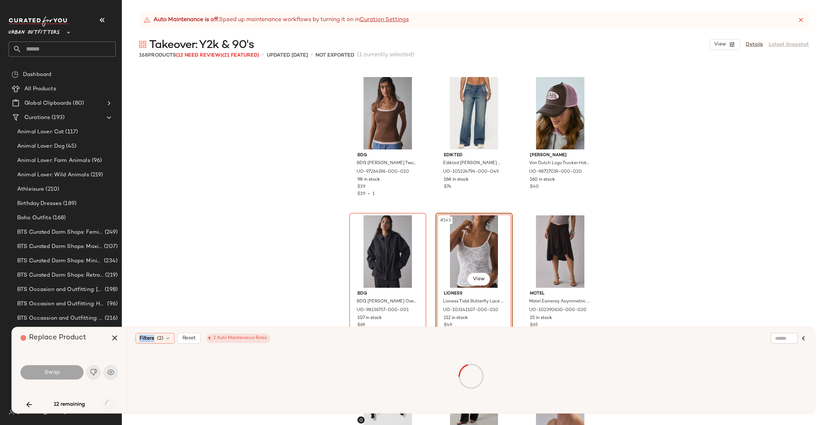
click at [108, 404] on div "12 remaining" at bounding box center [69, 404] width 98 height 17
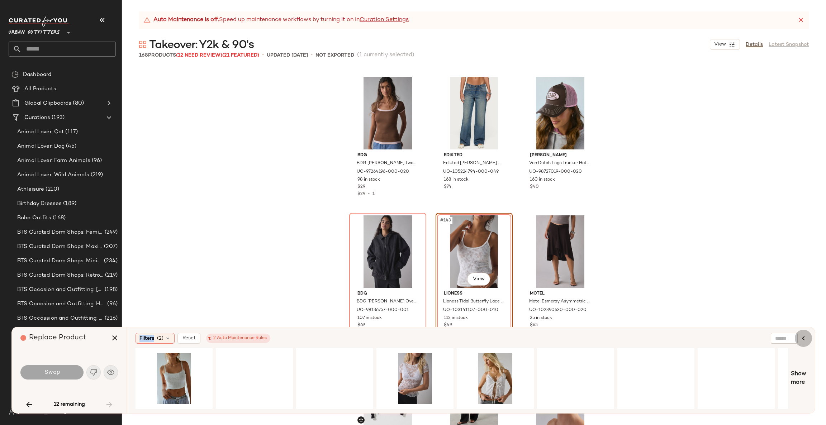
click at [802, 340] on icon "button" at bounding box center [803, 338] width 9 height 9
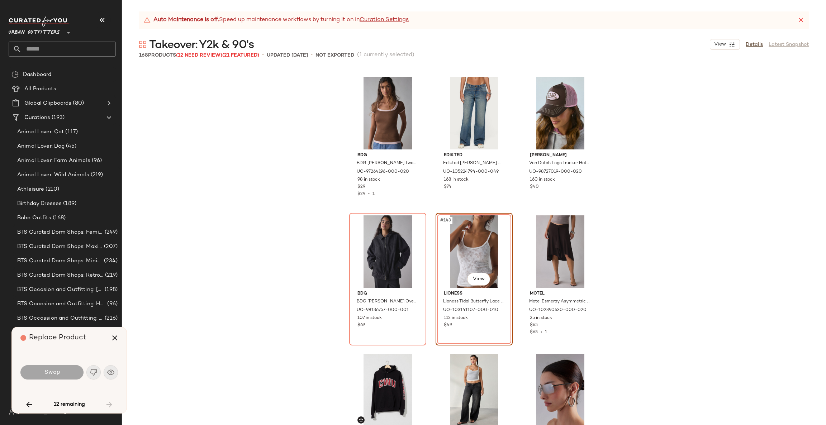
click at [780, 252] on div "BDG BDG Carmin Twofer Ribbed Knit Baby Tee in Brown/Pink, Women's at Urban Outf…" at bounding box center [474, 246] width 704 height 358
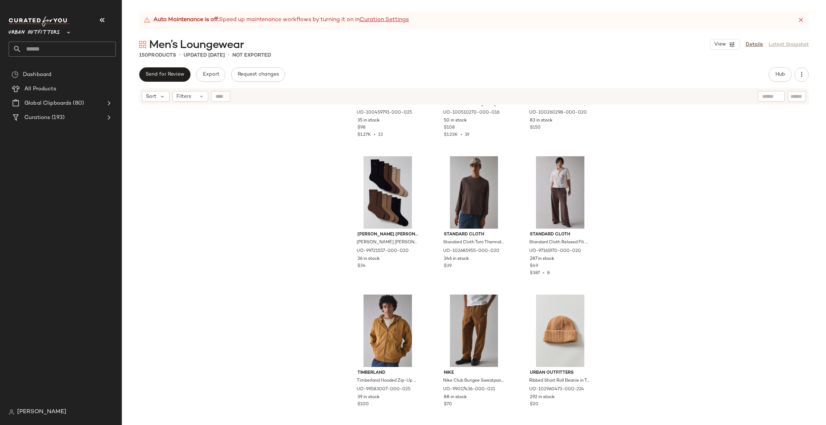
scroll to position [758, 0]
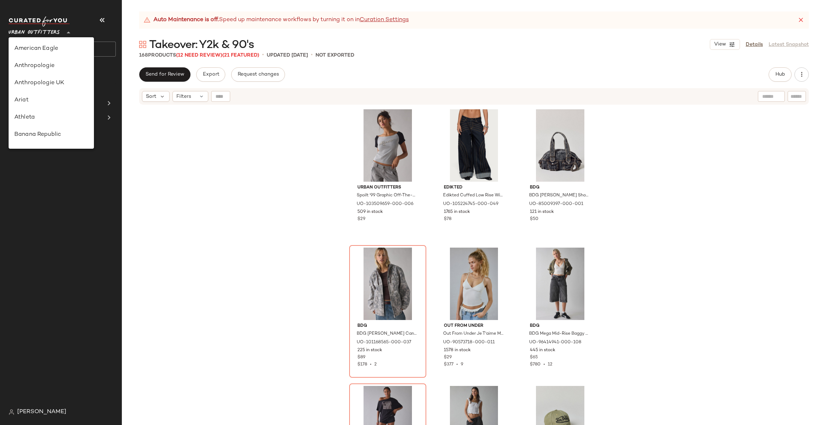
click at [57, 36] on span "Urban Outfitters" at bounding box center [34, 30] width 51 height 13
click at [67, 82] on div "Urban Outfitters UK" at bounding box center [51, 86] width 74 height 9
type input "**"
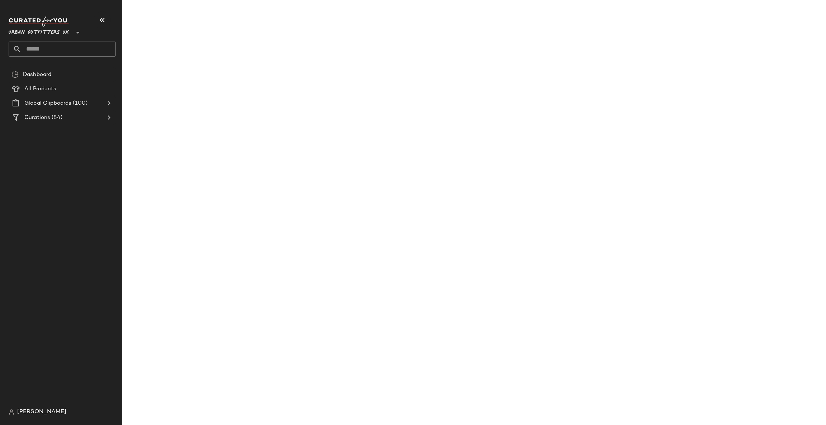
click at [88, 46] on input "text" at bounding box center [69, 49] width 94 height 15
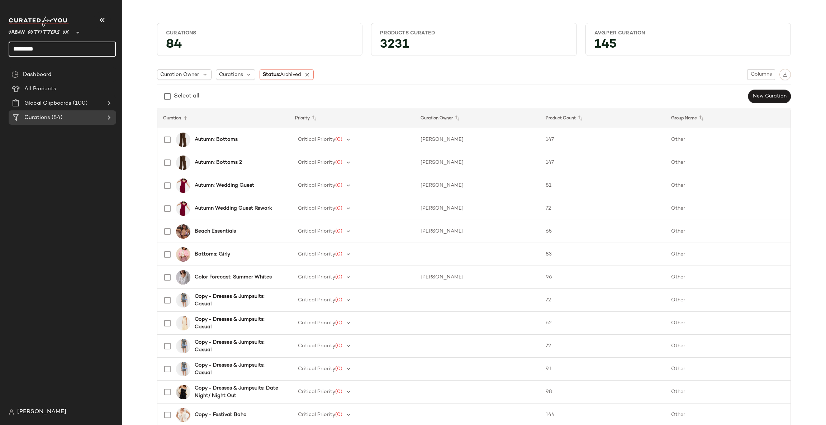
click at [88, 46] on input "*********" at bounding box center [62, 49] width 107 height 15
type input "*"
click at [108, 118] on icon at bounding box center [109, 117] width 9 height 9
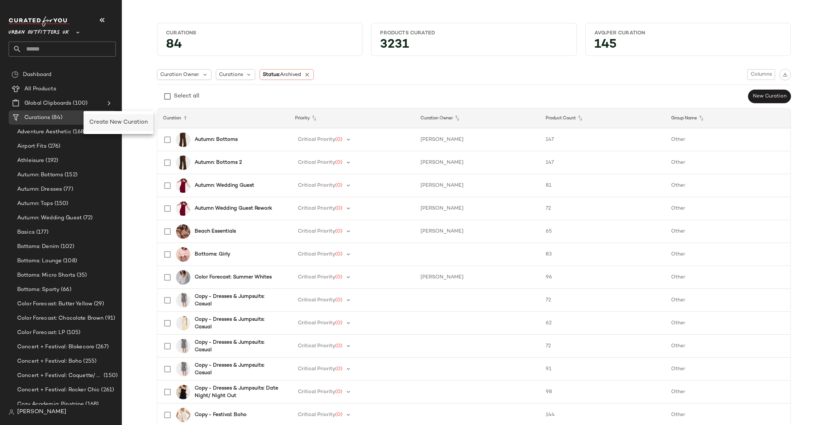
click at [96, 126] on div "Create New Curation" at bounding box center [118, 122] width 58 height 9
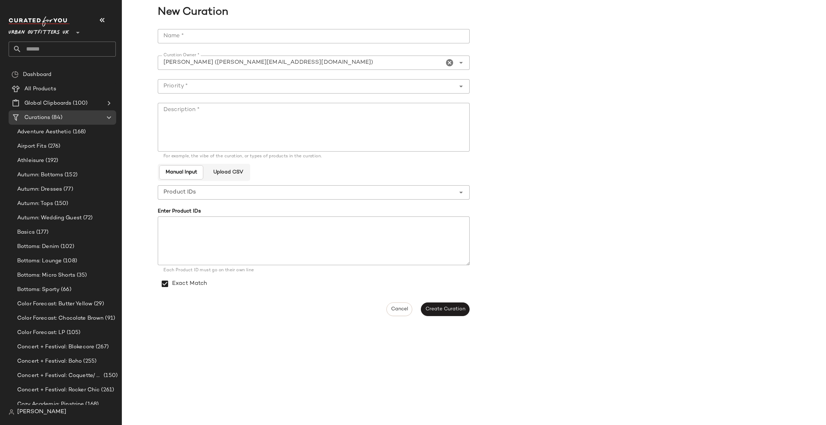
click at [233, 41] on input "Name *" at bounding box center [314, 36] width 312 height 14
type input "**********"
click at [238, 92] on div at bounding box center [307, 86] width 298 height 14
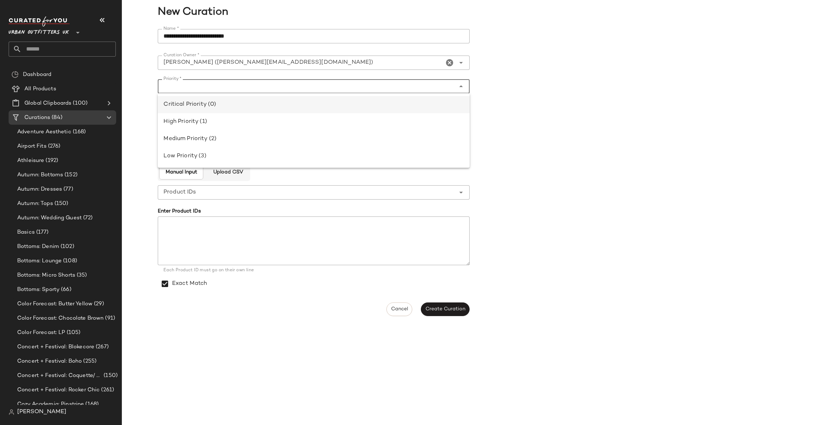
click at [235, 101] on div "Critical Priority (0)" at bounding box center [314, 104] width 301 height 9
type input "**********"
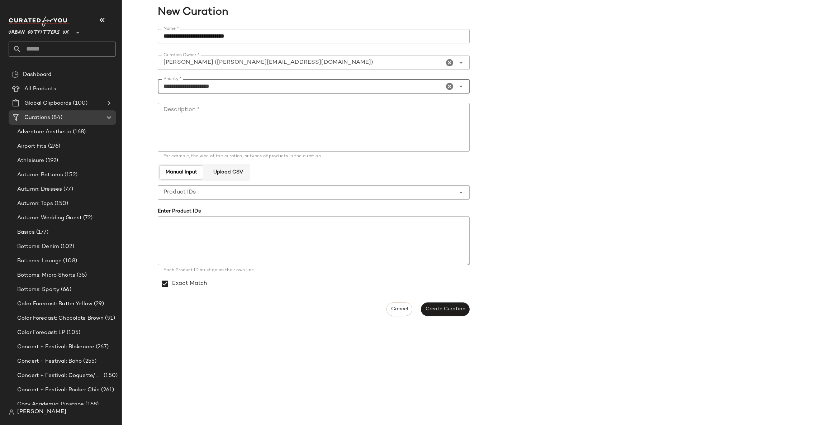
click at [218, 118] on textarea "Description *" at bounding box center [314, 127] width 312 height 49
type textarea "**********"
click at [450, 311] on span "Create Curation" at bounding box center [445, 310] width 40 height 6
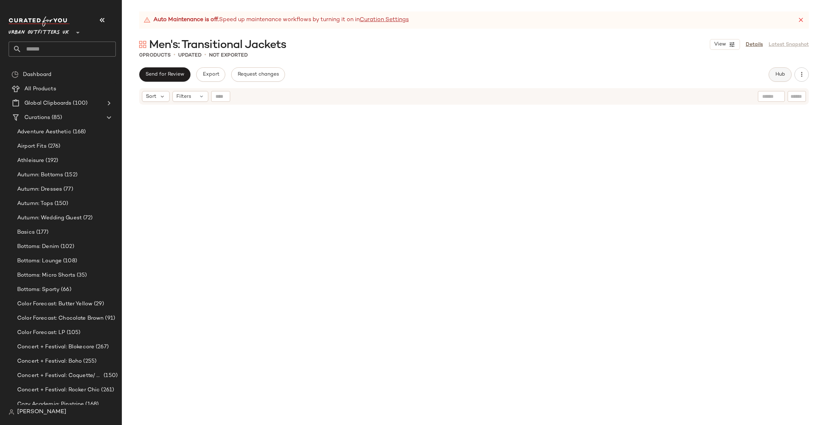
click at [774, 68] on button "Hub" at bounding box center [780, 74] width 23 height 14
click at [536, 99] on div "Filters (1)" at bounding box center [536, 95] width 39 height 11
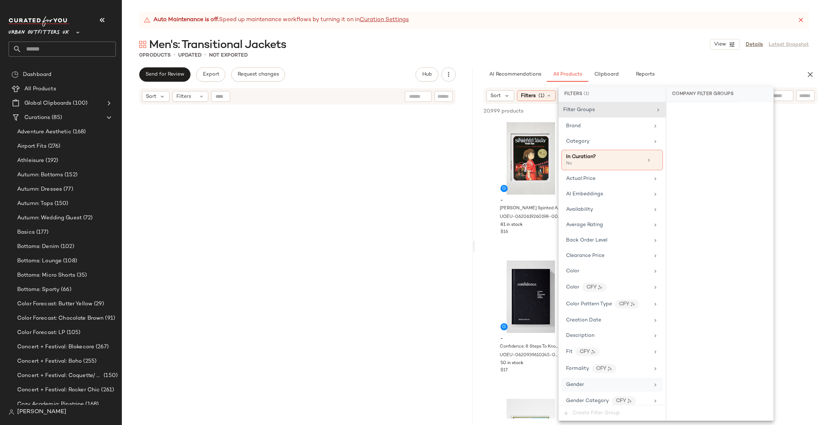
click at [586, 386] on div "Gender" at bounding box center [608, 385] width 84 height 8
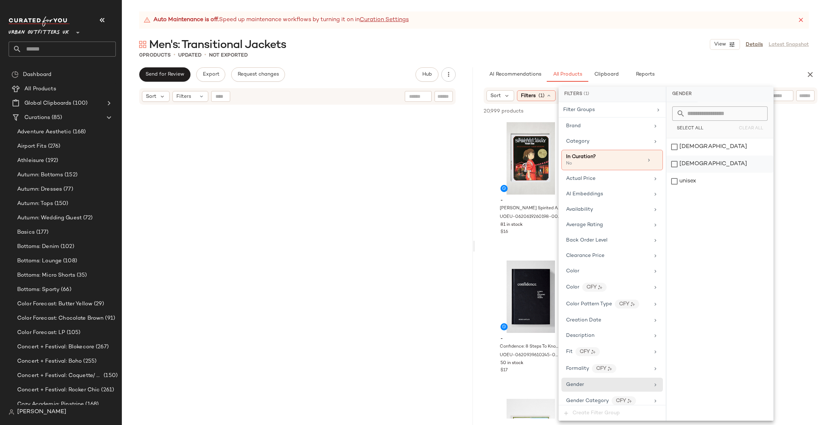
click at [690, 168] on div "male" at bounding box center [720, 164] width 107 height 17
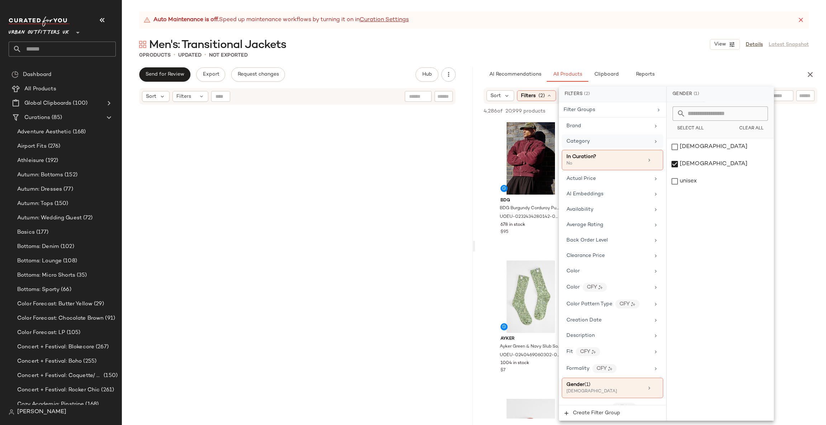
click at [619, 141] on div "Category" at bounding box center [609, 142] width 84 height 8
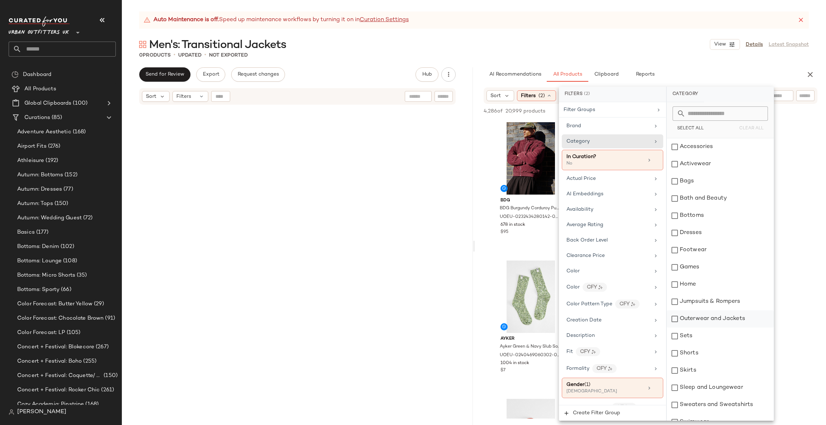
click at [749, 316] on div "Outerwear and Jackets" at bounding box center [720, 319] width 107 height 17
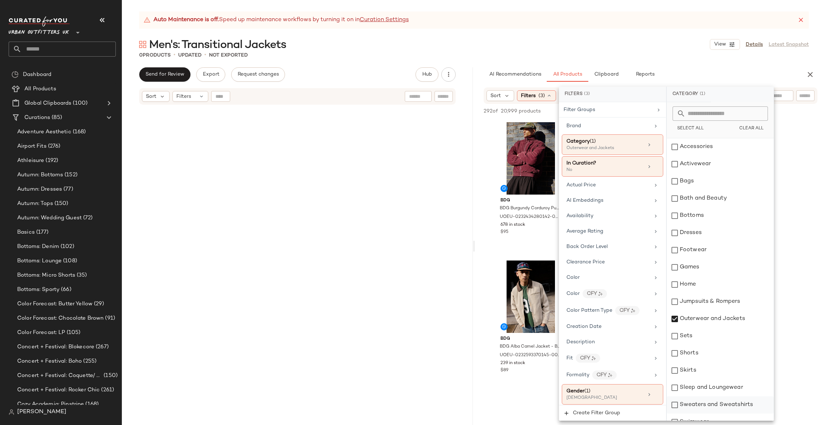
click at [724, 404] on div "Sweaters and Sweatshirts" at bounding box center [720, 405] width 107 height 17
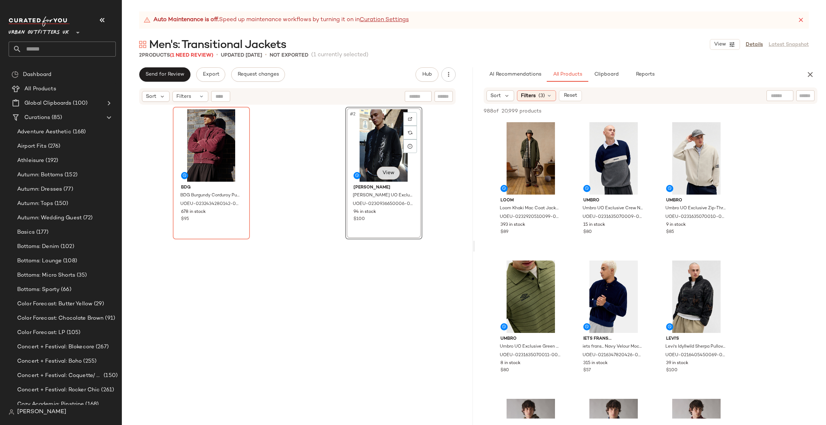
click at [382, 172] on body "Urban Outfitters UK ** Dashboard All Products Global Clipboards (100) Curations…" at bounding box center [413, 212] width 826 height 425
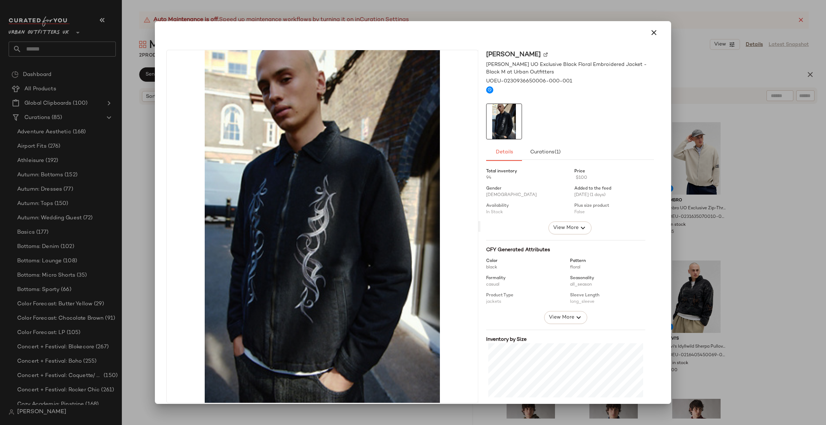
click at [779, 205] on div at bounding box center [413, 212] width 826 height 425
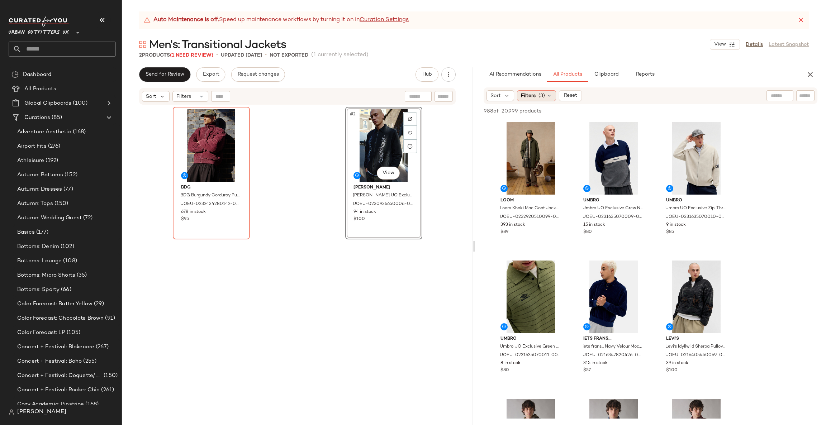
click at [535, 96] on span "Filters" at bounding box center [528, 96] width 15 height 8
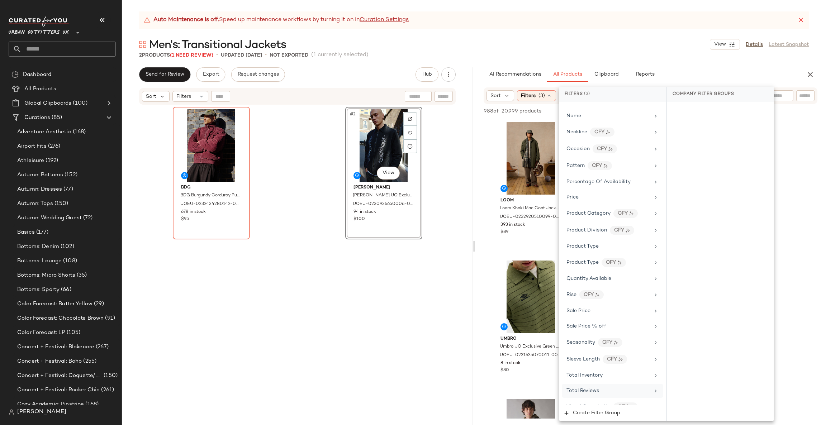
scroll to position [522, 0]
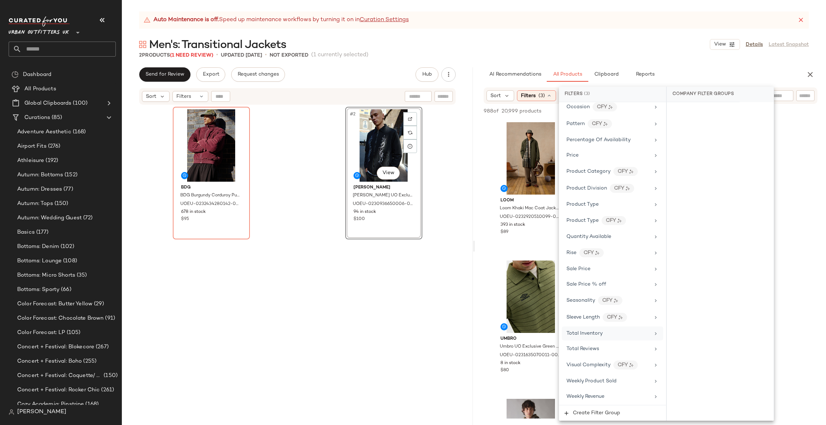
click at [611, 336] on div "Total Inventory" at bounding box center [609, 334] width 84 height 8
click at [719, 128] on span "At least 1" at bounding box center [720, 125] width 20 height 5
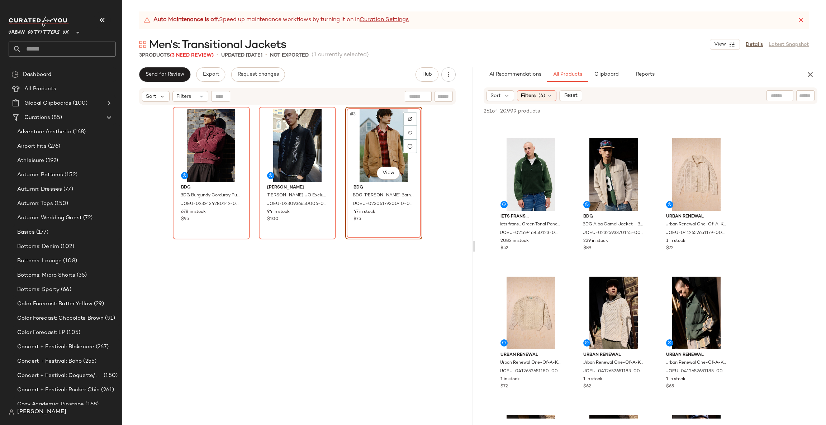
scroll to position [0, 0]
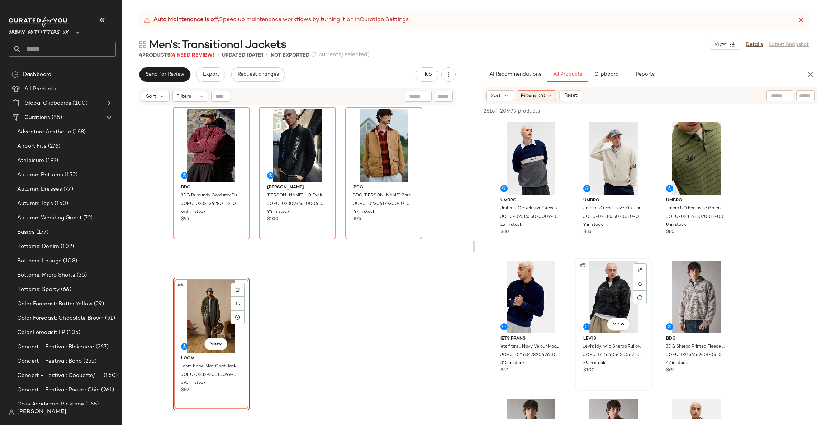
click at [618, 285] on div "#5 View" at bounding box center [614, 297] width 72 height 72
click at [694, 294] on div "#6 View" at bounding box center [697, 297] width 72 height 72
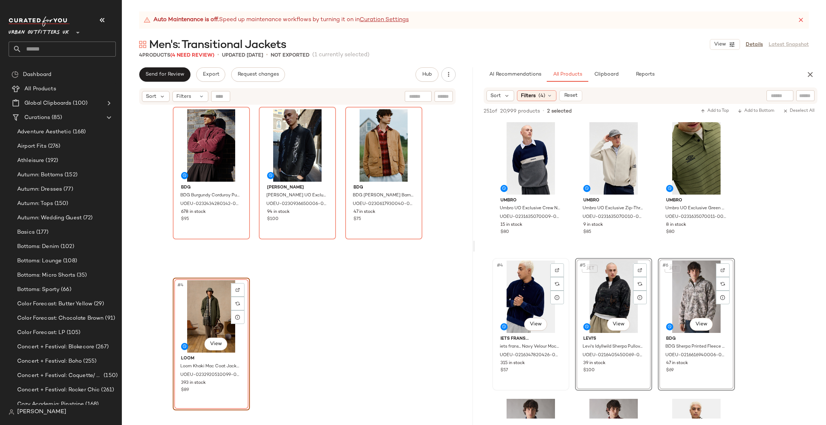
click at [528, 297] on div "#4 View" at bounding box center [531, 297] width 72 height 72
click at [530, 148] on div "#1 View" at bounding box center [531, 158] width 72 height 72
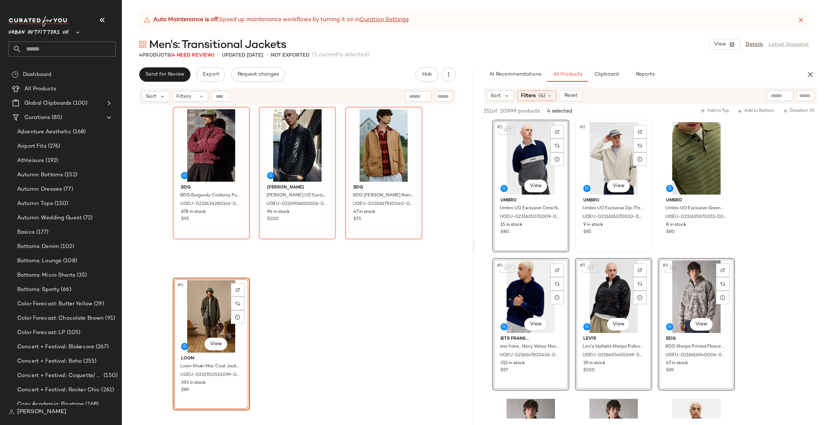
click at [620, 155] on div "#2 View" at bounding box center [614, 158] width 72 height 72
click at [693, 169] on div "#3 View" at bounding box center [697, 158] width 72 height 72
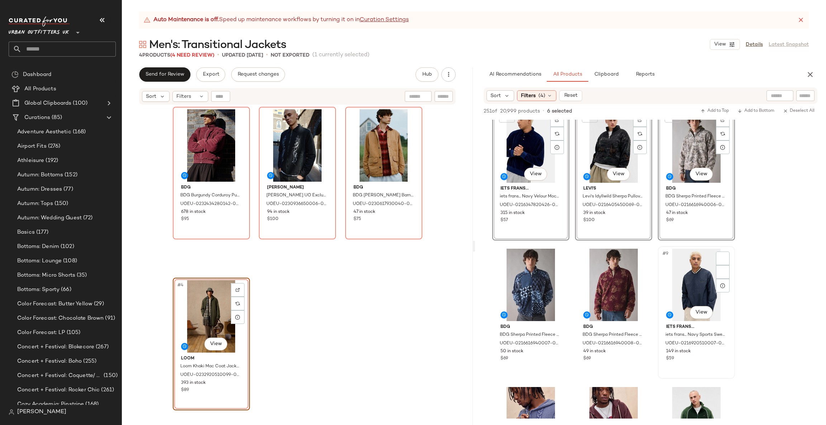
scroll to position [215, 0]
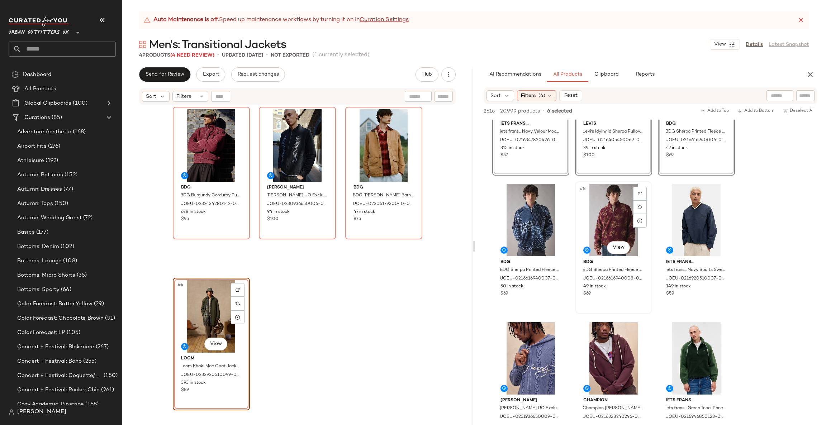
click at [618, 217] on div "#8 View" at bounding box center [614, 220] width 72 height 72
click at [526, 213] on div "#7 View" at bounding box center [531, 220] width 72 height 72
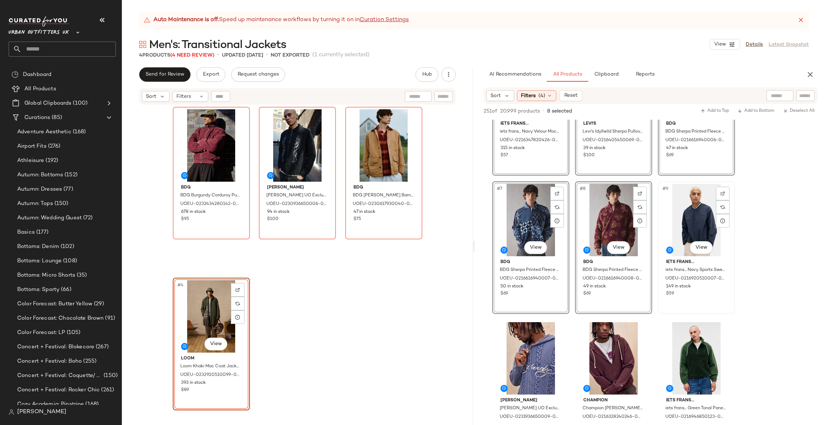
click at [686, 219] on div "#9 View" at bounding box center [697, 220] width 72 height 72
click at [615, 354] on div "#11 View" at bounding box center [614, 358] width 72 height 72
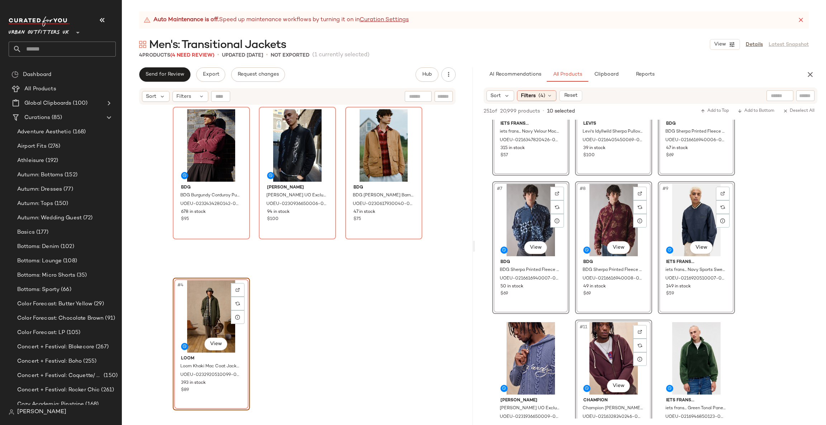
scroll to position [430, 0]
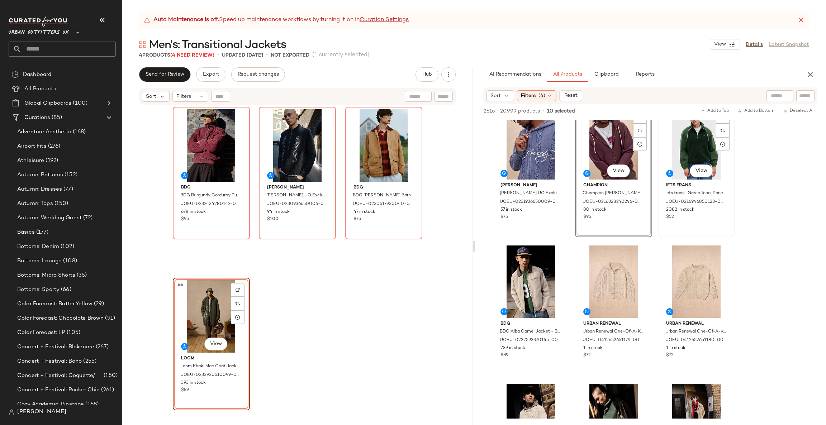
click at [689, 135] on div "#12 View" at bounding box center [697, 143] width 72 height 72
click at [538, 272] on div "#13 View" at bounding box center [531, 282] width 72 height 72
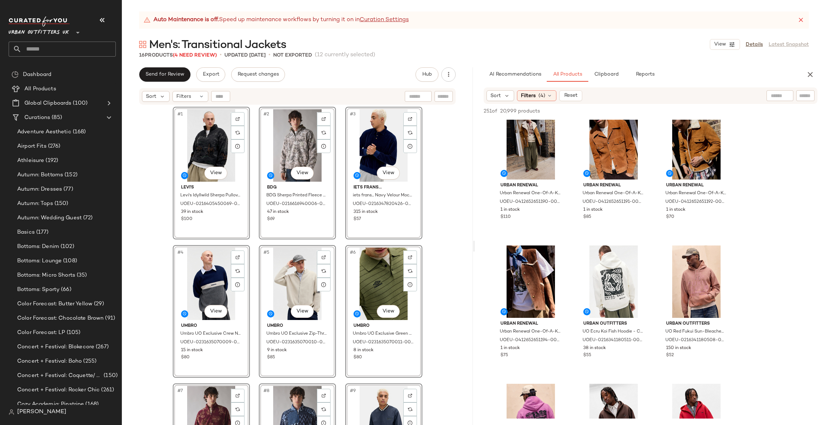
click at [443, 259] on div "#1 View Levi's Levi's Idyllwild Sherpa Pullover Fleece - Black L at Urban Outfi…" at bounding box center [297, 274] width 351 height 338
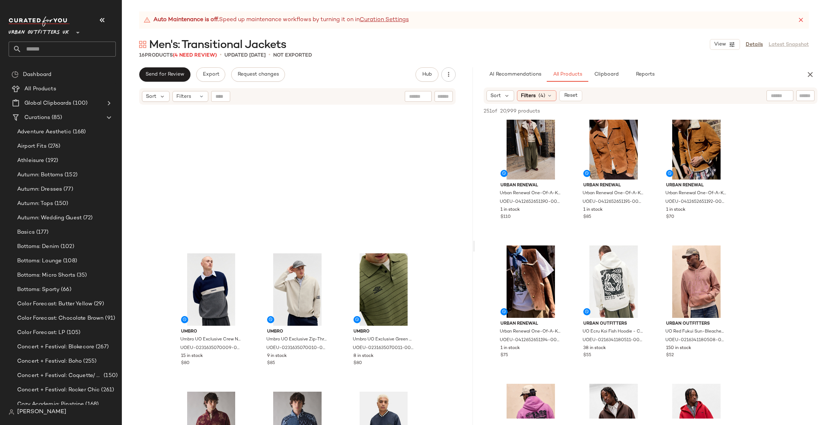
scroll to position [328, 0]
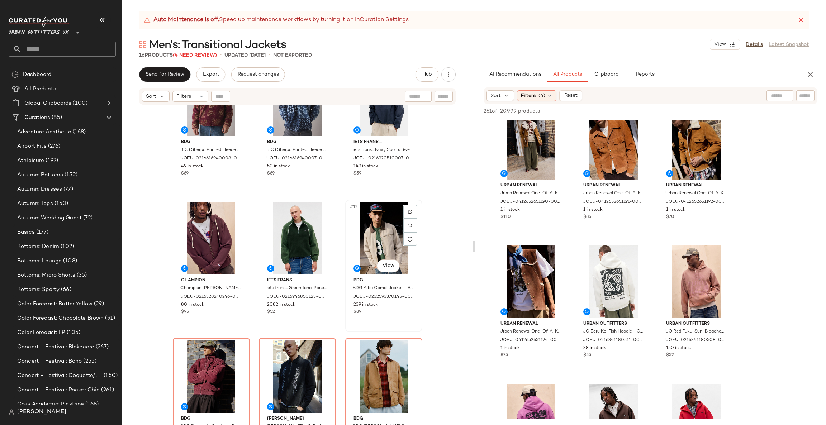
click at [367, 234] on div "#12 View" at bounding box center [384, 238] width 72 height 72
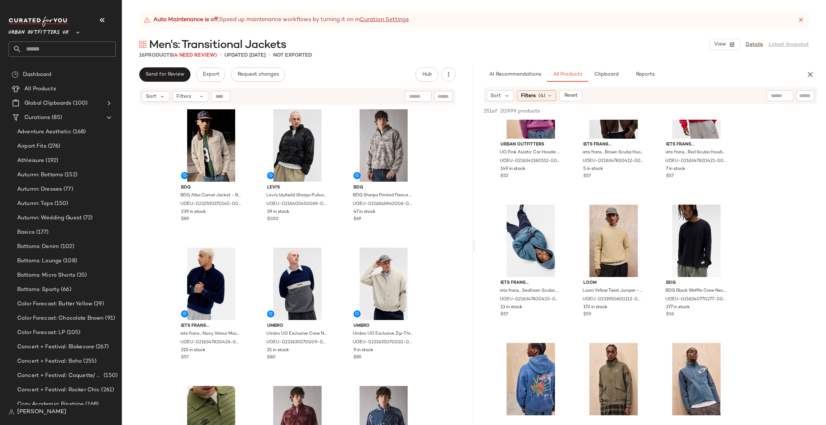
scroll to position [753, 0]
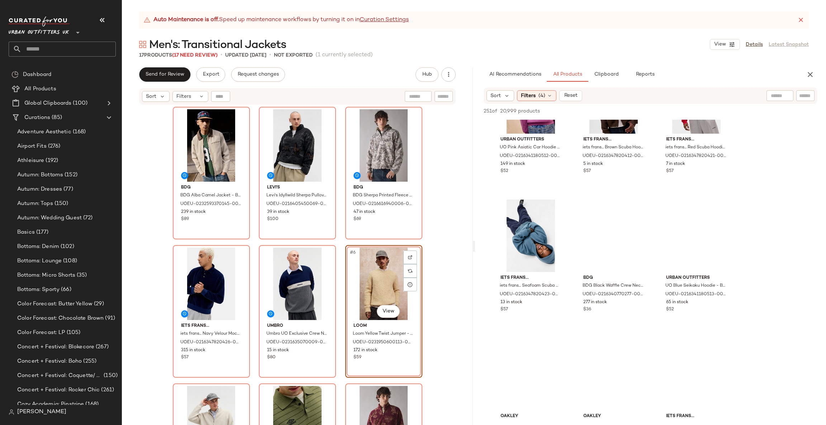
scroll to position [968, 0]
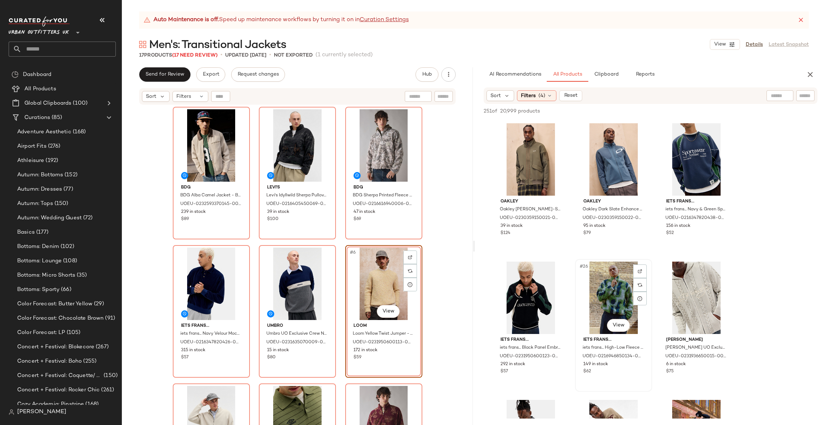
click at [608, 294] on div "#26 View" at bounding box center [614, 298] width 72 height 72
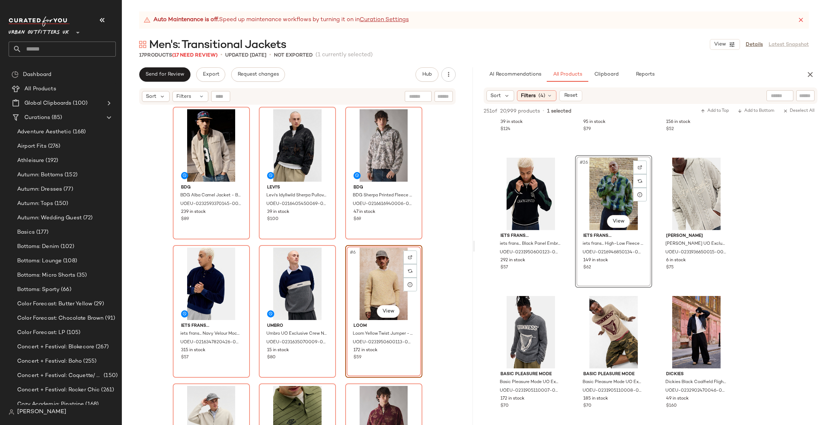
scroll to position [1075, 0]
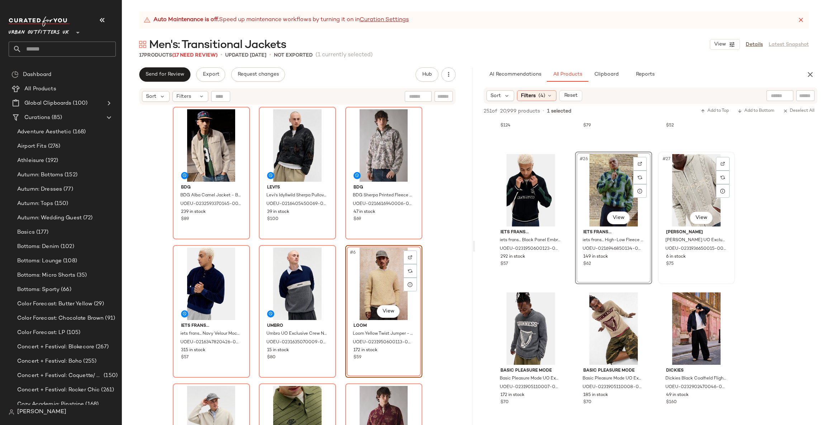
click at [682, 173] on div "#27 View" at bounding box center [697, 190] width 72 height 72
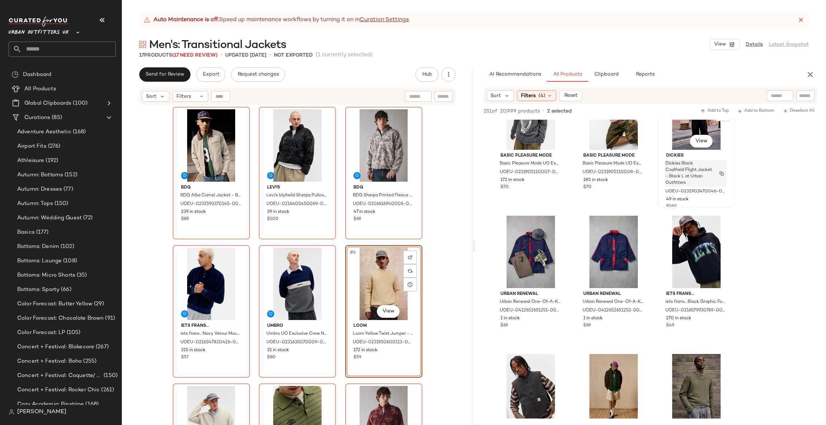
click at [692, 165] on span "Dickies Black Coalfield Flight Jacket - Black L at Urban Outfitters" at bounding box center [689, 174] width 47 height 26
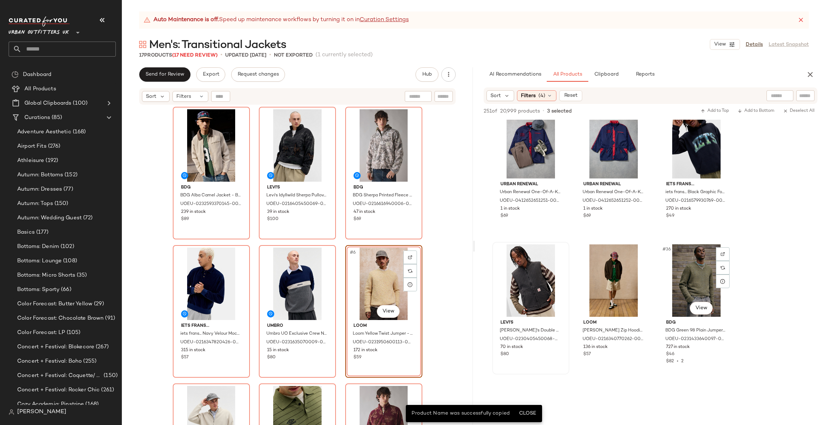
scroll to position [1506, 0]
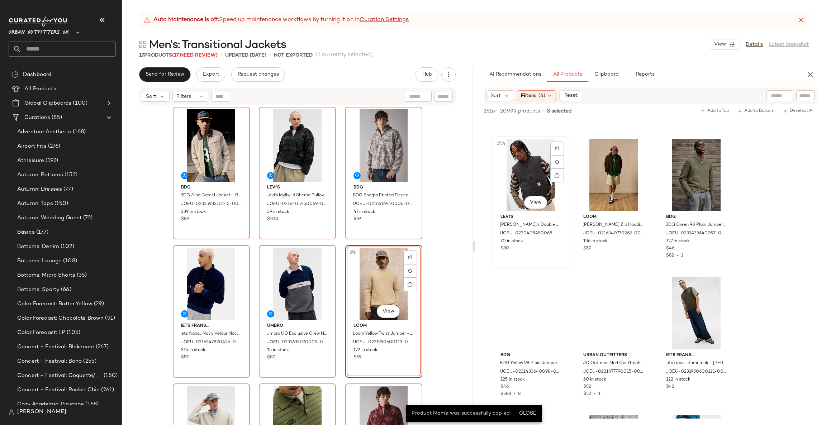
click at [530, 173] on div "#34 View" at bounding box center [531, 175] width 72 height 72
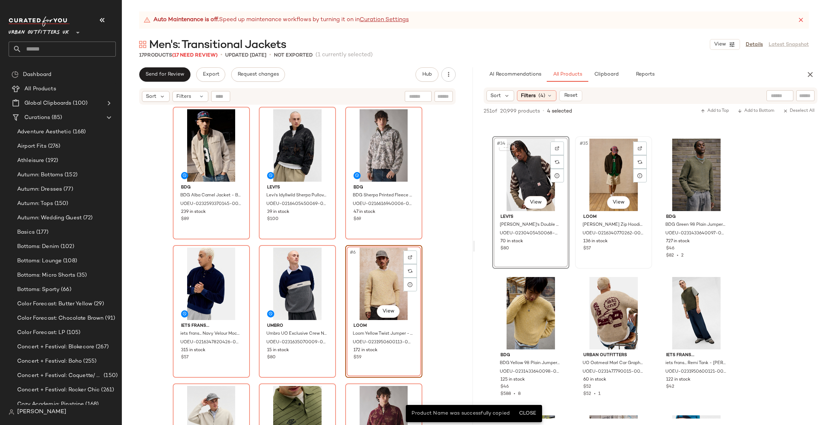
click at [612, 174] on div "#35 View" at bounding box center [614, 175] width 72 height 72
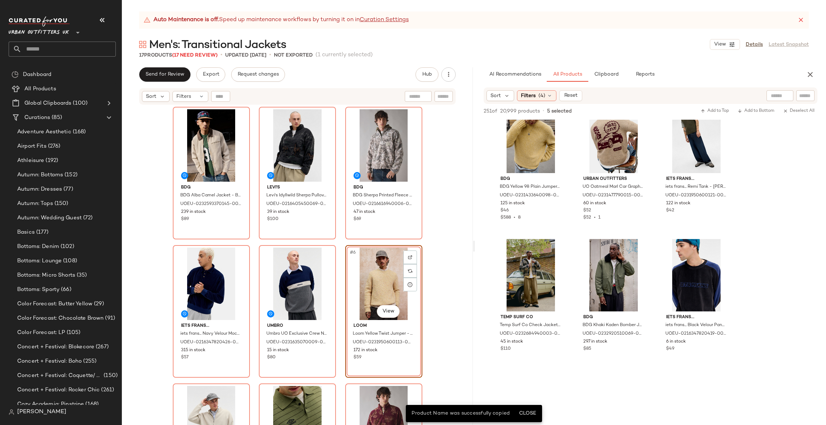
scroll to position [1721, 0]
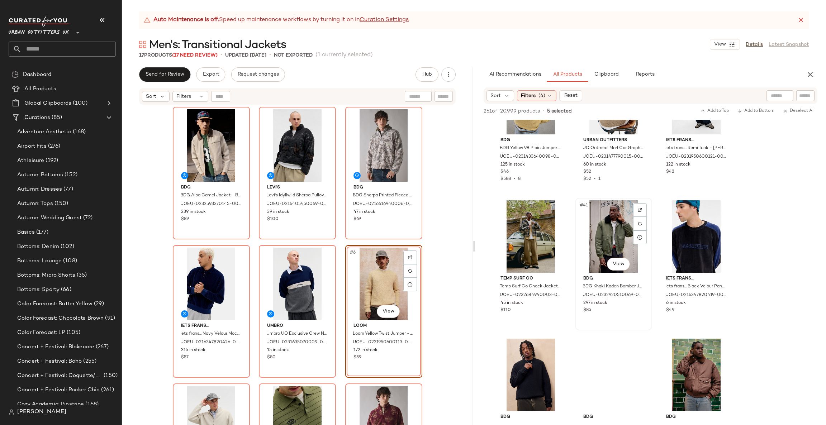
click at [607, 226] on div "#41 View" at bounding box center [614, 236] width 72 height 72
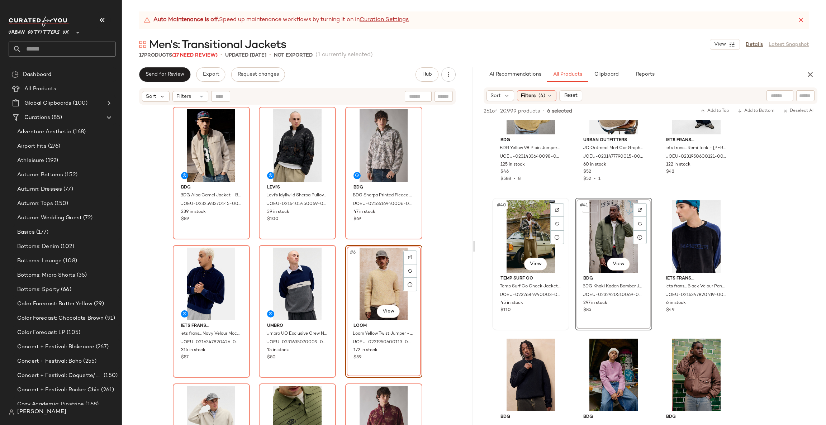
click at [530, 235] on div "#40 View" at bounding box center [531, 236] width 72 height 72
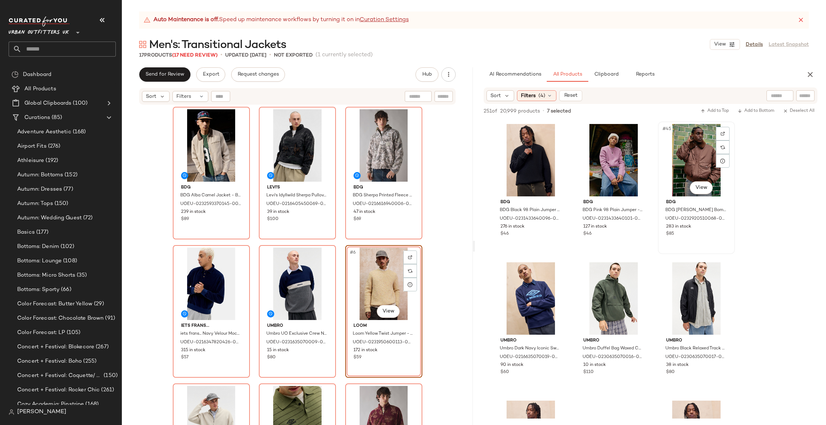
click at [681, 143] on div "#45 View" at bounding box center [697, 160] width 72 height 72
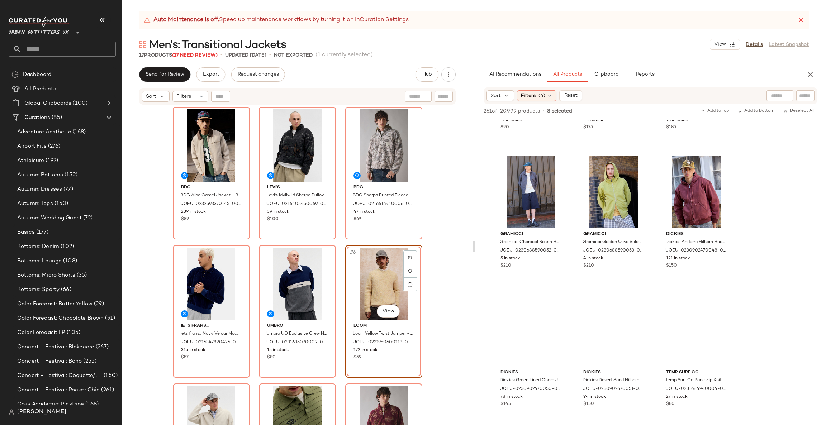
scroll to position [3012, 0]
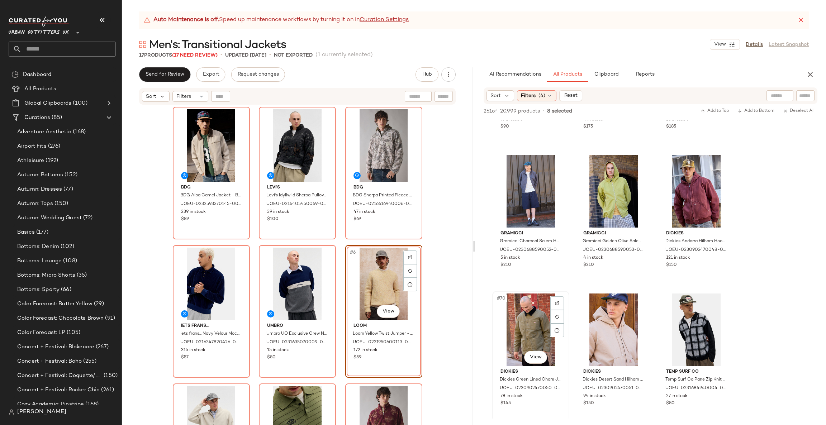
click at [532, 320] on div "#70 View" at bounding box center [531, 330] width 72 height 72
click at [686, 189] on div "#69 View" at bounding box center [697, 191] width 72 height 72
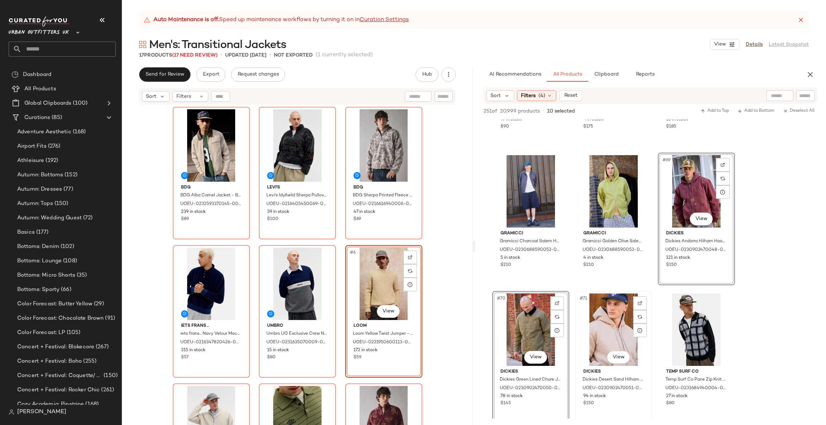
click at [618, 326] on div "#71 View" at bounding box center [614, 330] width 72 height 72
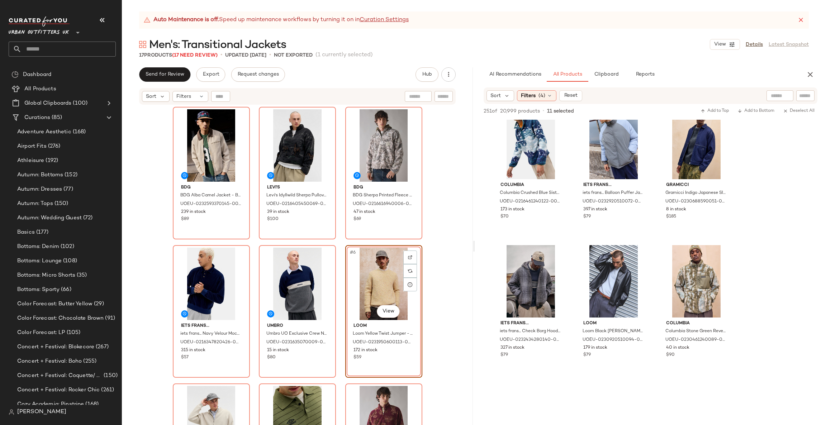
scroll to position [3765, 0]
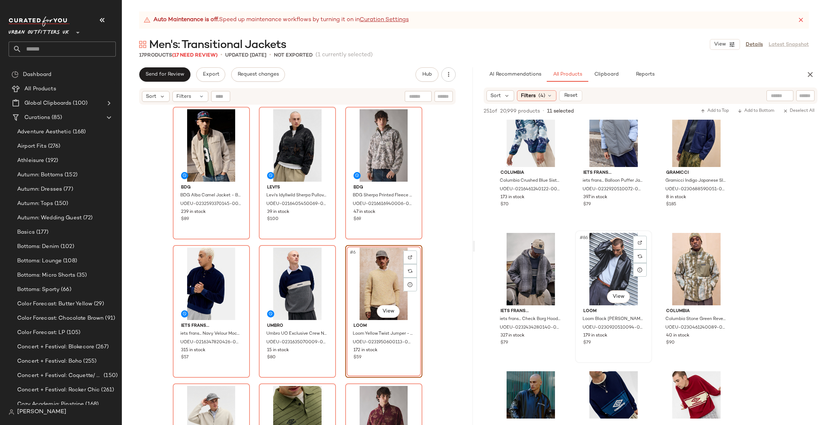
click at [609, 258] on div "#86 View" at bounding box center [614, 269] width 72 height 72
click at [534, 254] on div "#85 View" at bounding box center [531, 269] width 72 height 72
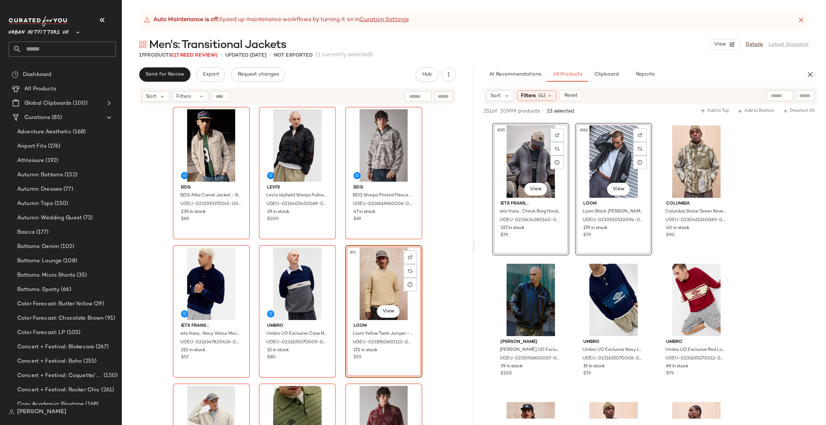
scroll to position [3980, 0]
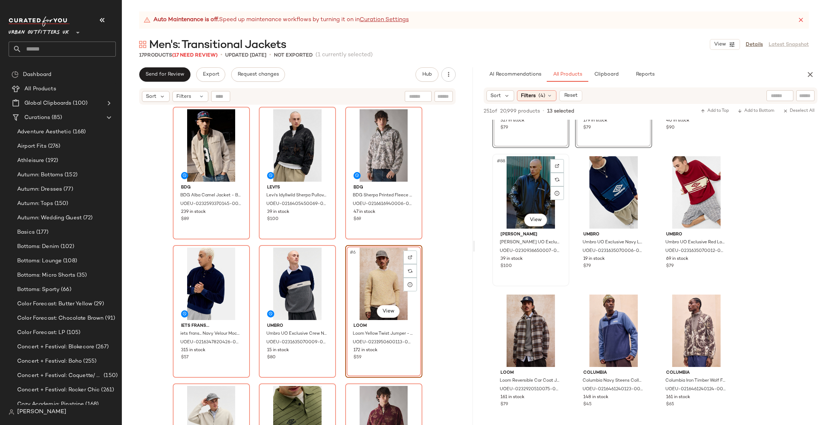
click at [527, 195] on div "#88 View" at bounding box center [531, 192] width 72 height 72
click at [527, 310] on div "#91 View" at bounding box center [531, 331] width 72 height 72
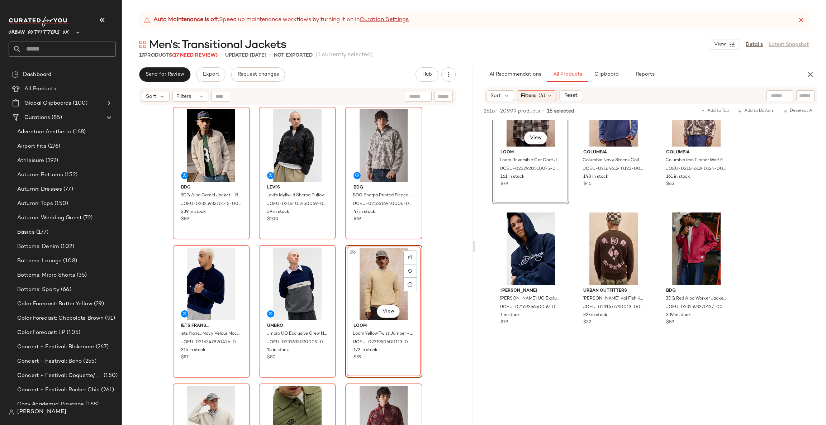
scroll to position [4303, 0]
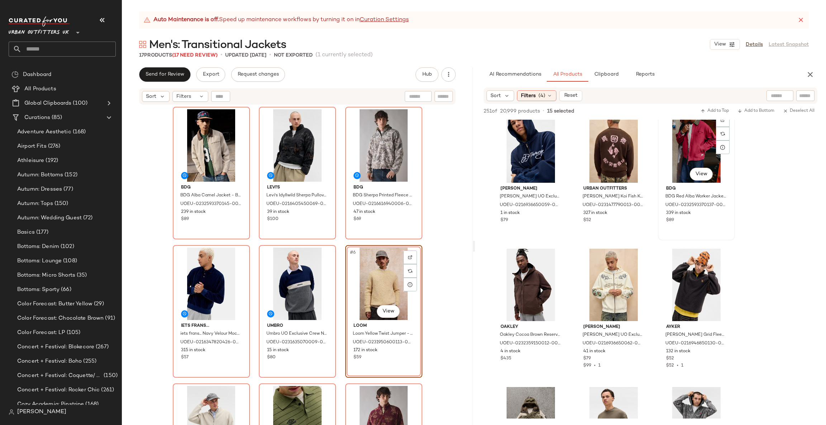
click at [688, 148] on div "#96 View" at bounding box center [697, 146] width 72 height 72
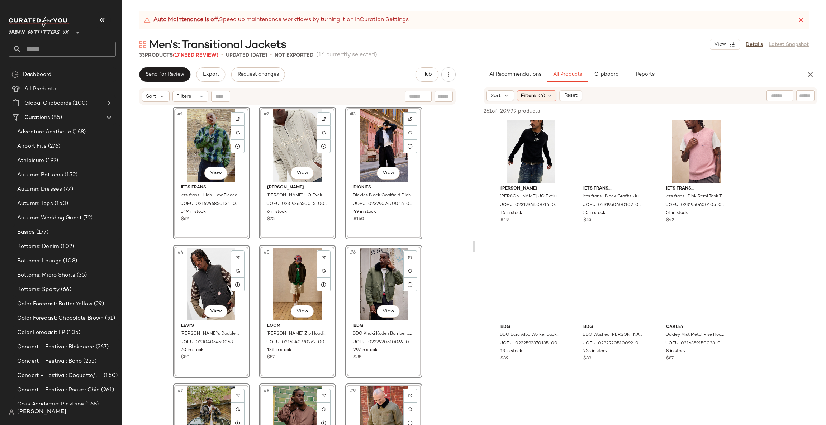
click at [451, 179] on div "#1 View iets frans... iets frans... High-Low Fleece L at Urban Outfitters UOEU-…" at bounding box center [297, 274] width 351 height 338
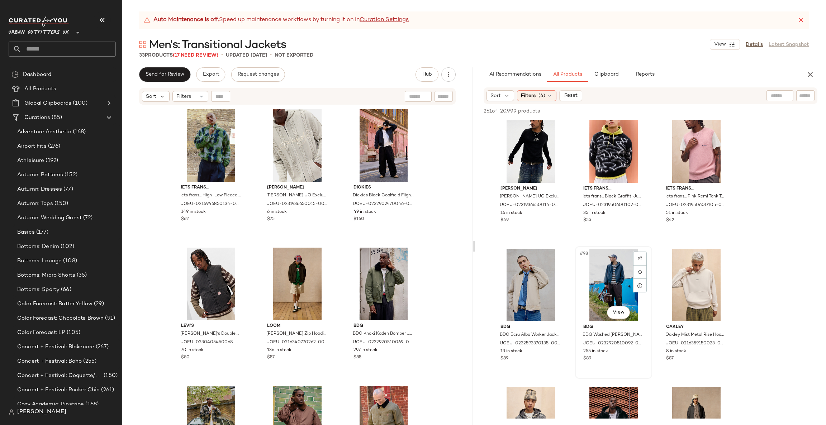
click at [606, 279] on div "#98 View" at bounding box center [614, 285] width 72 height 72
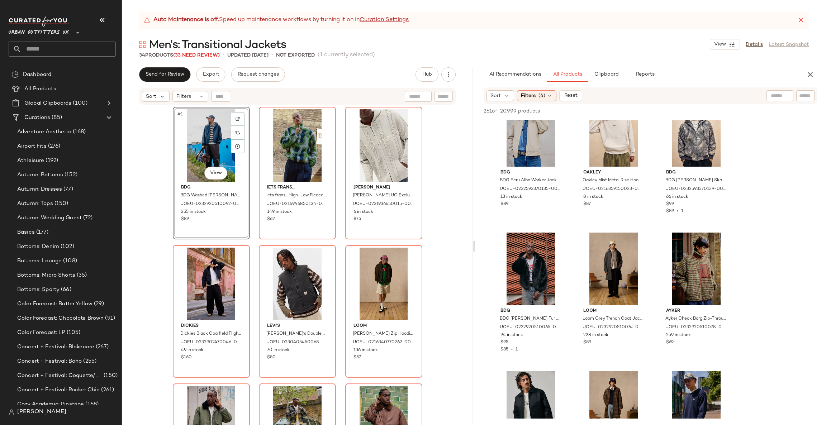
scroll to position [4242, 0]
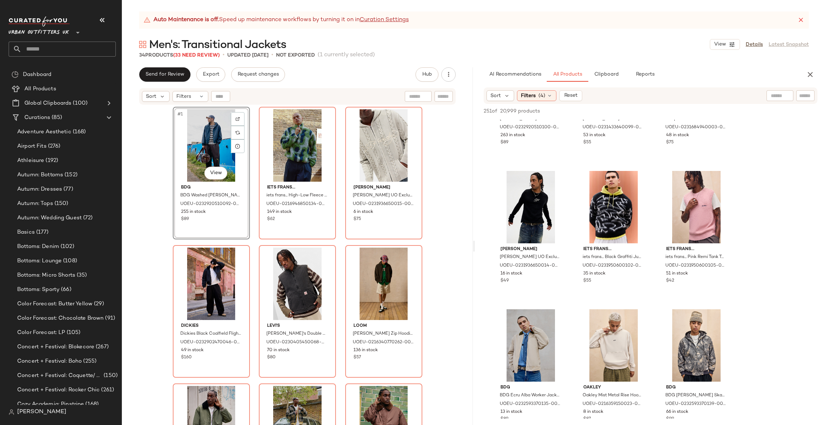
click at [513, 333] on div "#97 View" at bounding box center [531, 345] width 72 height 72
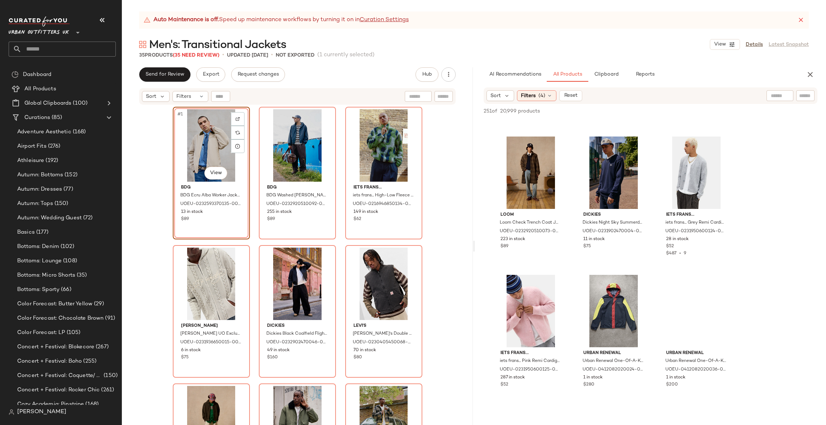
scroll to position [4780, 0]
